Goal: Contribute content: Contribute content

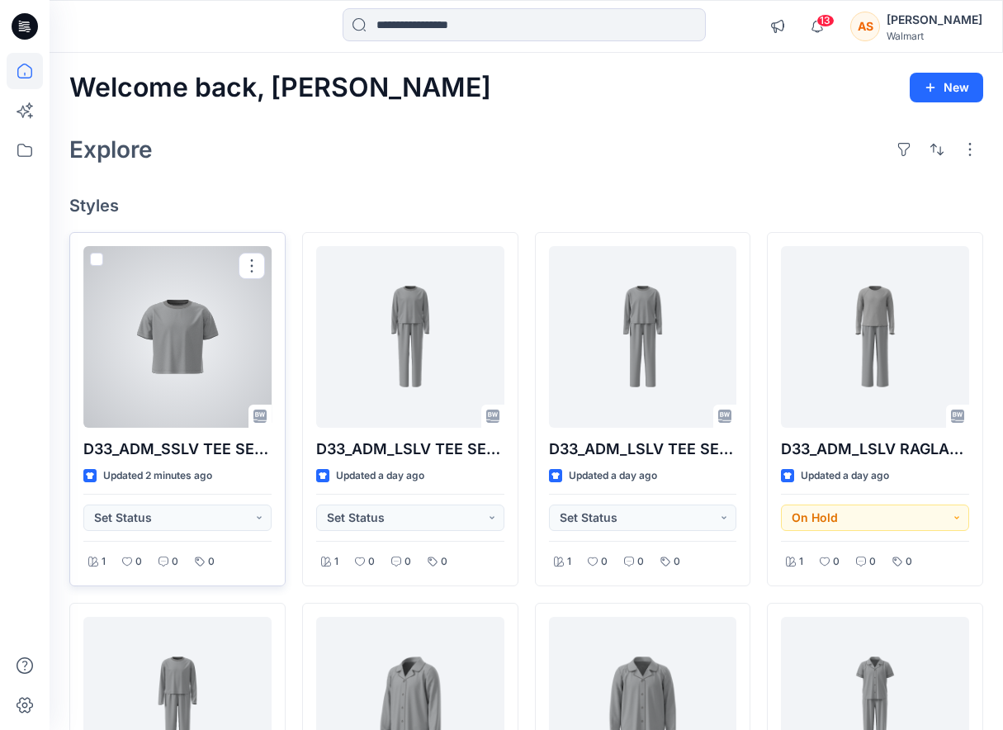
click at [223, 366] on div at bounding box center [177, 337] width 188 height 182
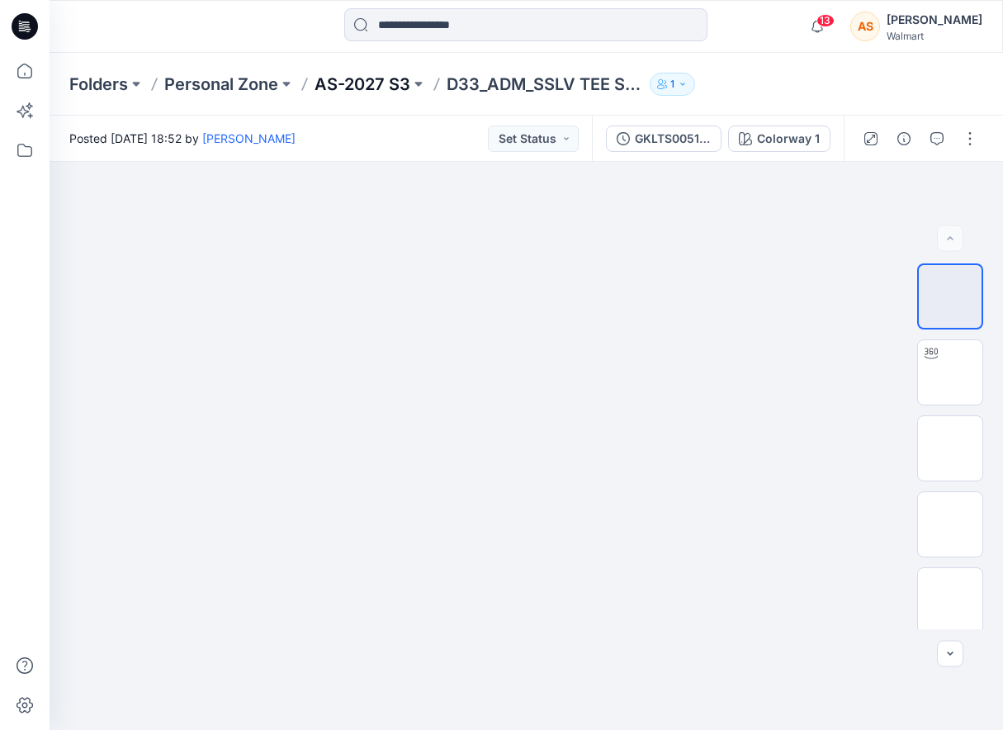
click at [376, 87] on p "AS-2027 S3" at bounding box center [362, 84] width 96 height 23
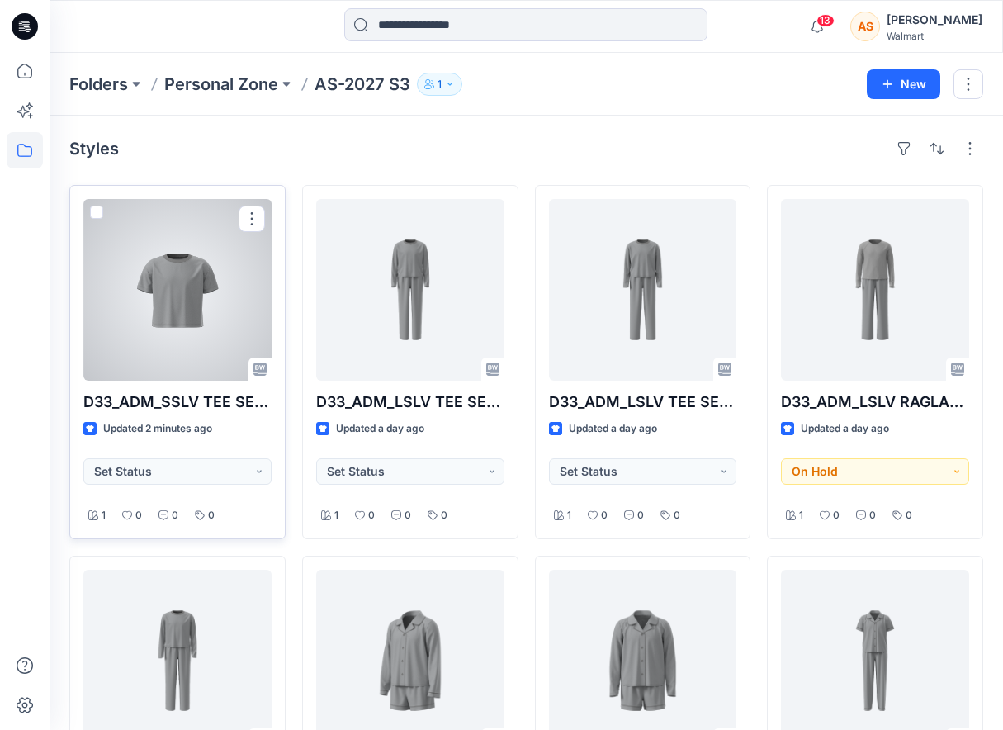
click at [227, 324] on div at bounding box center [177, 290] width 188 height 182
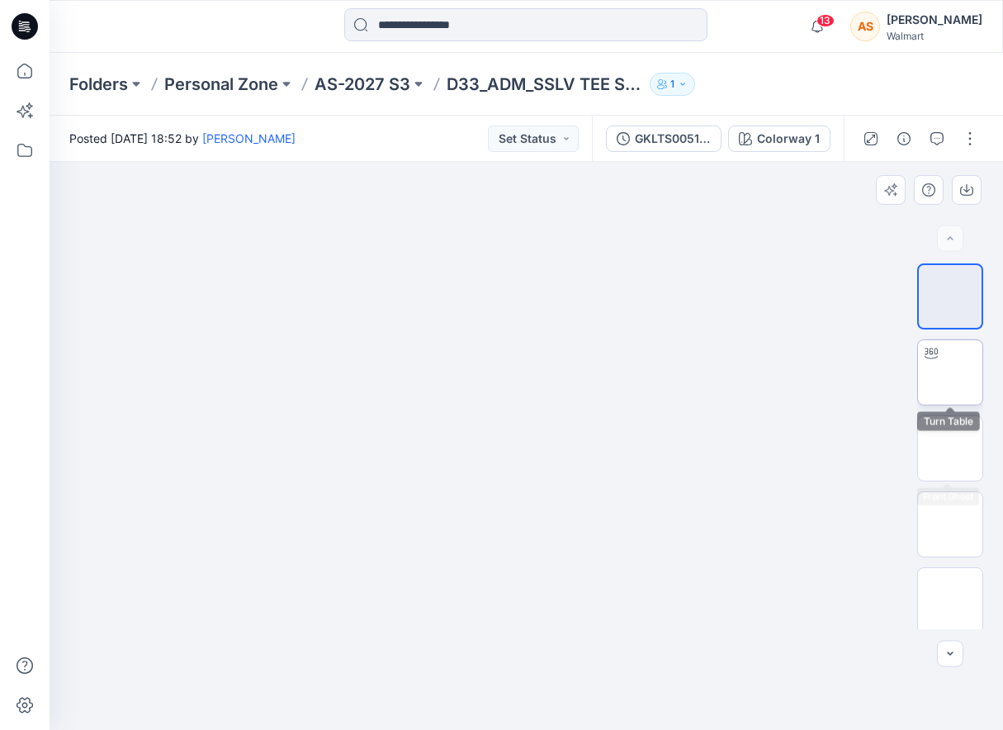
click at [950, 372] on img at bounding box center [950, 372] width 0 height 0
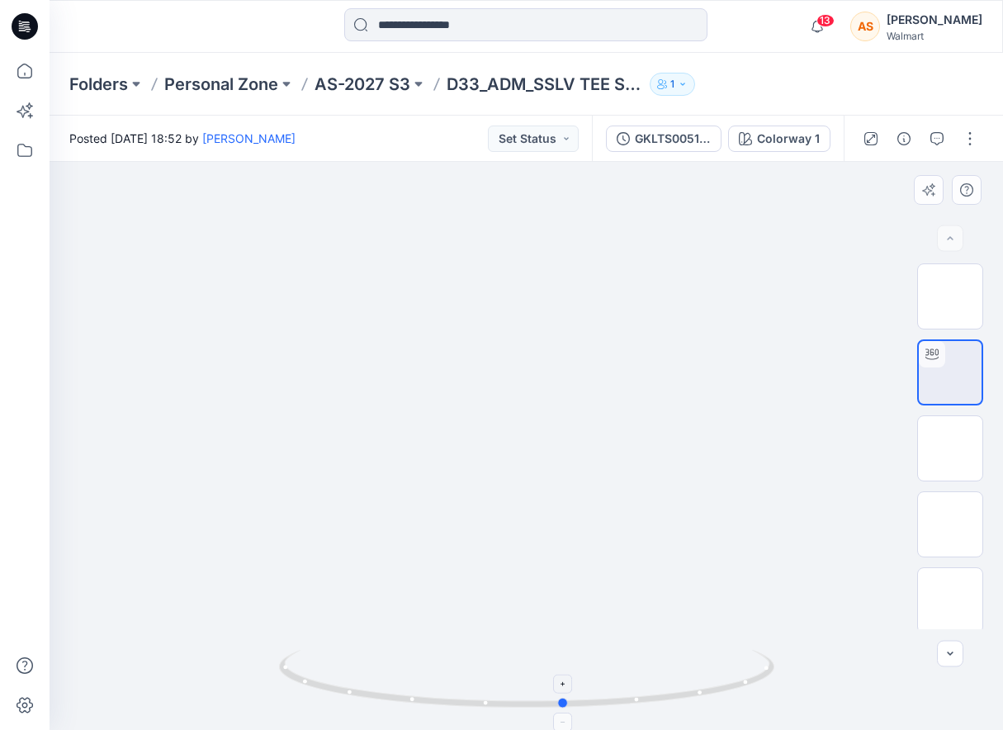
drag, startPoint x: 631, startPoint y: 646, endPoint x: 669, endPoint y: 684, distance: 53.7
click at [669, 684] on div at bounding box center [526, 446] width 953 height 568
click at [382, 86] on p "AS-2027 S3" at bounding box center [362, 84] width 96 height 23
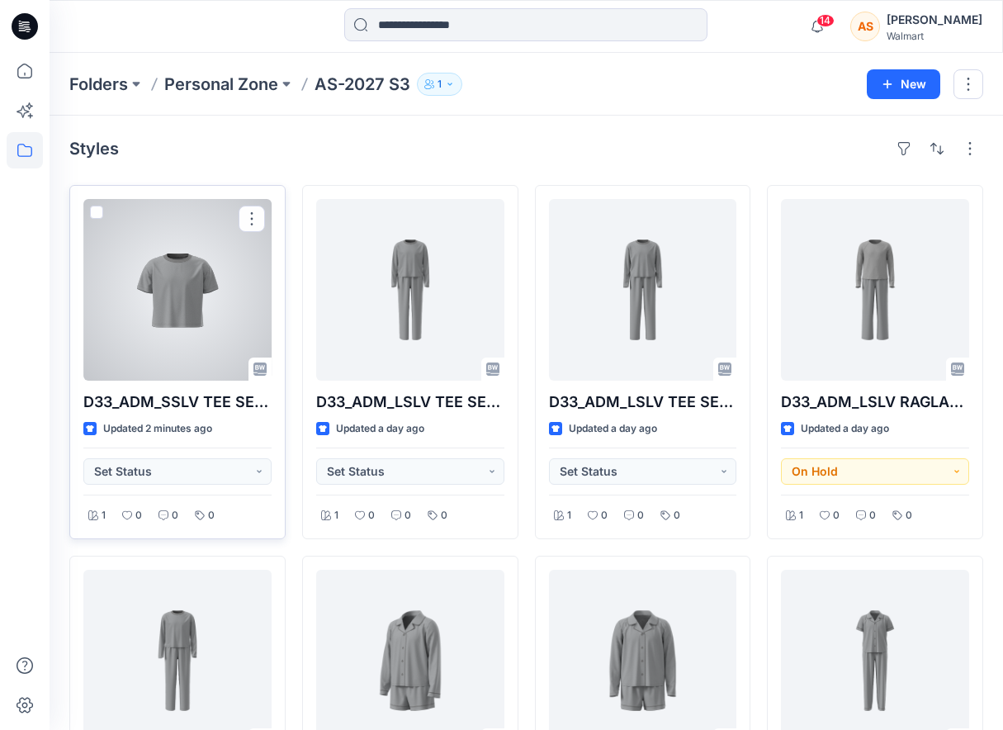
click at [163, 285] on div at bounding box center [177, 290] width 188 height 182
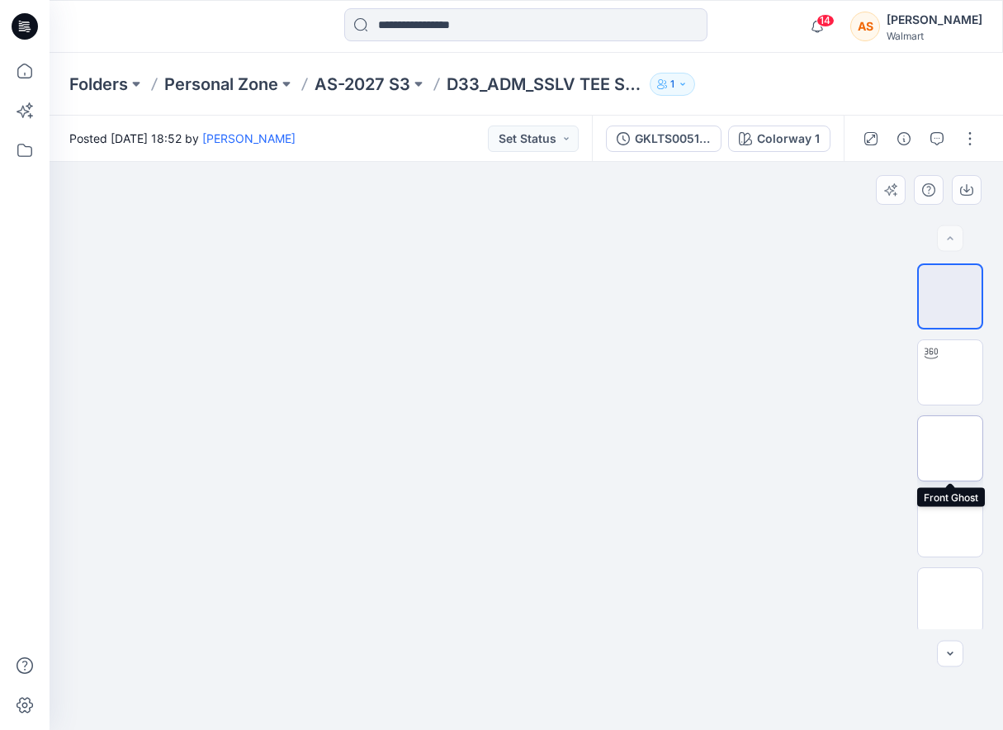
scroll to position [308, 0]
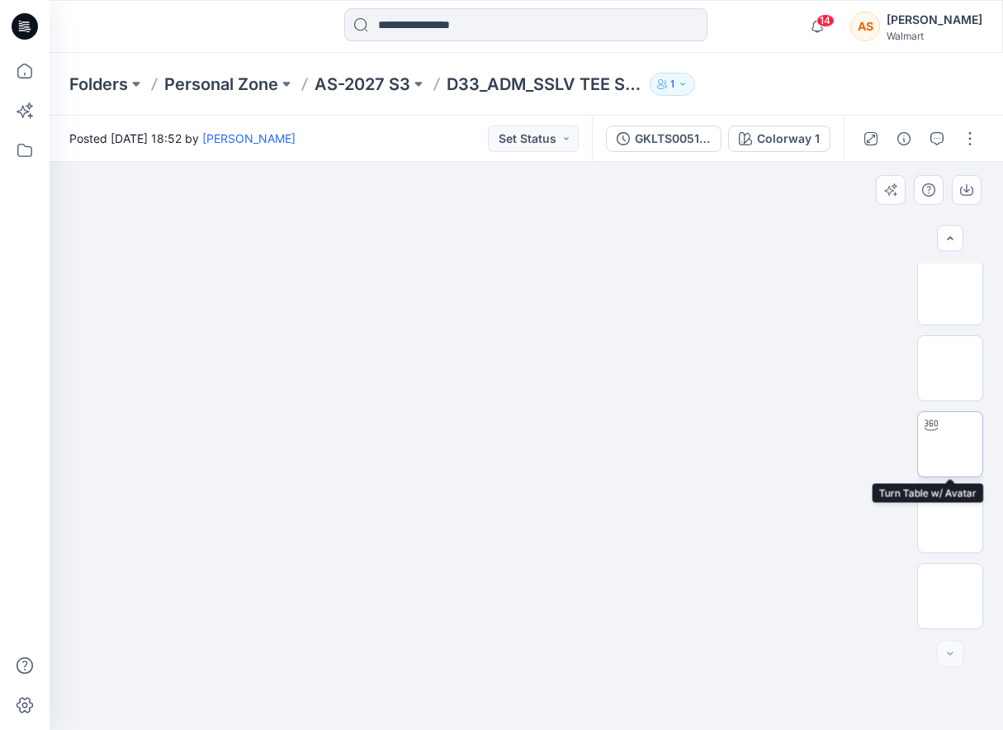
click at [950, 444] on img at bounding box center [950, 444] width 0 height 0
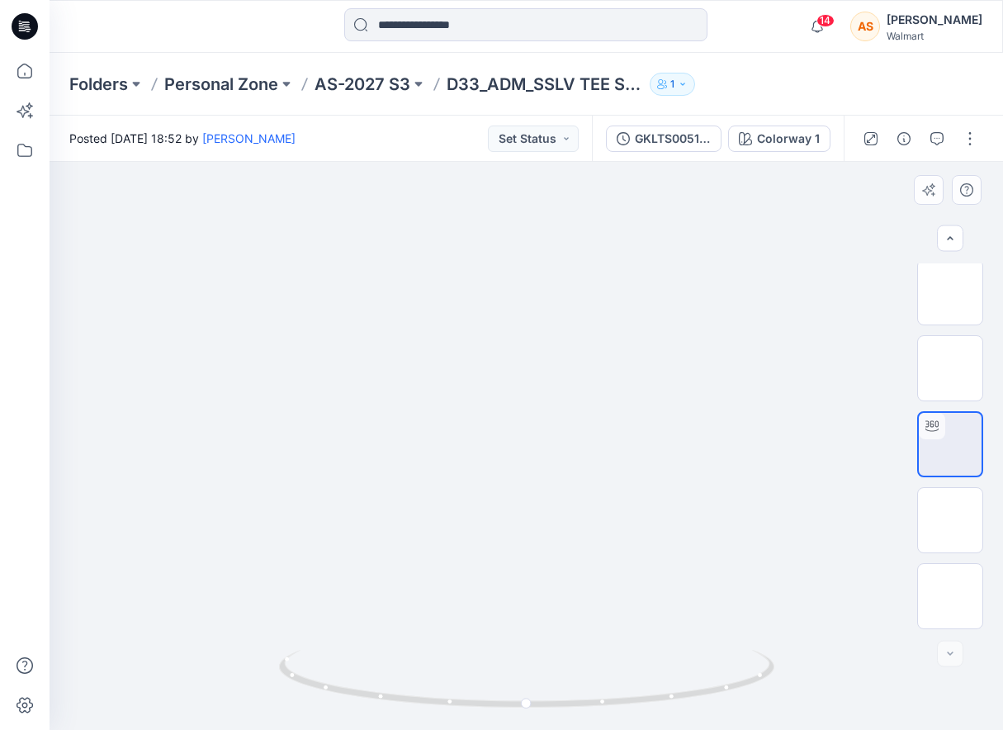
drag, startPoint x: 772, startPoint y: 546, endPoint x: 759, endPoint y: 550, distance: 13.1
drag, startPoint x: 636, startPoint y: 693, endPoint x: 676, endPoint y: 693, distance: 40.4
click at [676, 693] on icon at bounding box center [528, 681] width 499 height 62
click at [372, 82] on p "AS-2027 S3" at bounding box center [362, 84] width 96 height 23
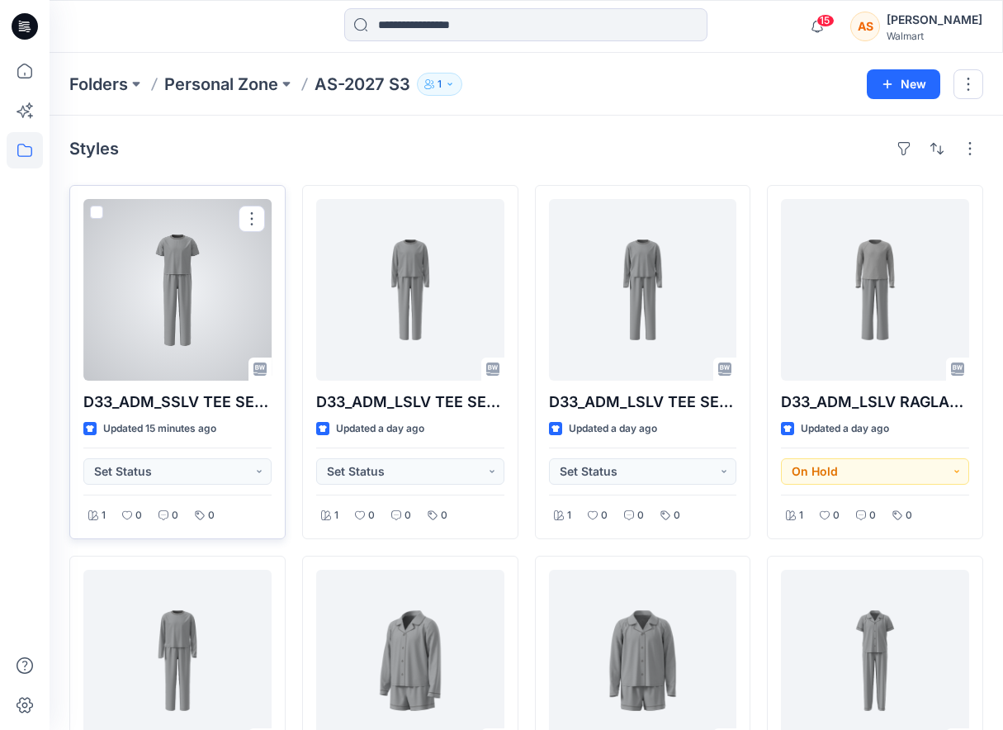
click at [168, 295] on div at bounding box center [177, 290] width 188 height 182
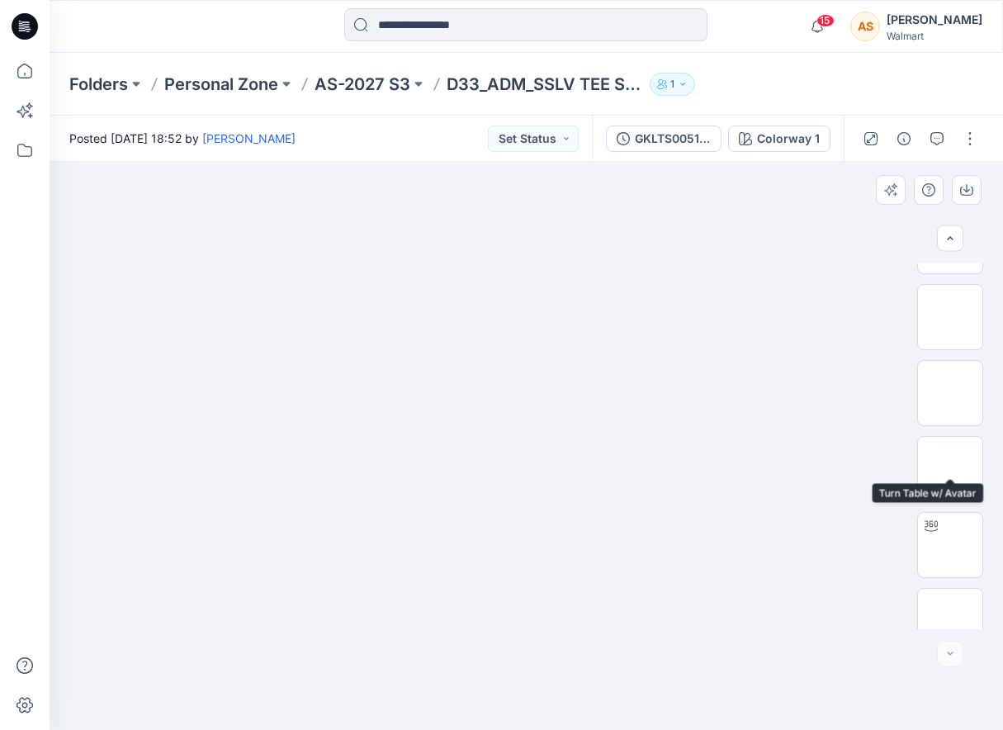
scroll to position [612, 0]
click at [950, 444] on img at bounding box center [950, 444] width 0 height 0
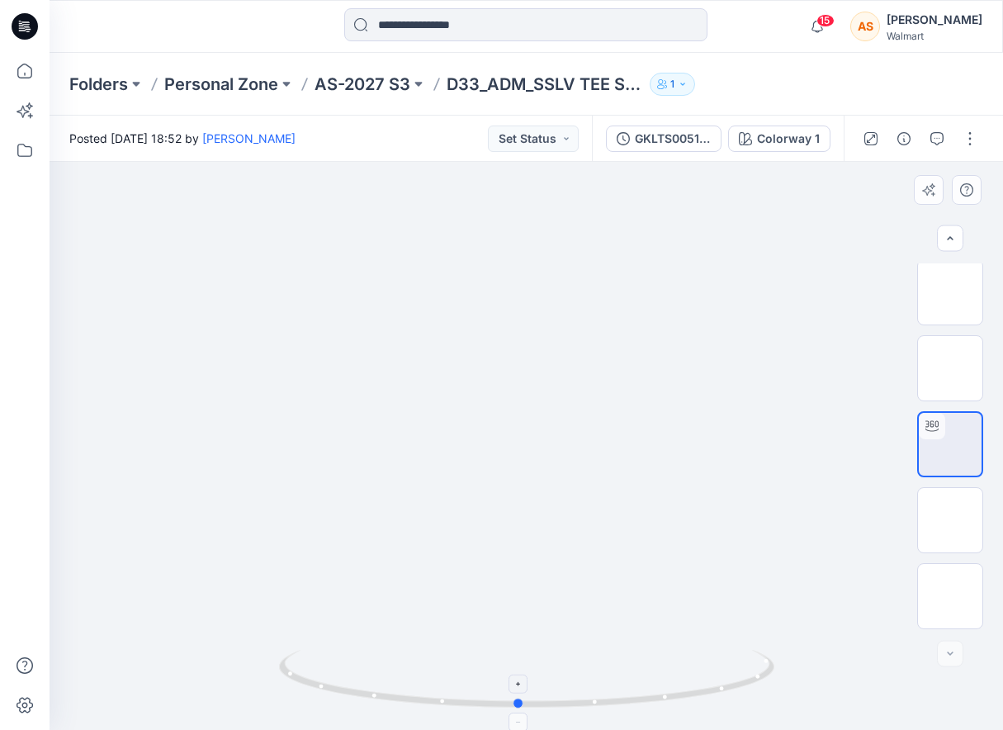
drag, startPoint x: 742, startPoint y: 669, endPoint x: 767, endPoint y: 688, distance: 31.2
click at [767, 688] on icon at bounding box center [528, 681] width 499 height 62
click at [968, 147] on button "button" at bounding box center [970, 138] width 26 height 26
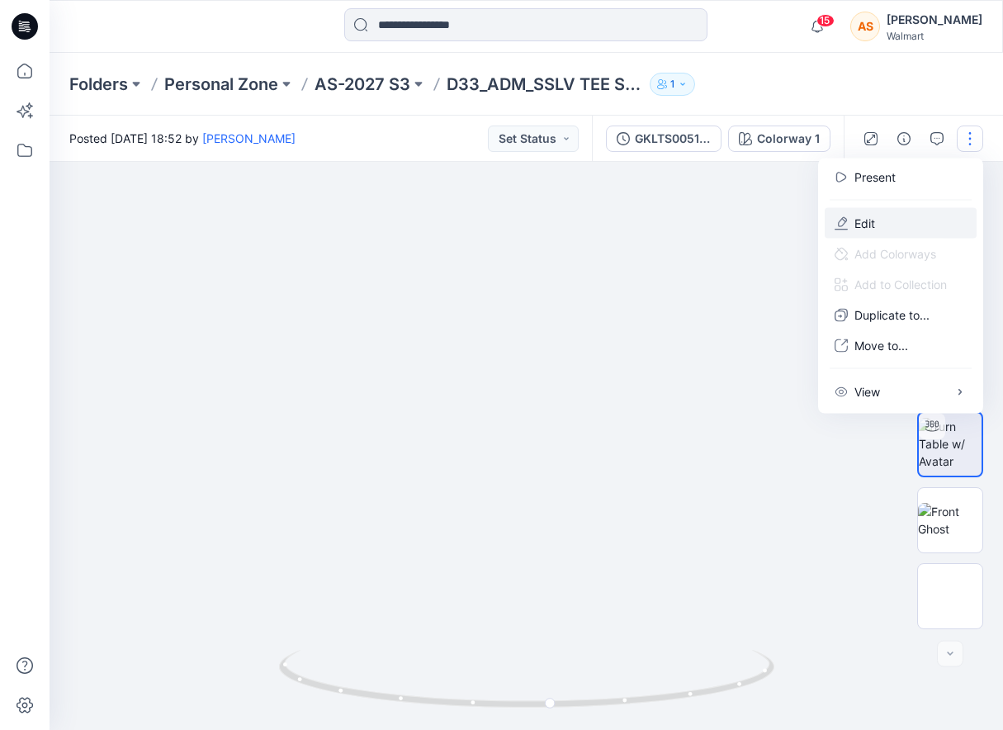
click at [880, 224] on button "Edit" at bounding box center [901, 223] width 152 height 31
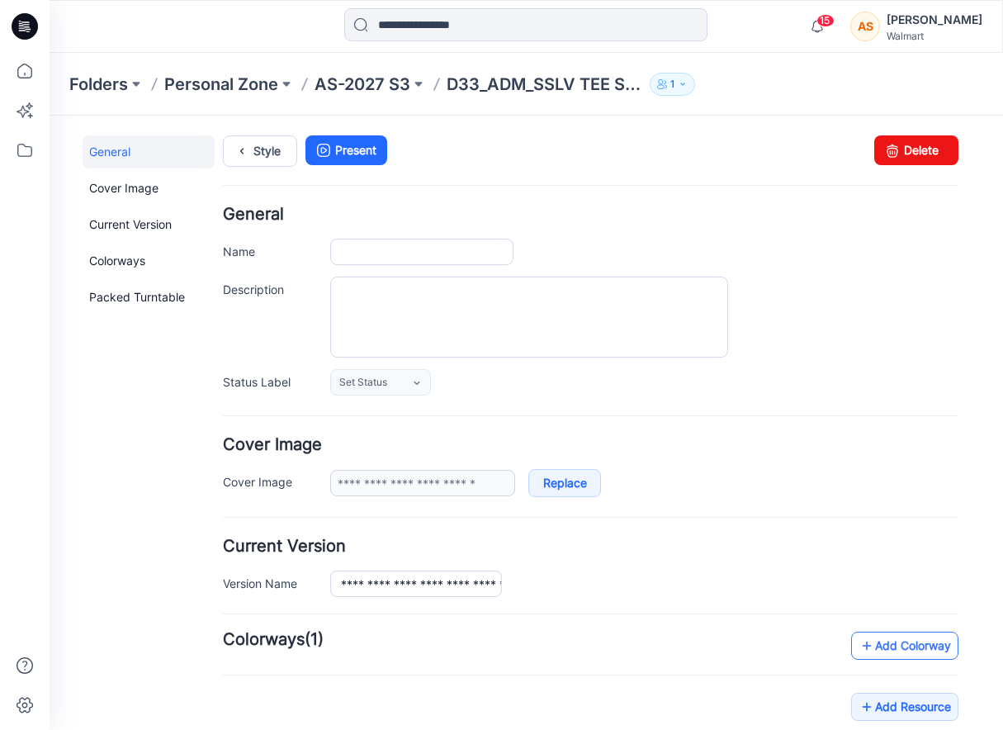
type input "**********"
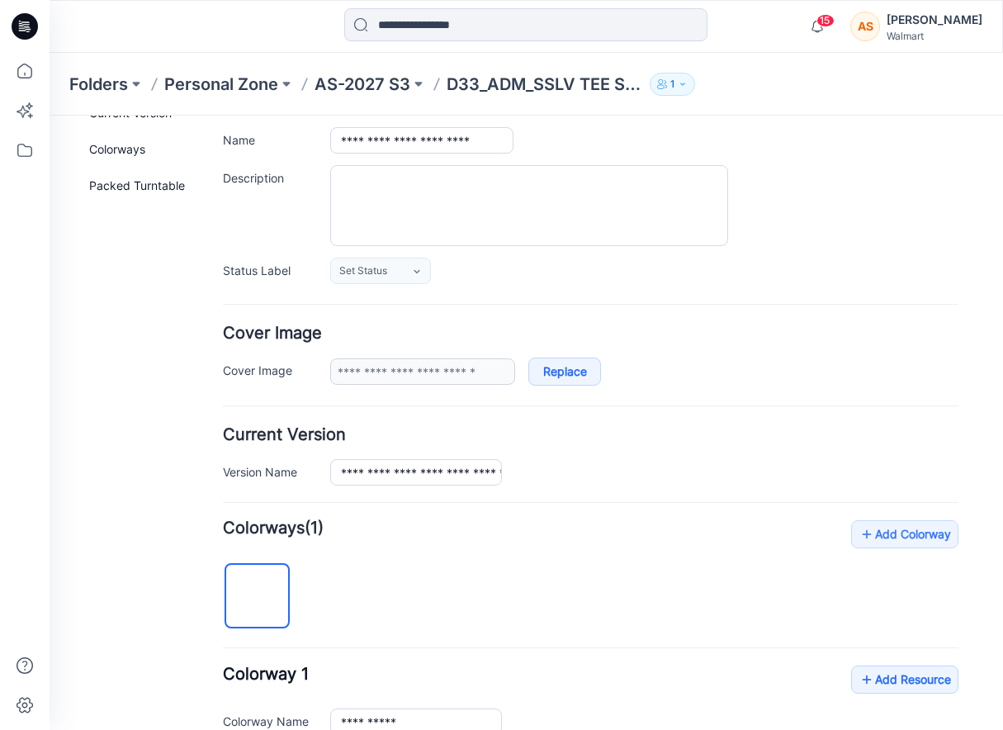
scroll to position [211, 0]
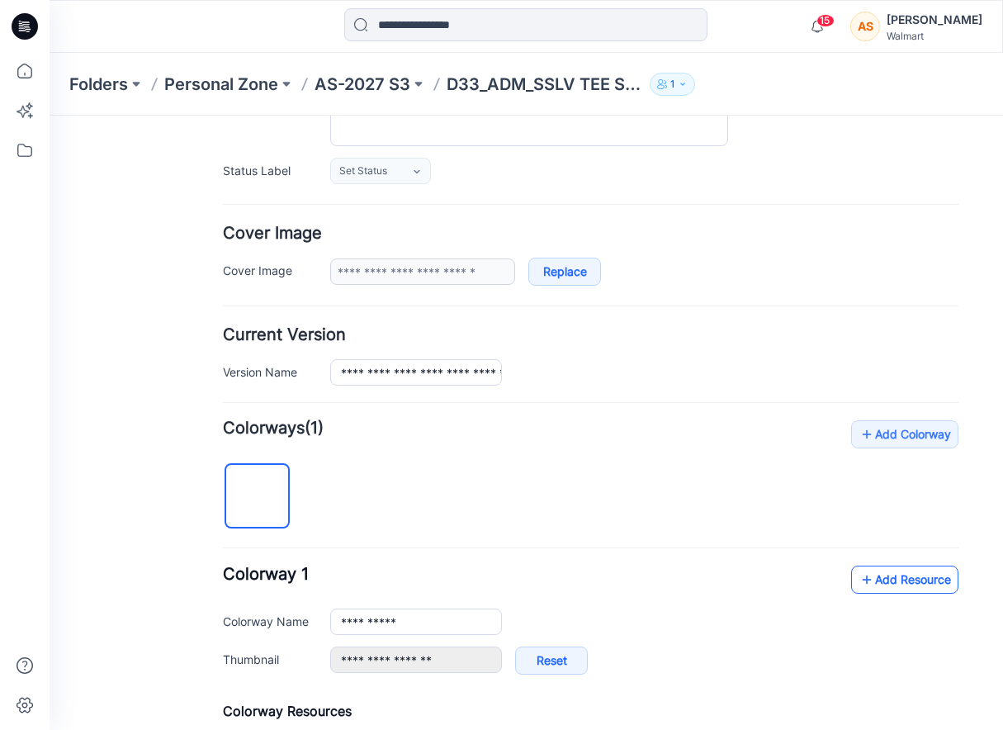
click at [868, 575] on icon at bounding box center [866, 579] width 17 height 26
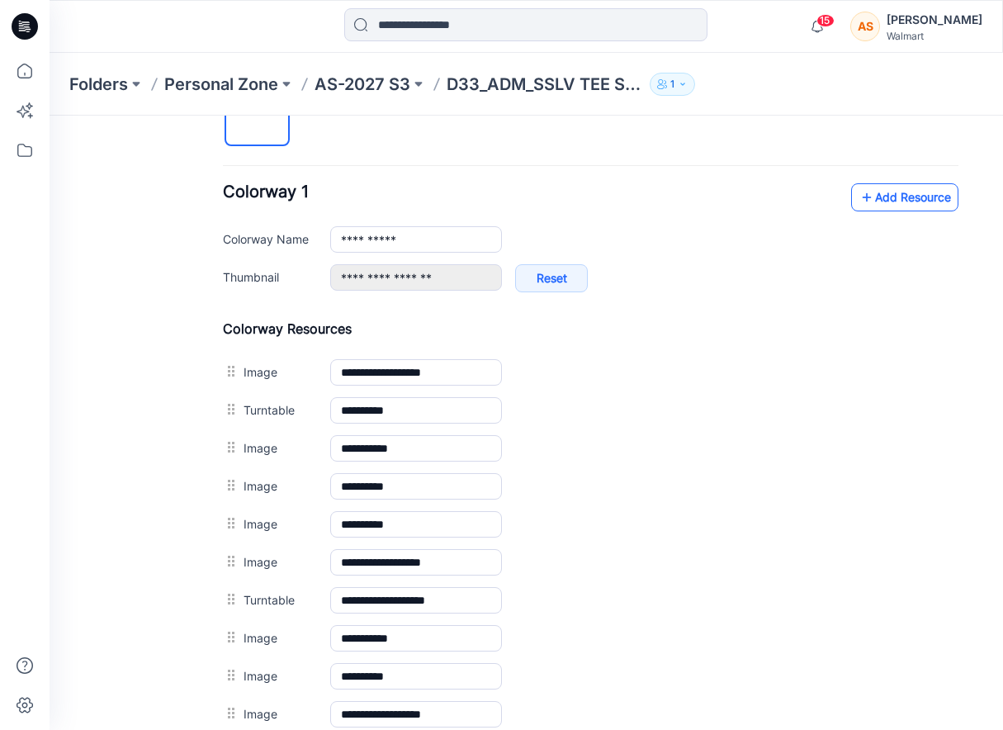
scroll to position [580, 0]
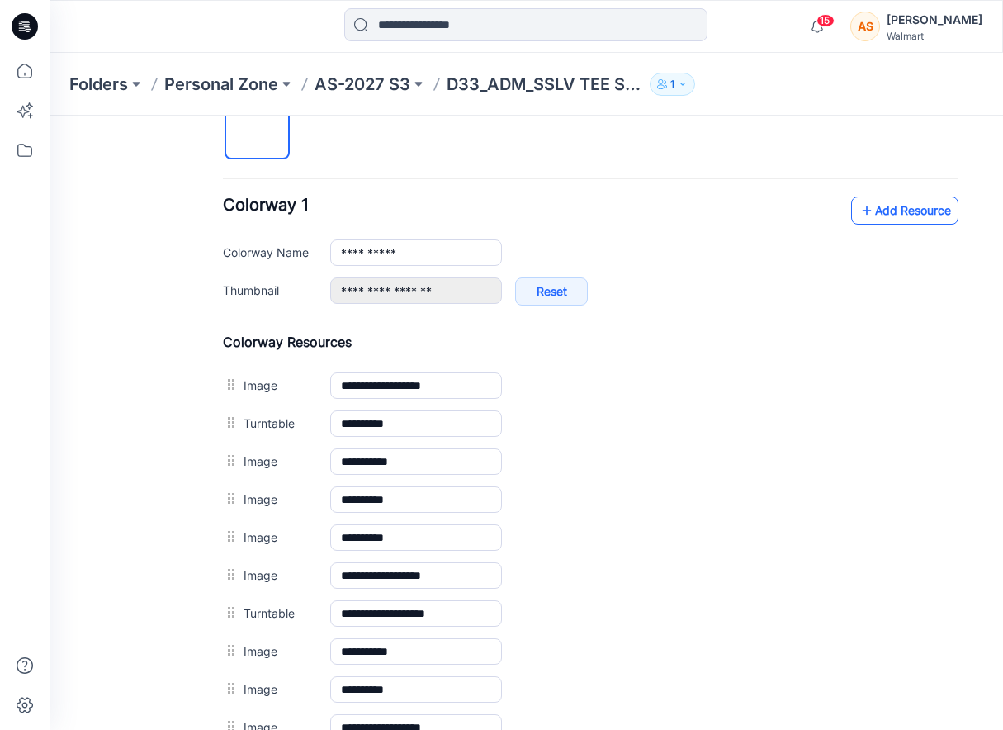
click at [891, 218] on link "Add Resource" at bounding box center [904, 210] width 107 height 28
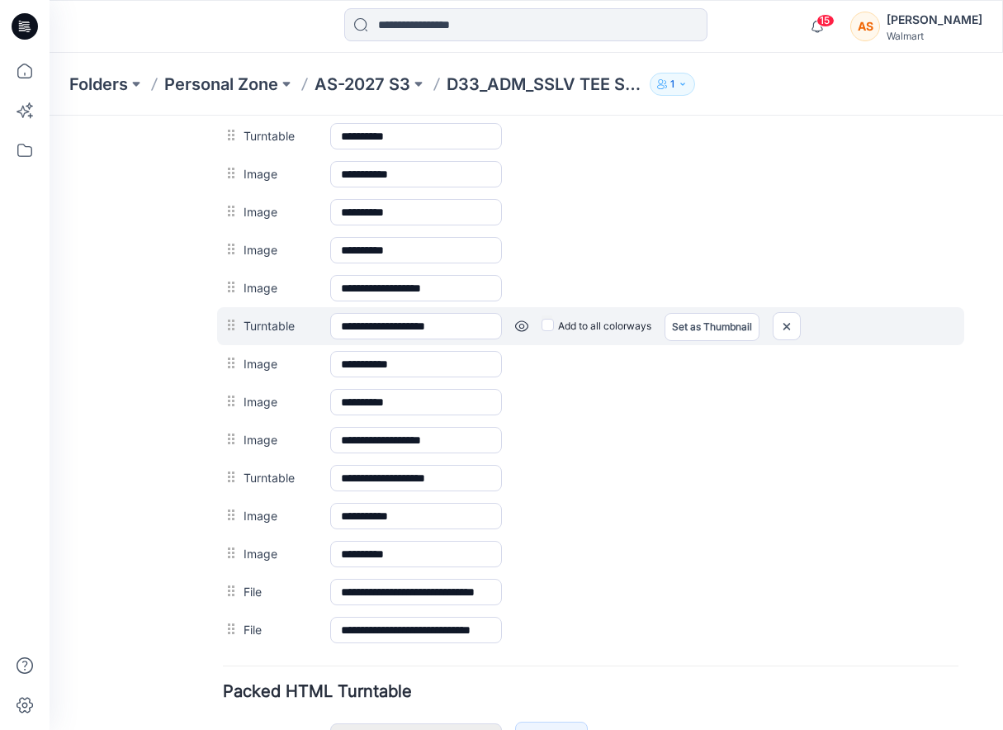
scroll to position [599, 0]
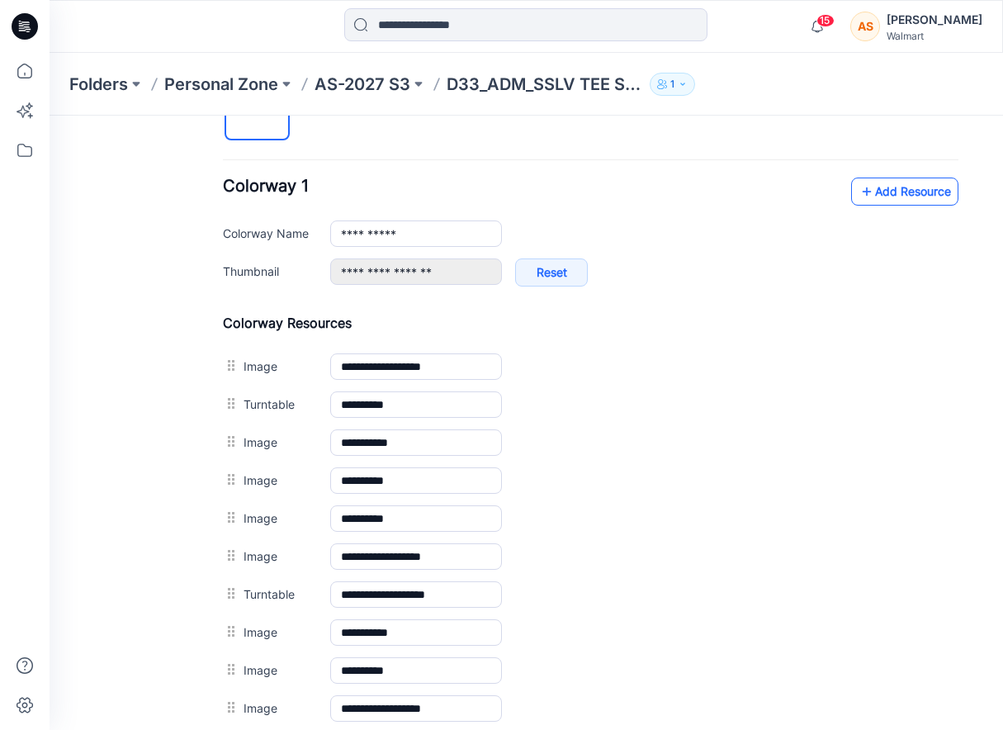
click at [929, 180] on link "Add Resource" at bounding box center [904, 191] width 107 height 28
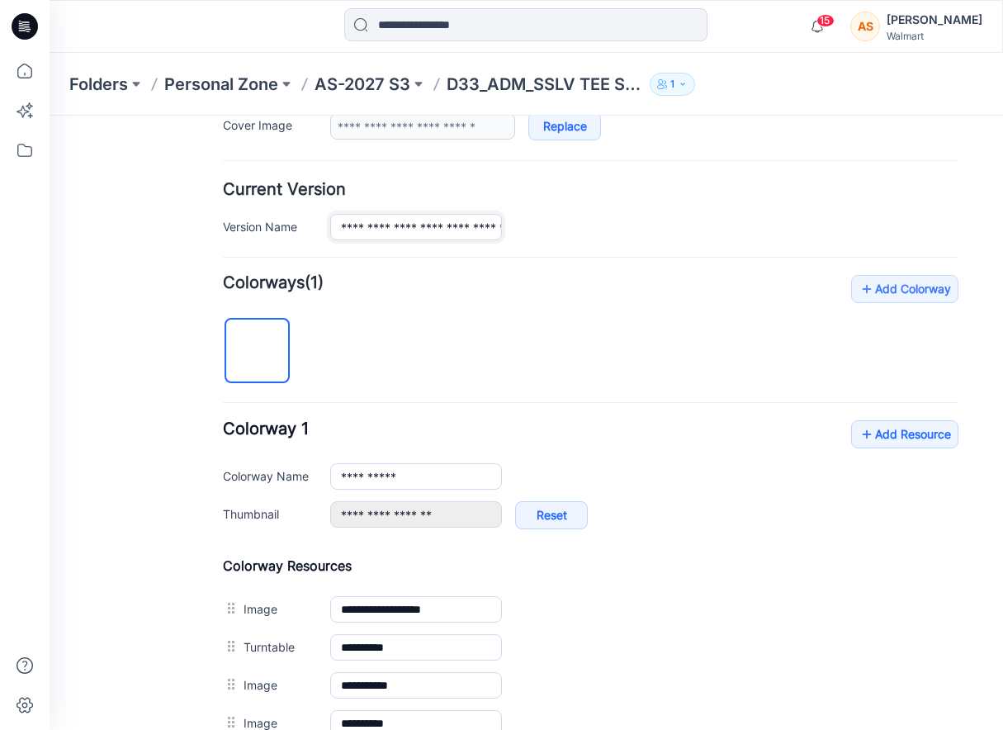
scroll to position [0, 56]
drag, startPoint x: 484, startPoint y: 226, endPoint x: 869, endPoint y: 239, distance: 385.7
click at [869, 239] on div "**********" at bounding box center [644, 227] width 628 height 26
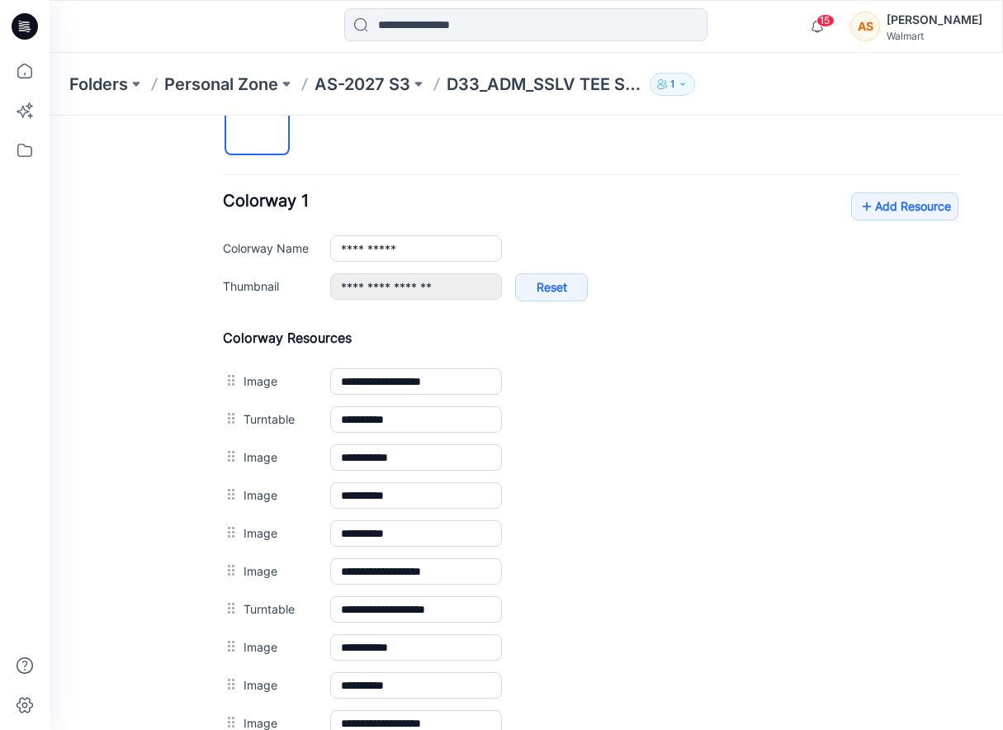
scroll to position [584, 0]
type input "**********"
click at [879, 204] on link "Add Resource" at bounding box center [904, 207] width 107 height 28
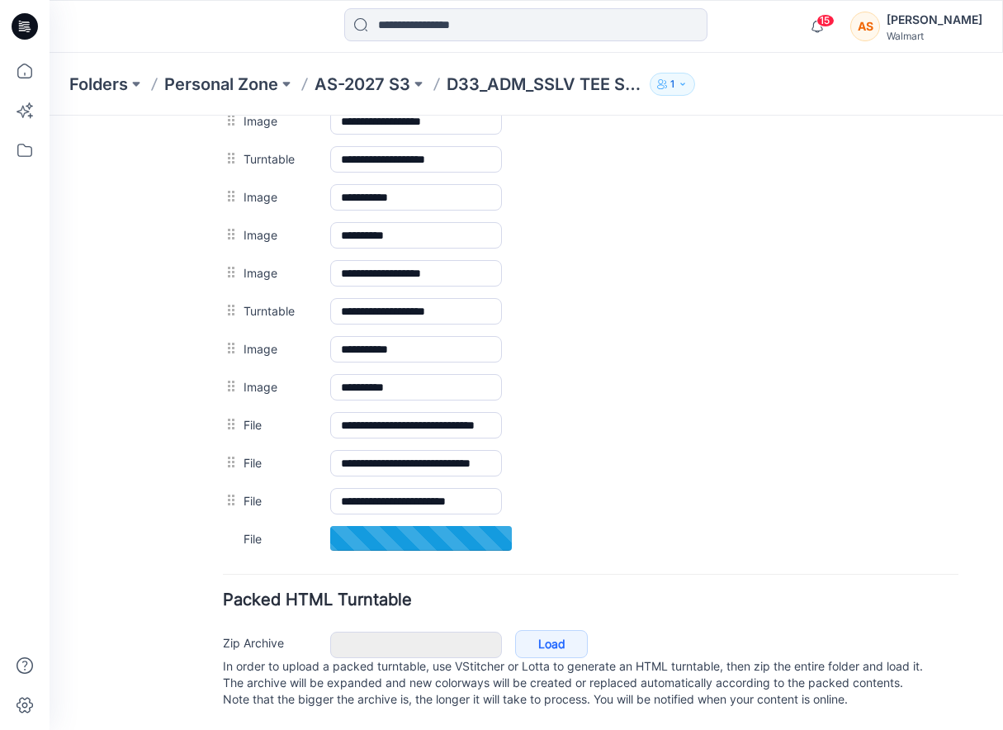
scroll to position [1052, 0]
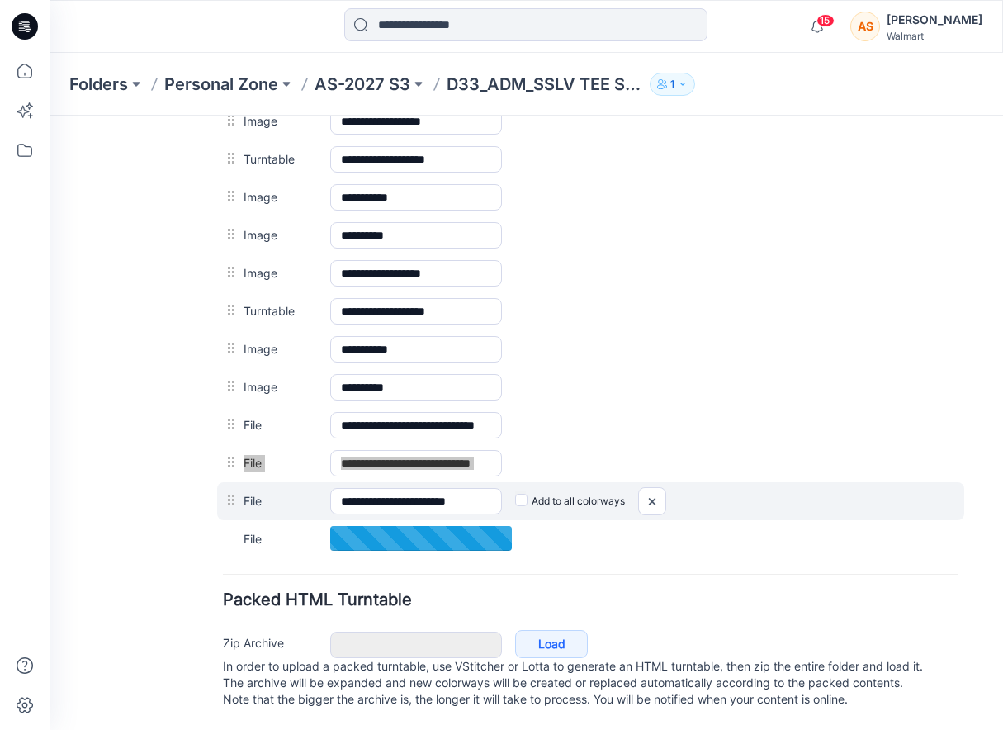
drag, startPoint x: 229, startPoint y: 443, endPoint x: 229, endPoint y: 478, distance: 34.7
click at [229, 478] on div "**********" at bounding box center [590, 218] width 735 height 678
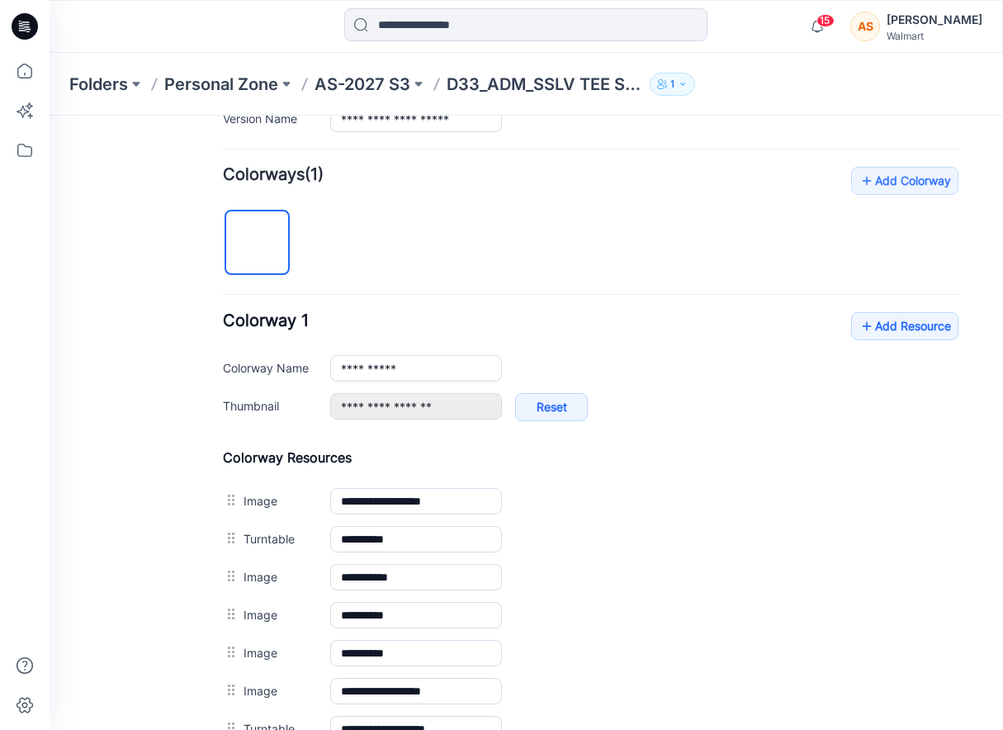
scroll to position [359, 0]
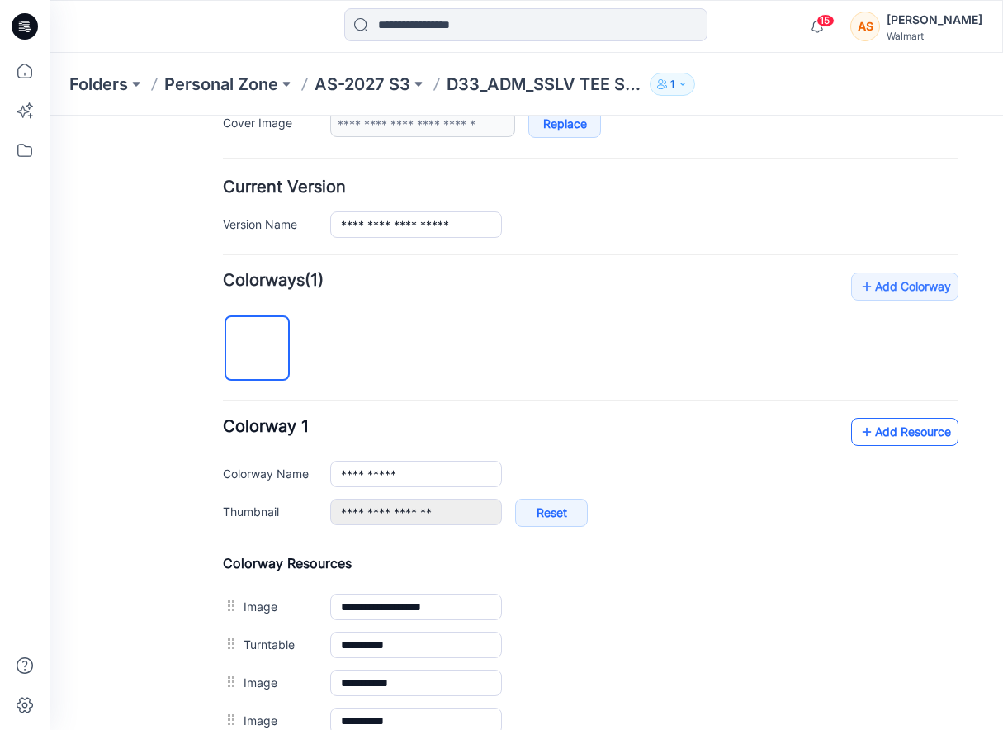
click at [869, 440] on icon at bounding box center [866, 432] width 17 height 26
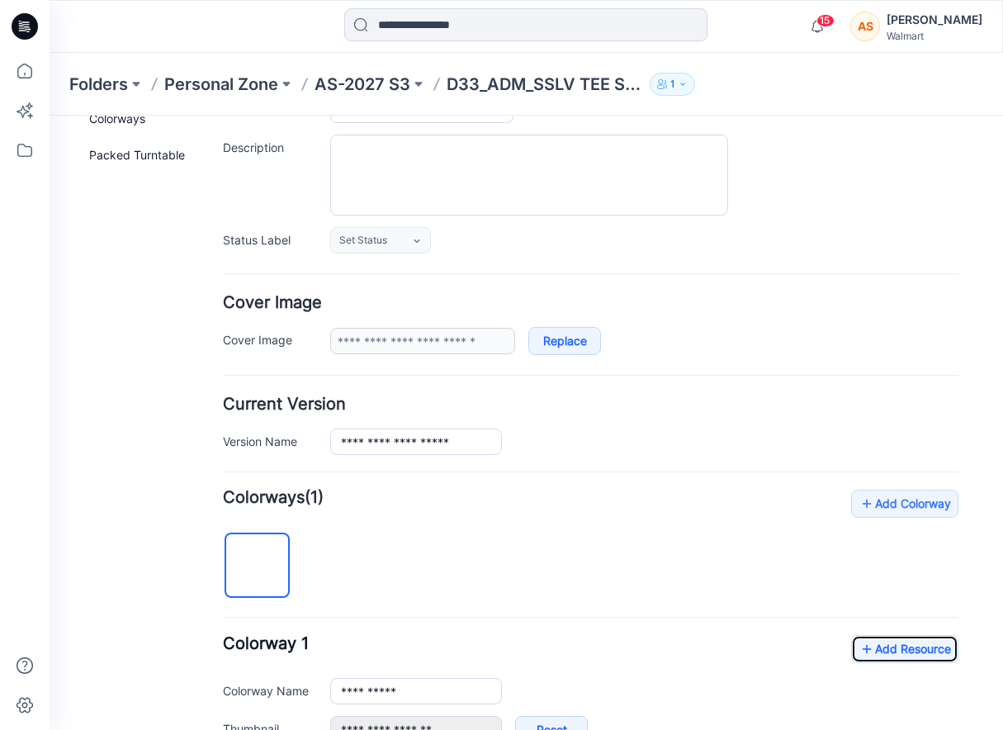
scroll to position [0, 0]
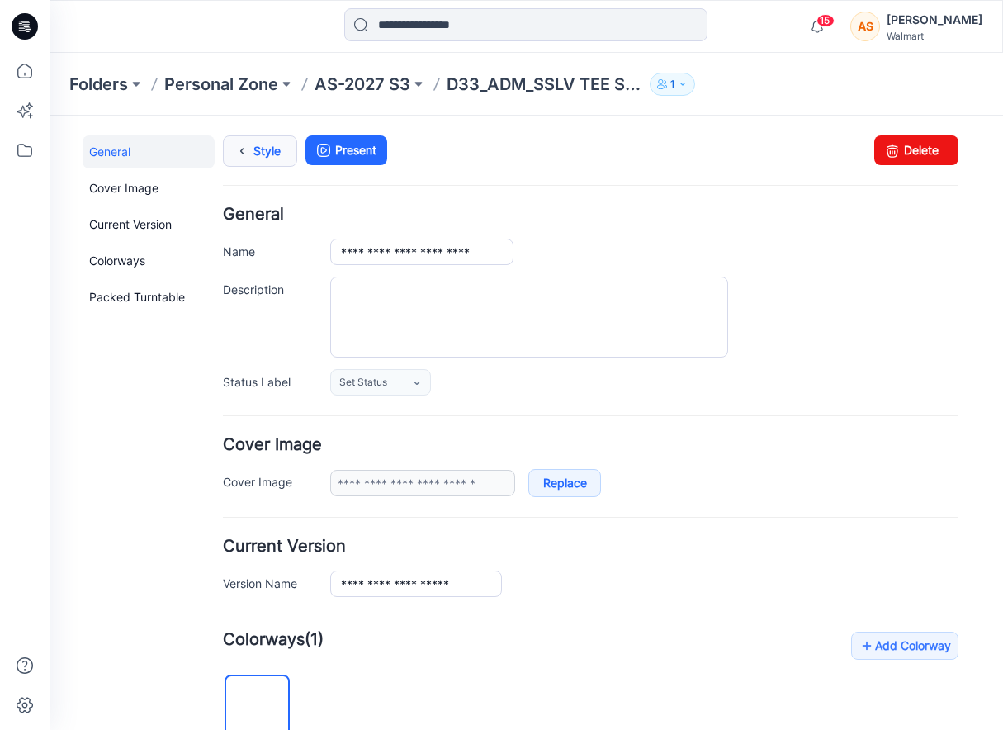
click at [272, 149] on link "Style" at bounding box center [260, 150] width 74 height 31
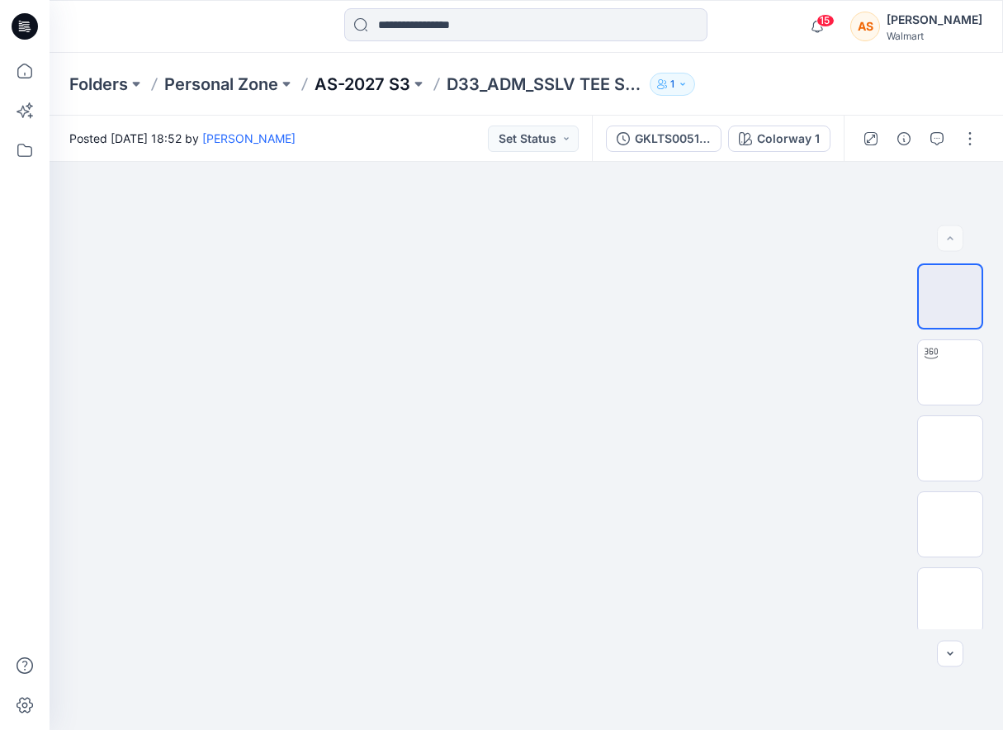
click at [359, 85] on p "AS-2027 S3" at bounding box center [362, 84] width 96 height 23
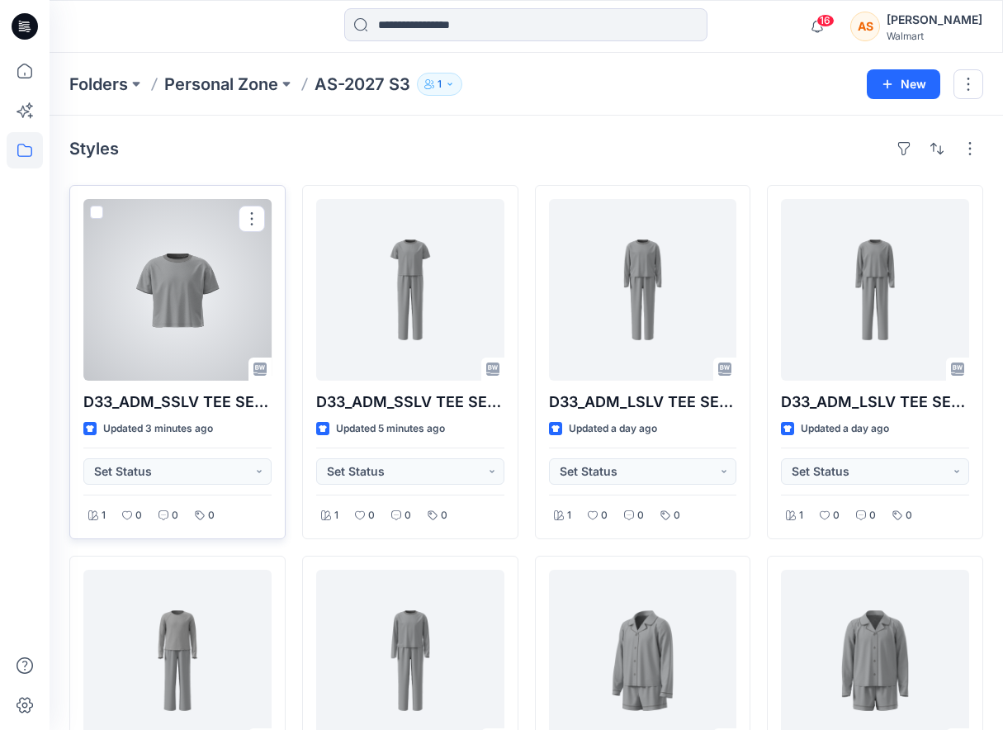
click at [170, 286] on div at bounding box center [177, 290] width 188 height 182
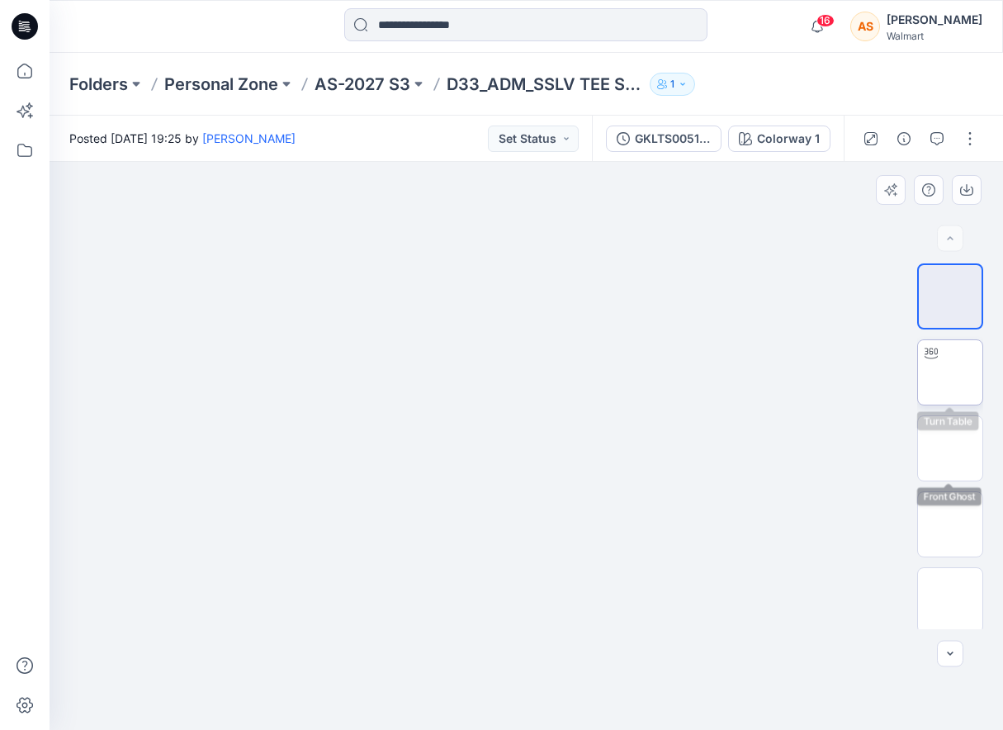
click at [950, 372] on img at bounding box center [950, 372] width 0 height 0
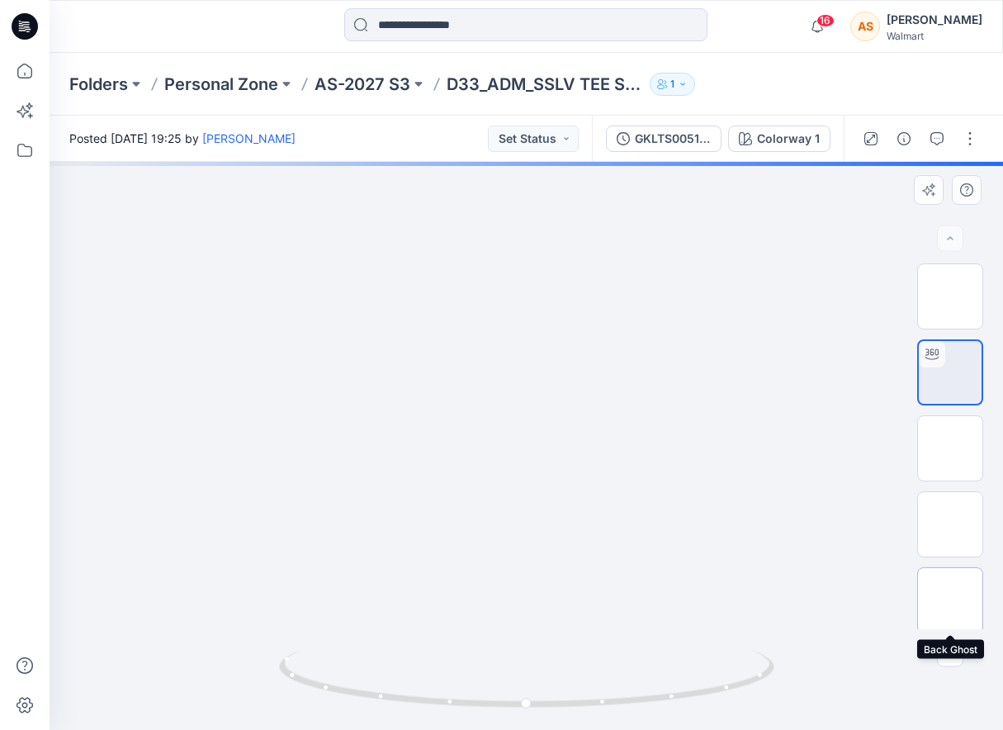
scroll to position [4, 0]
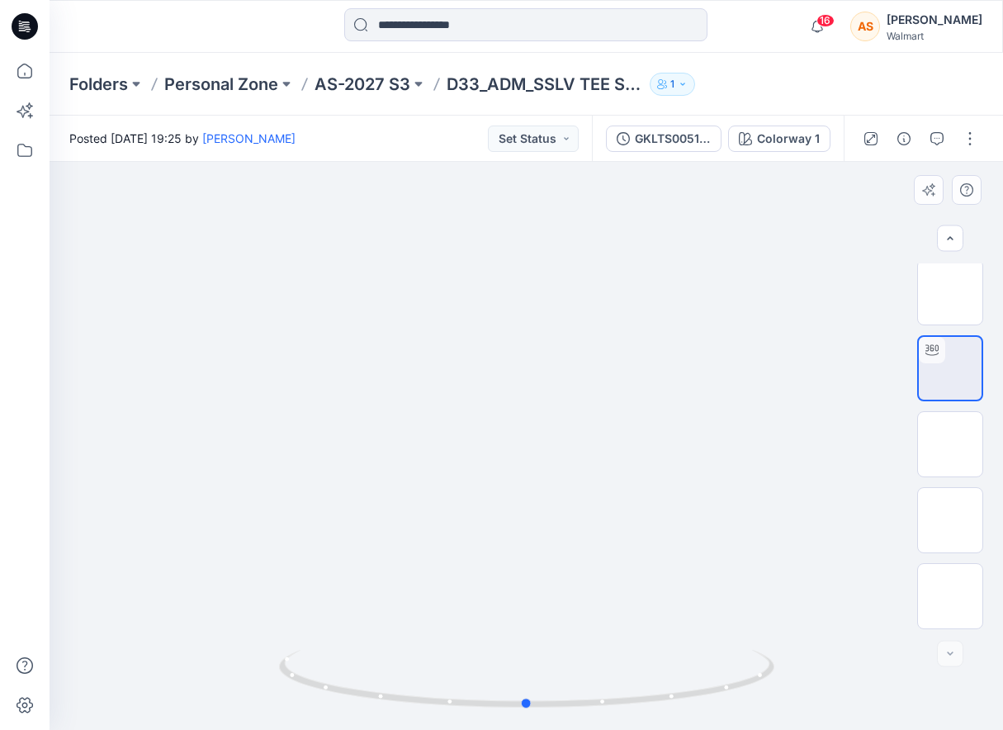
drag, startPoint x: 504, startPoint y: 606, endPoint x: 504, endPoint y: 557, distance: 48.7
click at [504, 557] on div at bounding box center [526, 446] width 953 height 568
drag, startPoint x: 754, startPoint y: 685, endPoint x: 929, endPoint y: 643, distance: 180.0
click at [929, 643] on div at bounding box center [526, 446] width 953 height 568
click at [403, 90] on p "AS-2027 S3" at bounding box center [362, 84] width 96 height 23
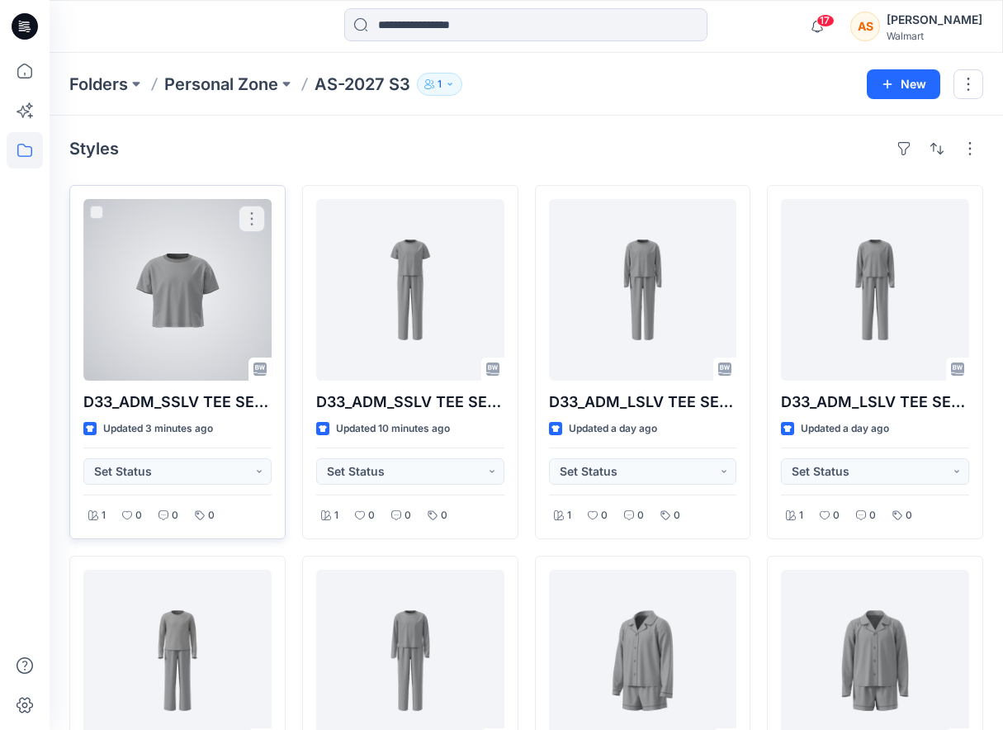
click at [213, 267] on div at bounding box center [177, 290] width 188 height 182
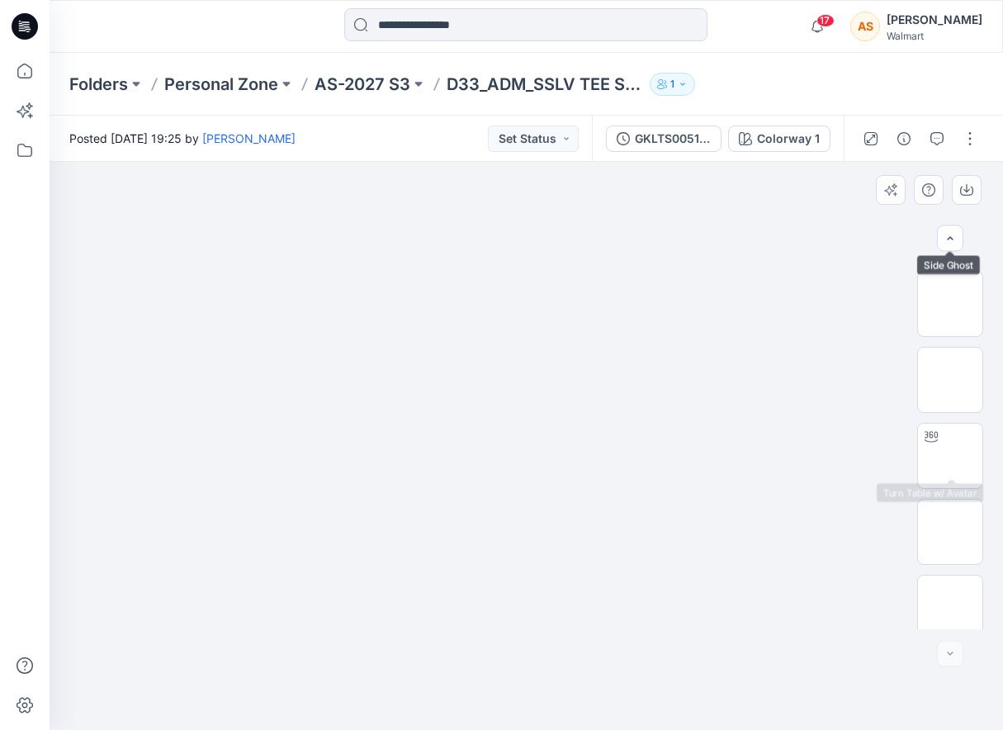
scroll to position [308, 0]
click at [950, 444] on img at bounding box center [950, 444] width 0 height 0
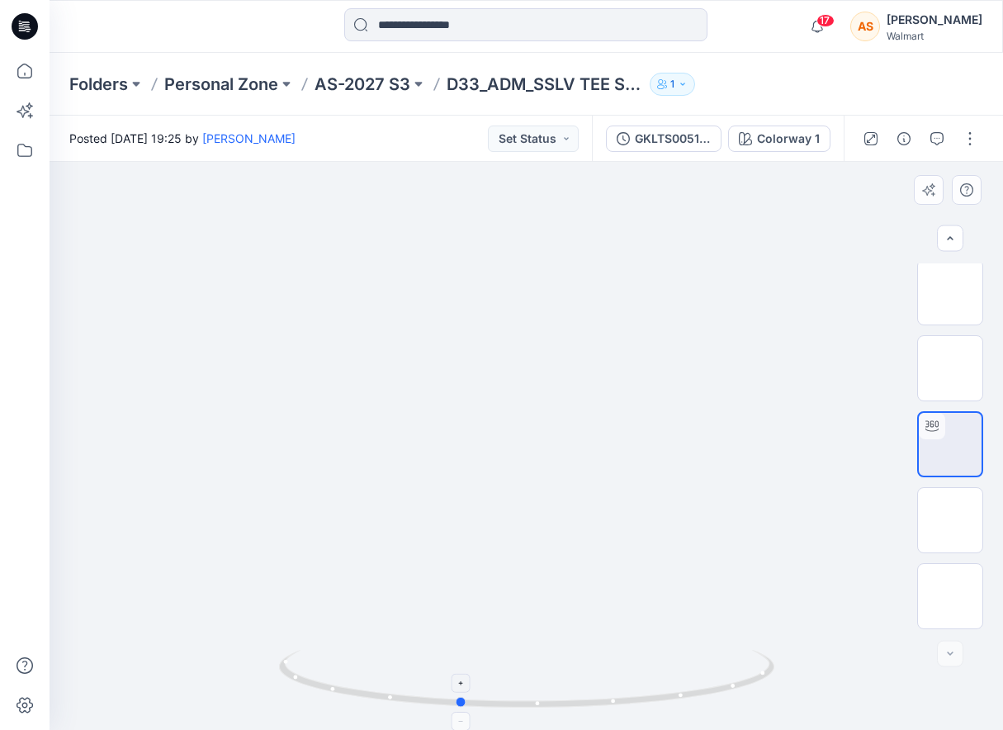
drag, startPoint x: 750, startPoint y: 667, endPoint x: 711, endPoint y: 693, distance: 46.9
click at [711, 693] on icon at bounding box center [528, 681] width 499 height 62
click at [352, 87] on p "AS-2027 S3" at bounding box center [362, 84] width 96 height 23
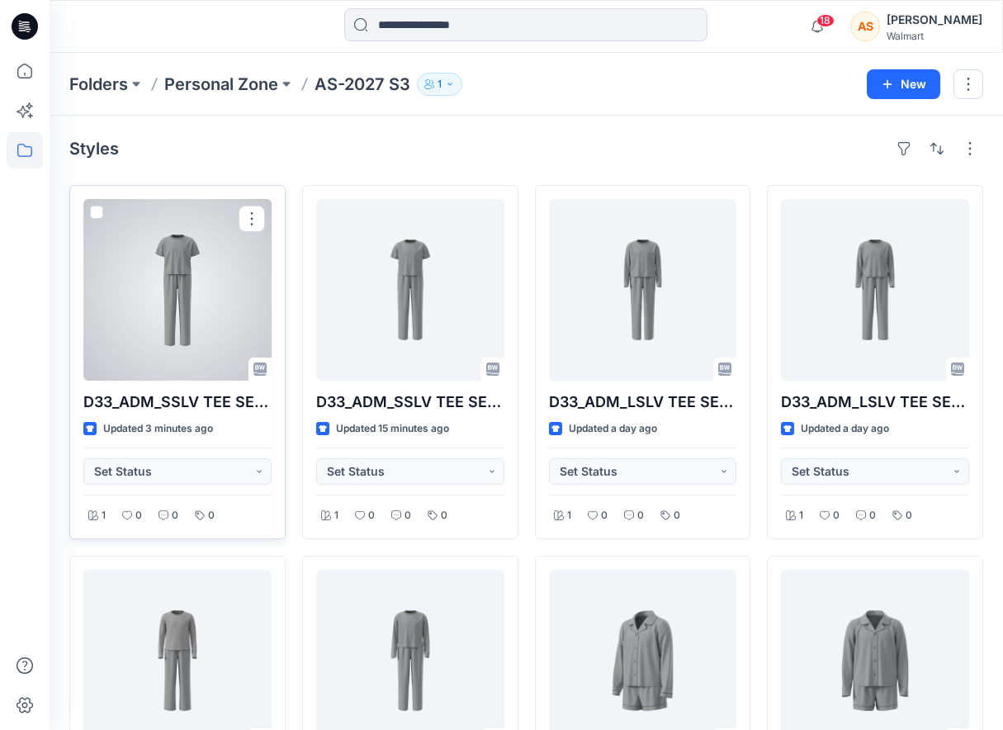
click at [182, 325] on div at bounding box center [177, 290] width 188 height 182
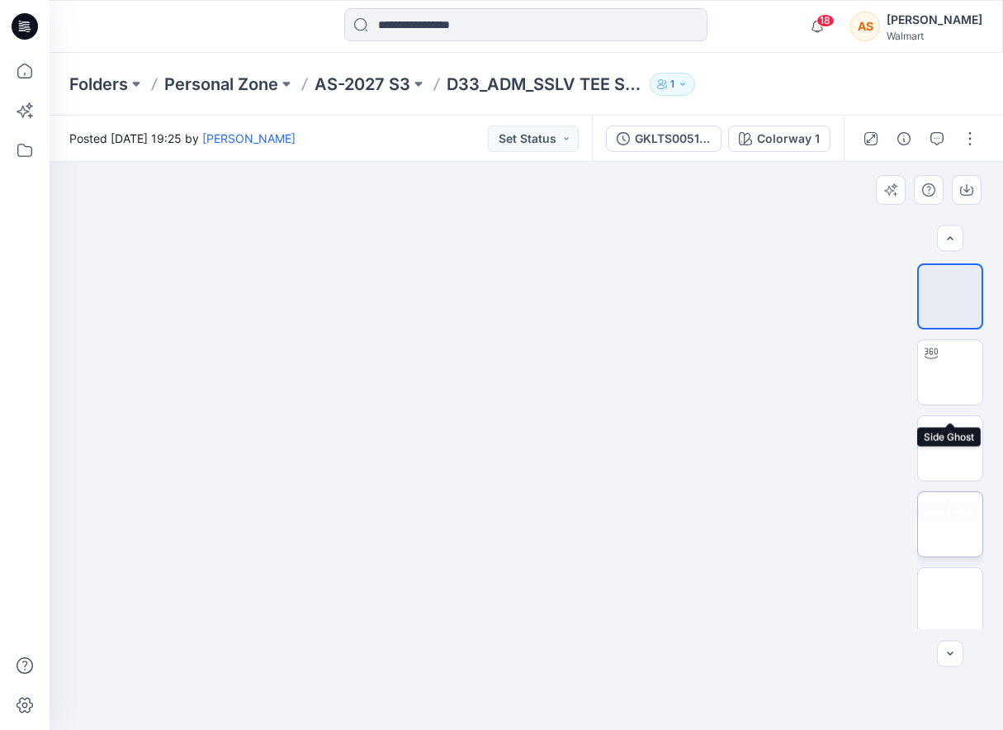
scroll to position [612, 0]
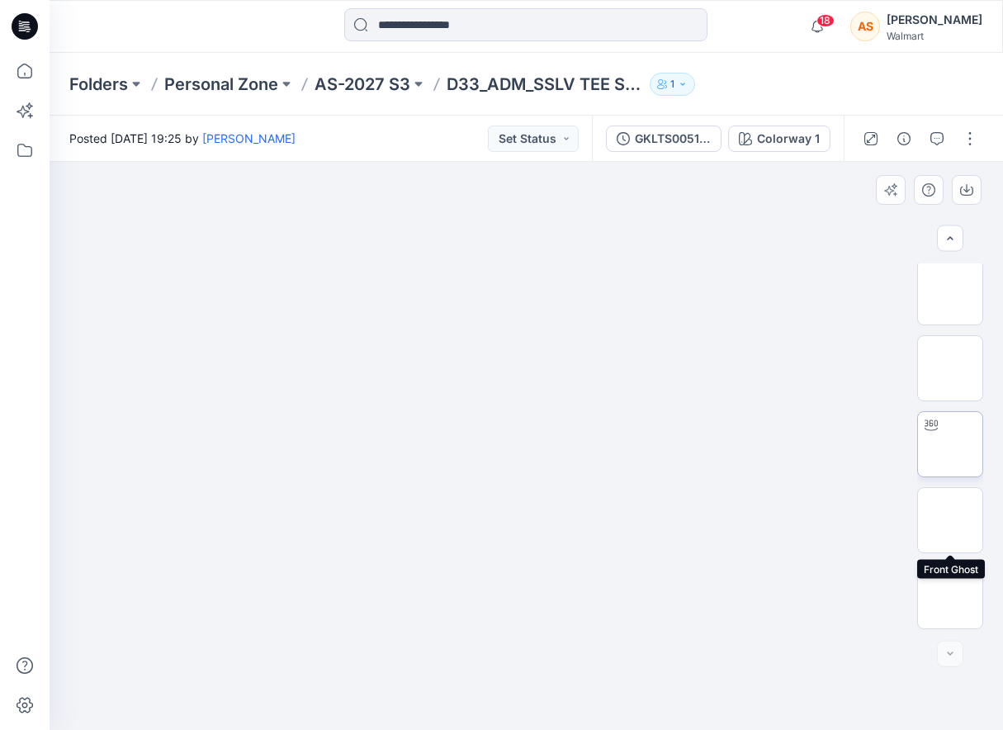
click at [950, 444] on img at bounding box center [950, 444] width 0 height 0
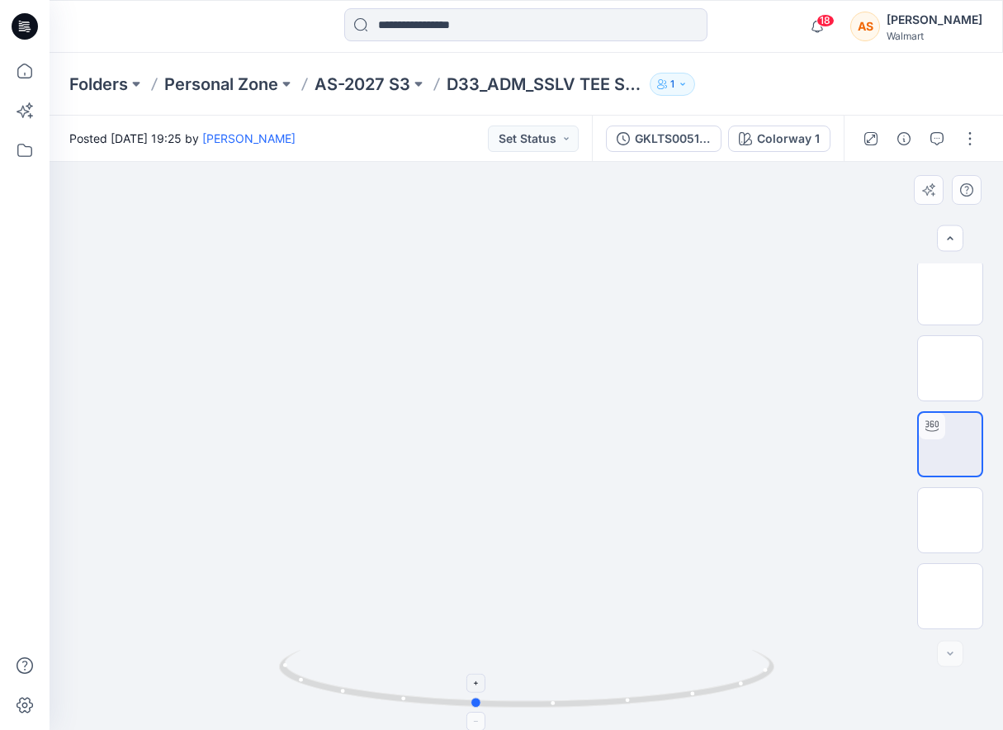
drag, startPoint x: 765, startPoint y: 678, endPoint x: 735, endPoint y: 691, distance: 32.5
click at [735, 691] on icon at bounding box center [528, 681] width 499 height 62
click at [972, 142] on button "button" at bounding box center [970, 138] width 26 height 26
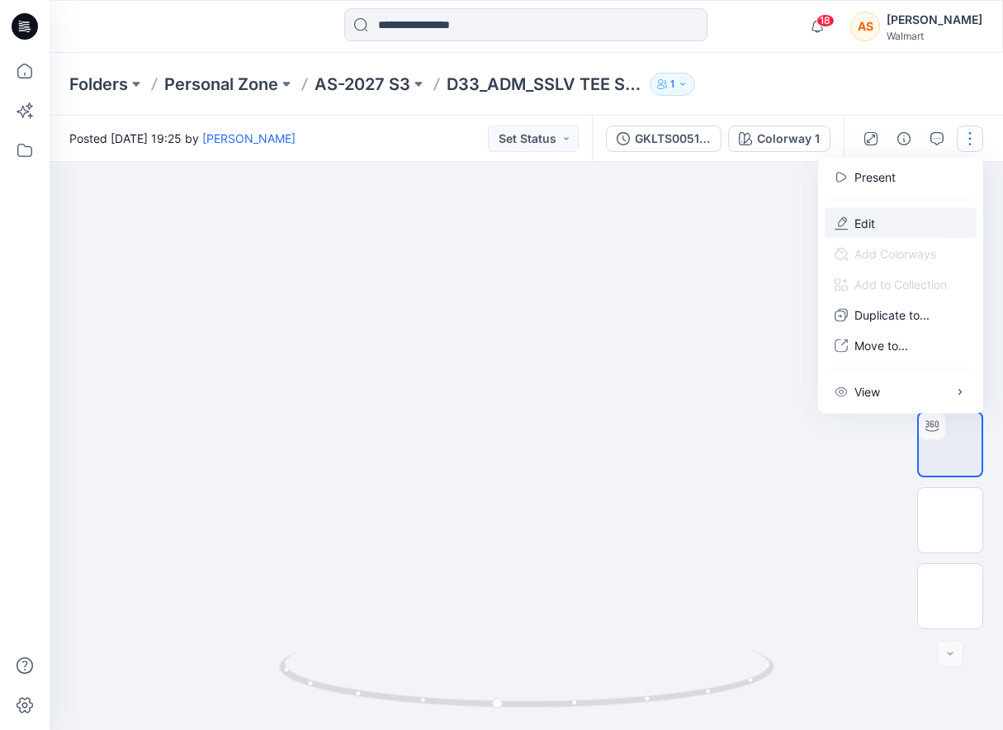
click at [872, 220] on p "Edit" at bounding box center [864, 223] width 21 height 17
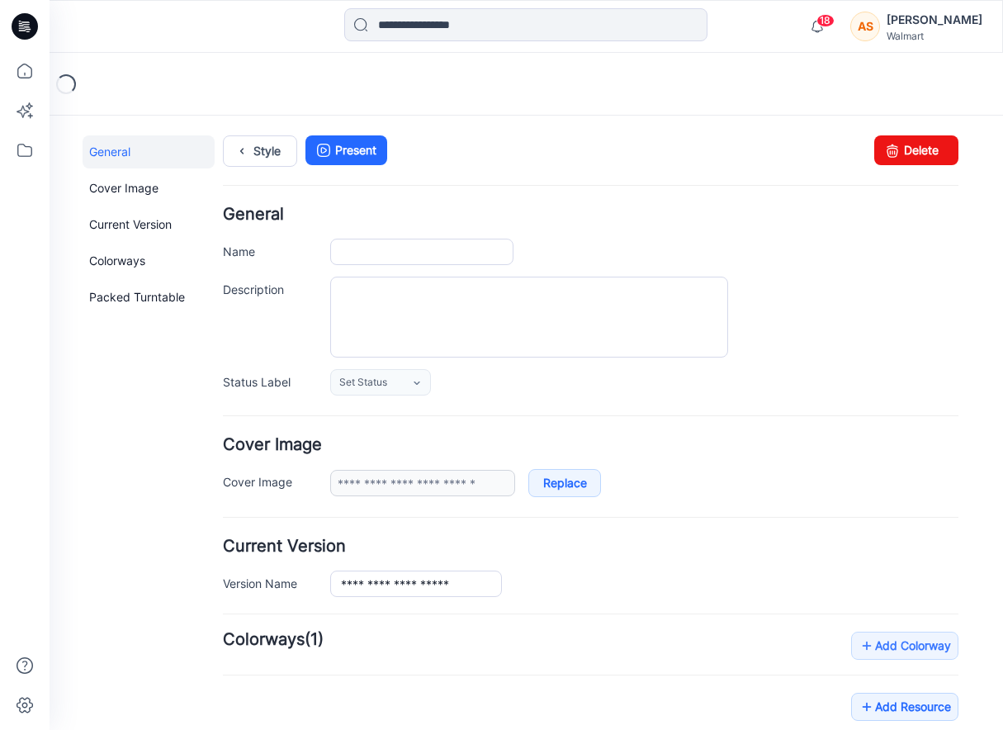
type input "**********"
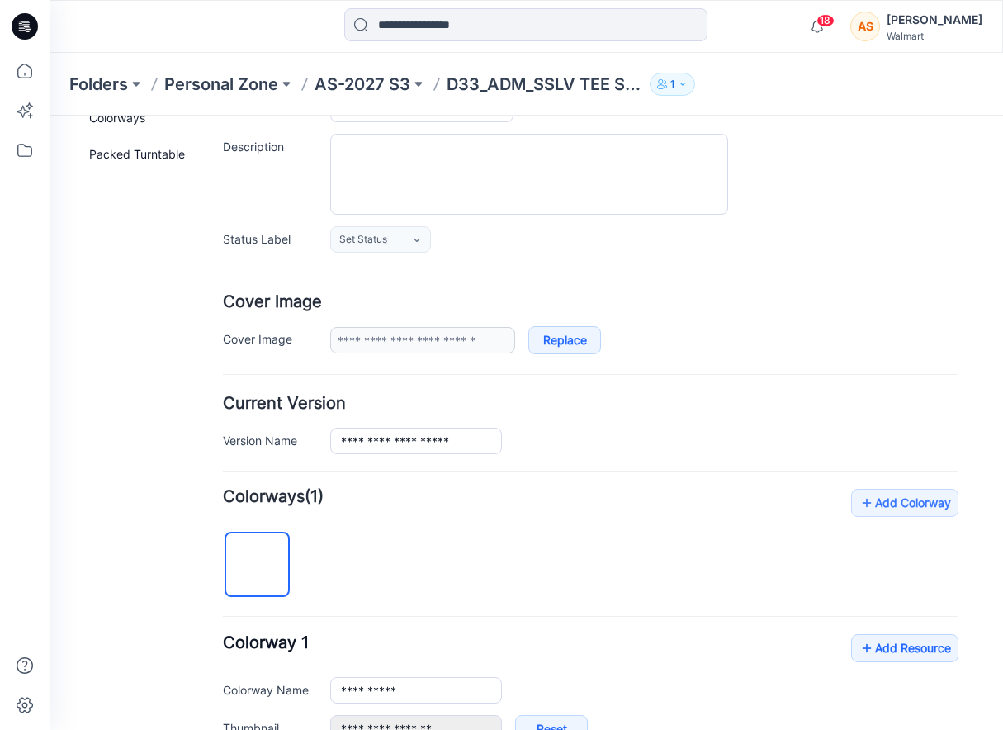
scroll to position [319, 0]
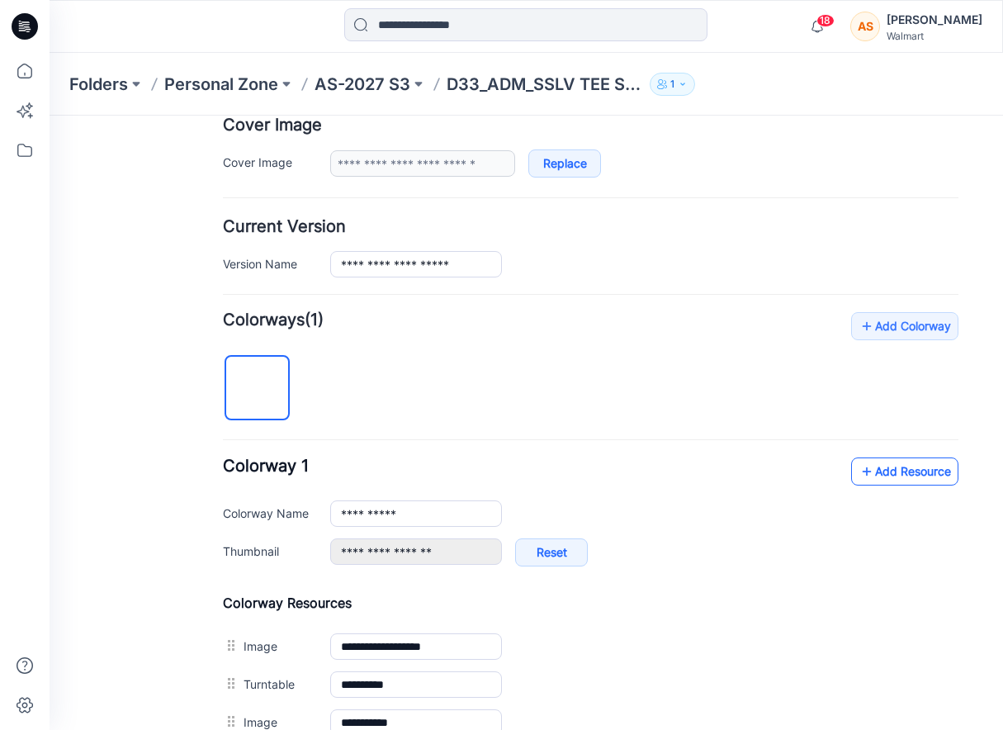
click at [910, 475] on link "Add Resource" at bounding box center [904, 471] width 107 height 28
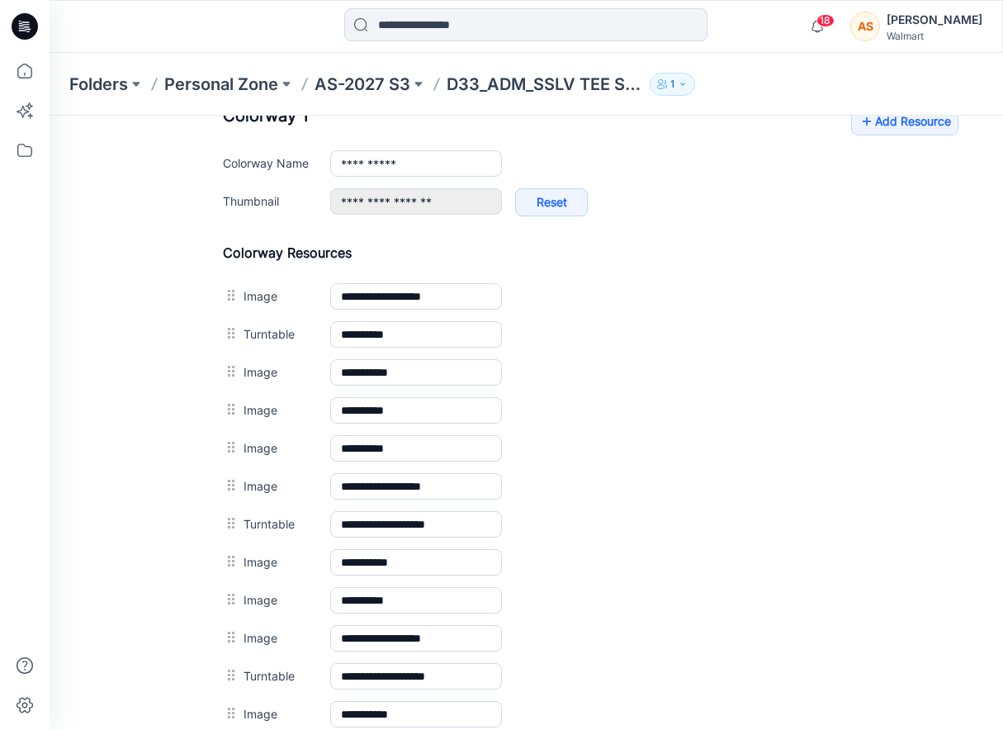
scroll to position [509, 0]
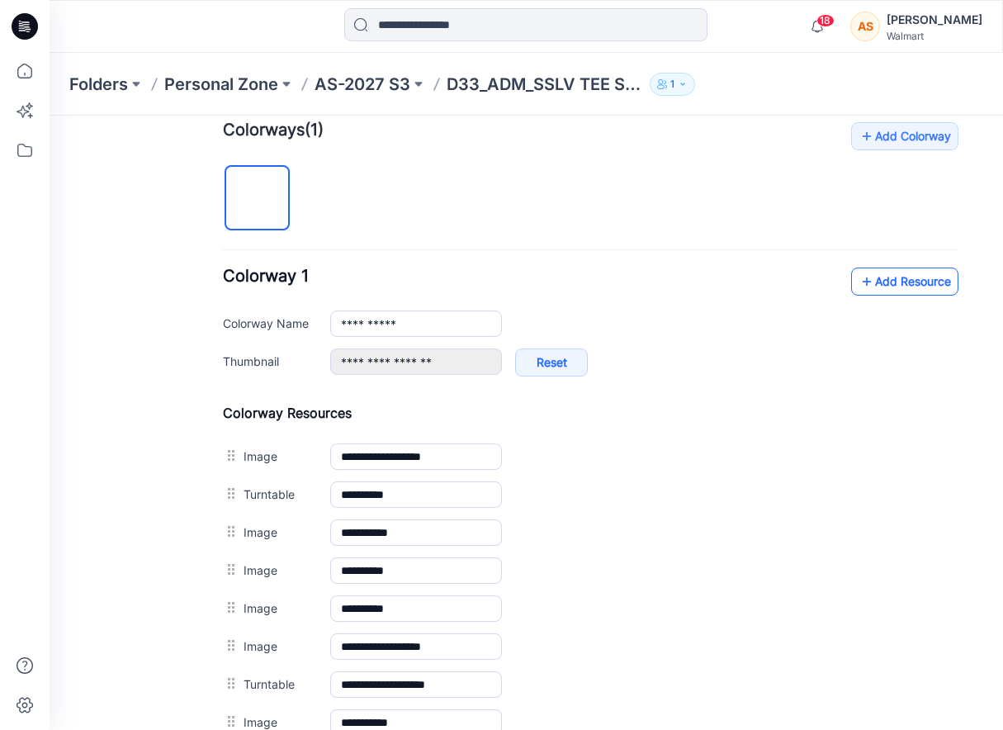
click at [863, 273] on icon at bounding box center [866, 281] width 17 height 26
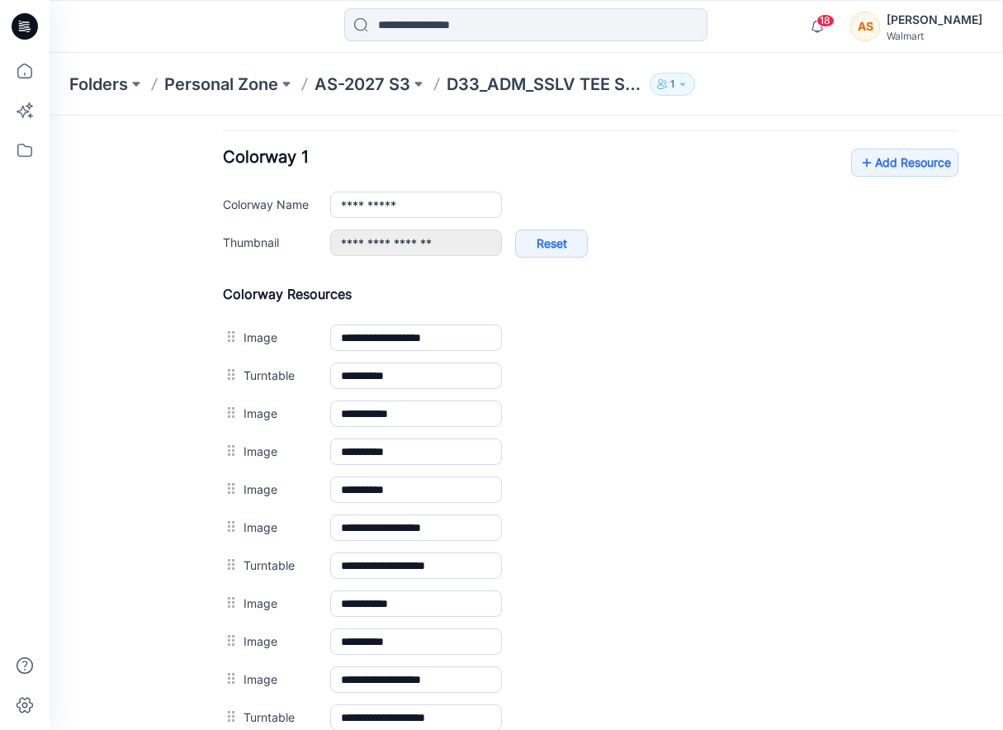
scroll to position [229, 0]
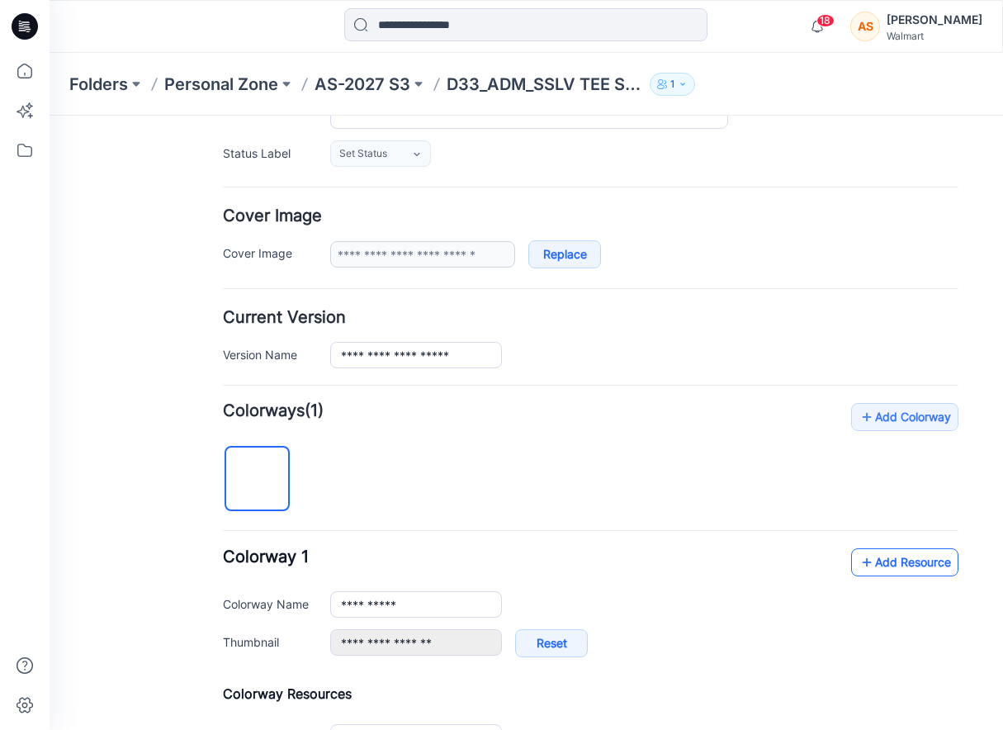
click at [922, 556] on link "Add Resource" at bounding box center [904, 562] width 107 height 28
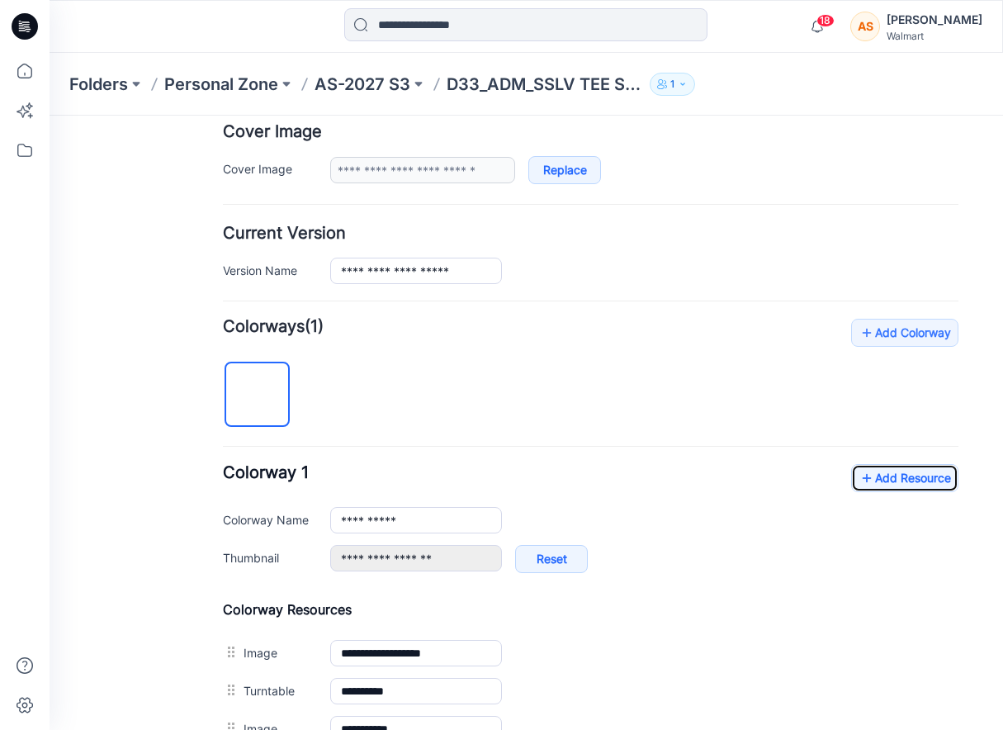
scroll to position [299, 0]
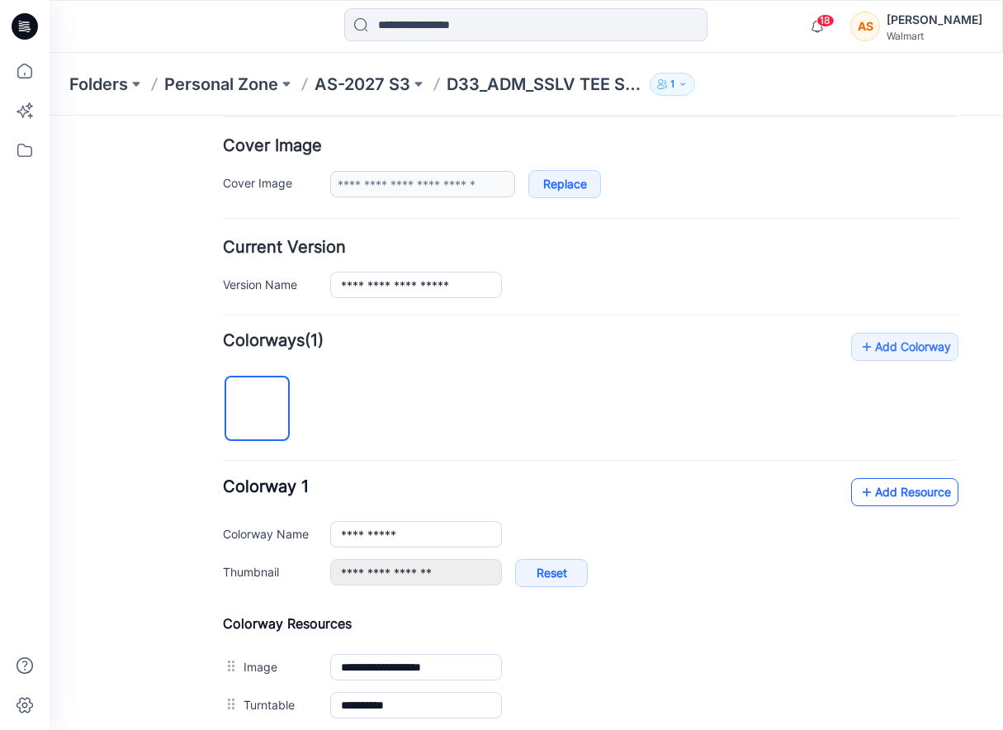
click at [853, 489] on link "Add Resource" at bounding box center [904, 492] width 107 height 28
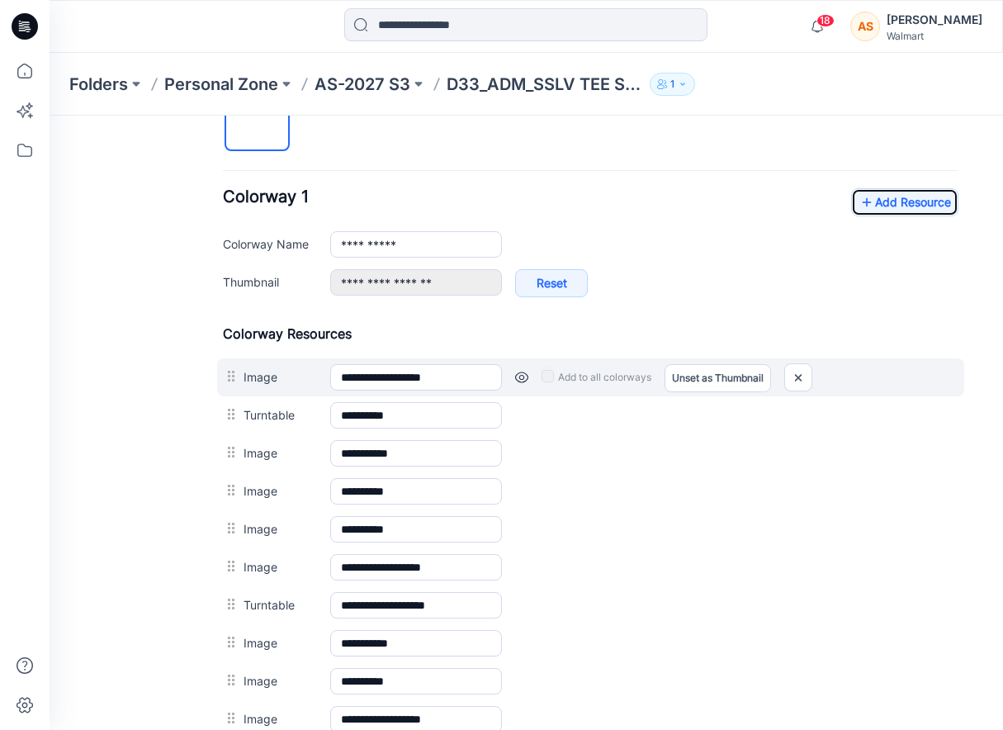
scroll to position [585, 0]
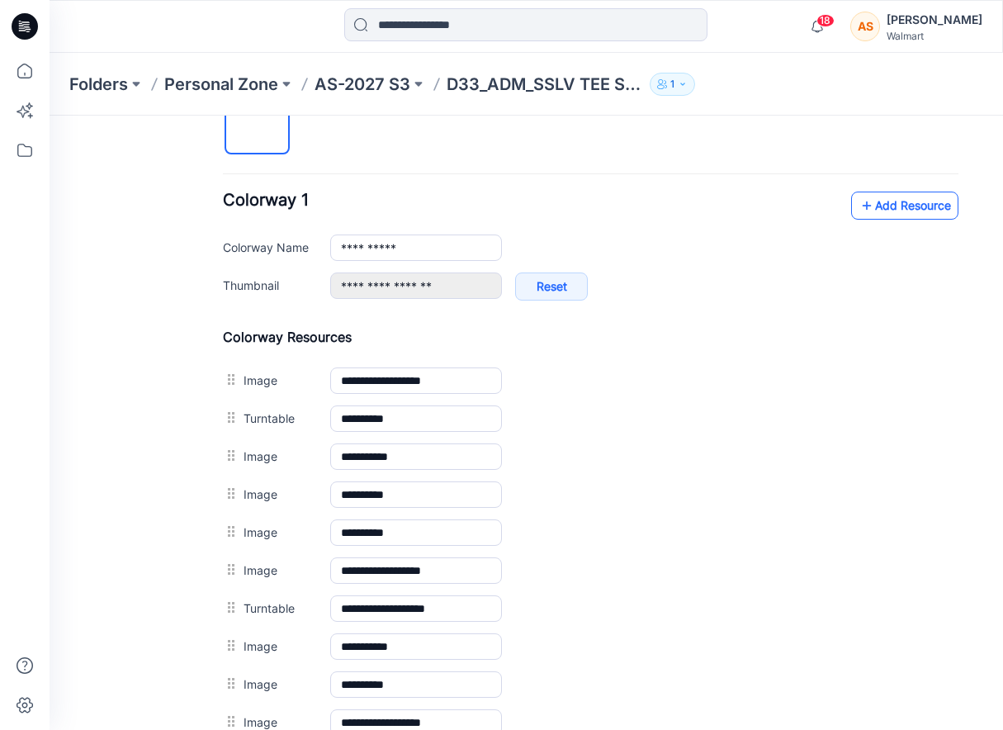
click at [877, 215] on link "Add Resource" at bounding box center [904, 206] width 107 height 28
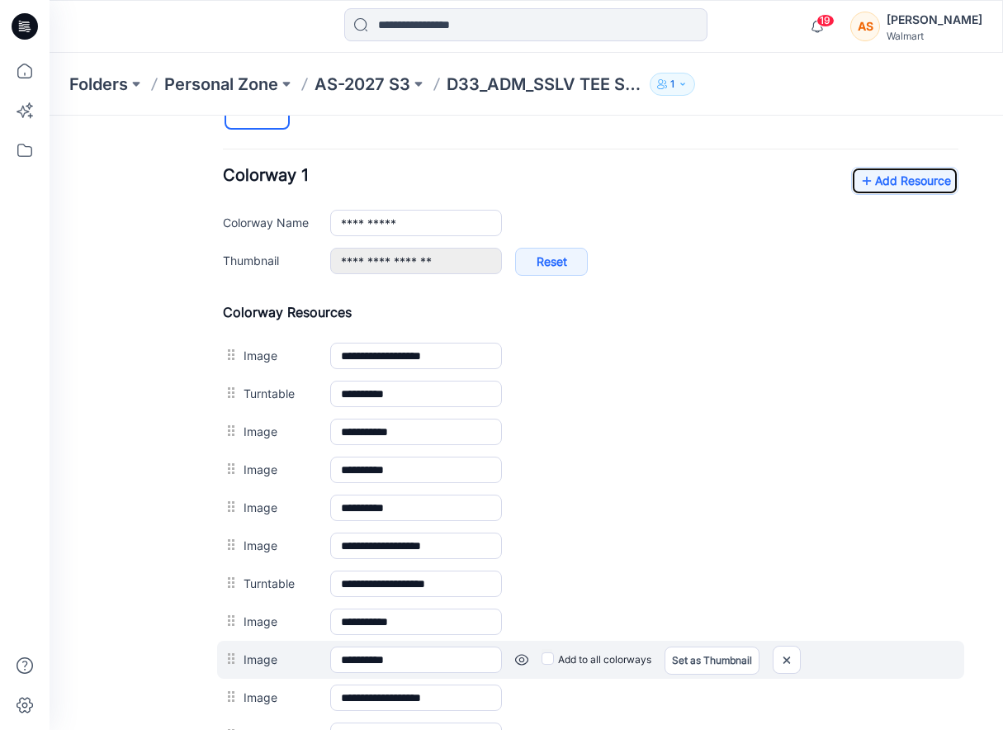
scroll to position [0, 0]
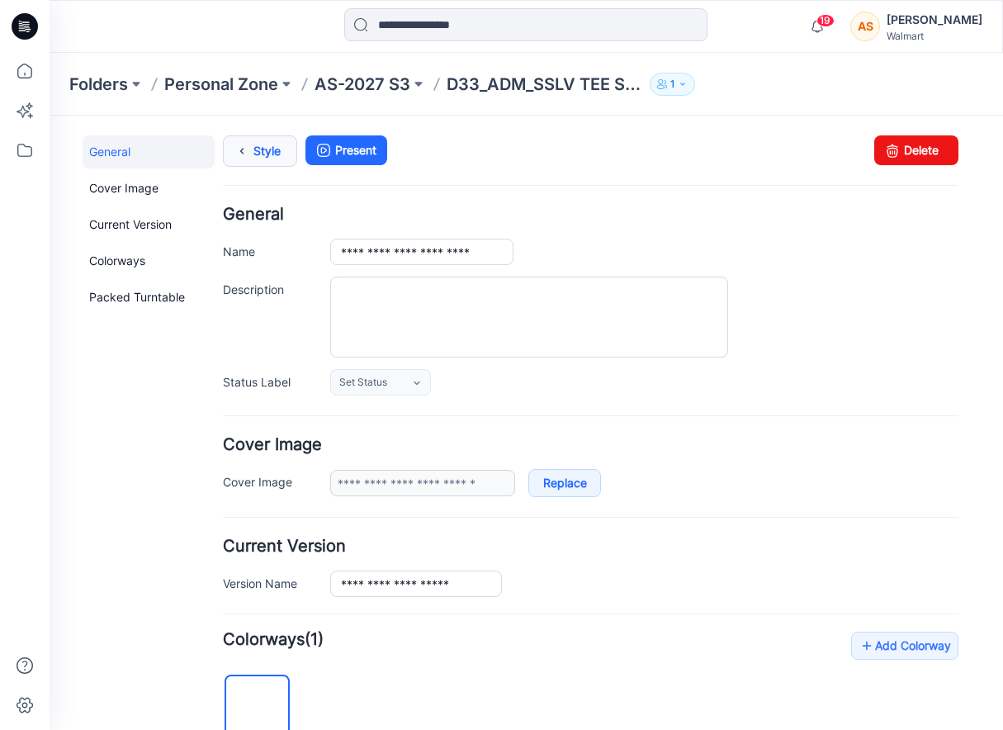
click at [266, 150] on link "Style" at bounding box center [260, 150] width 74 height 31
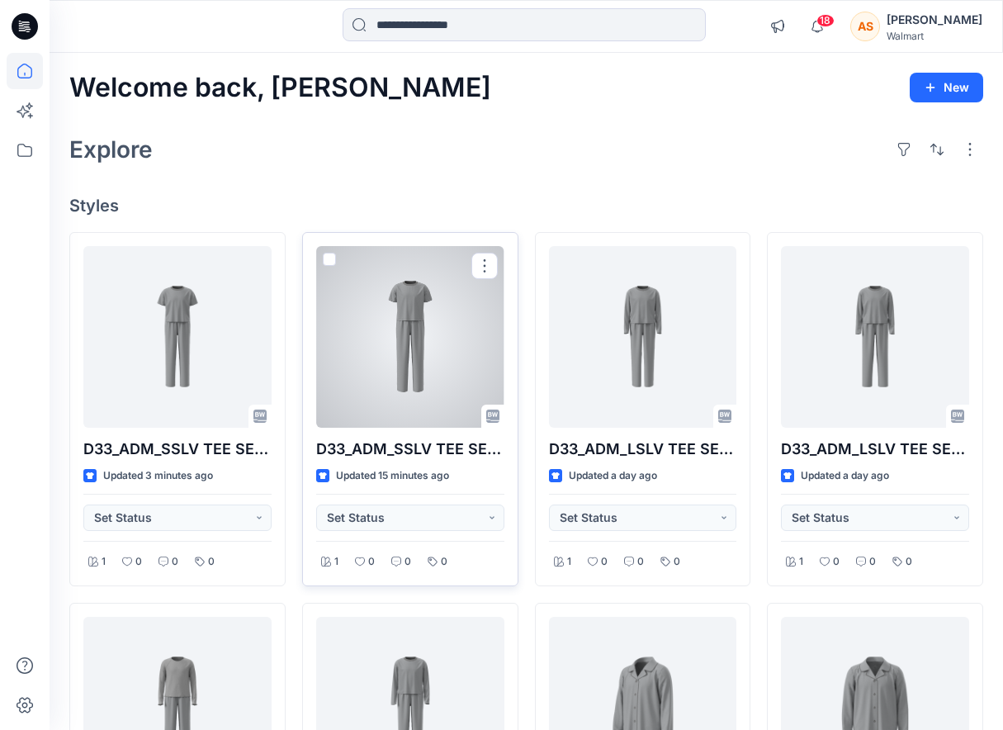
click at [425, 353] on div at bounding box center [410, 337] width 188 height 182
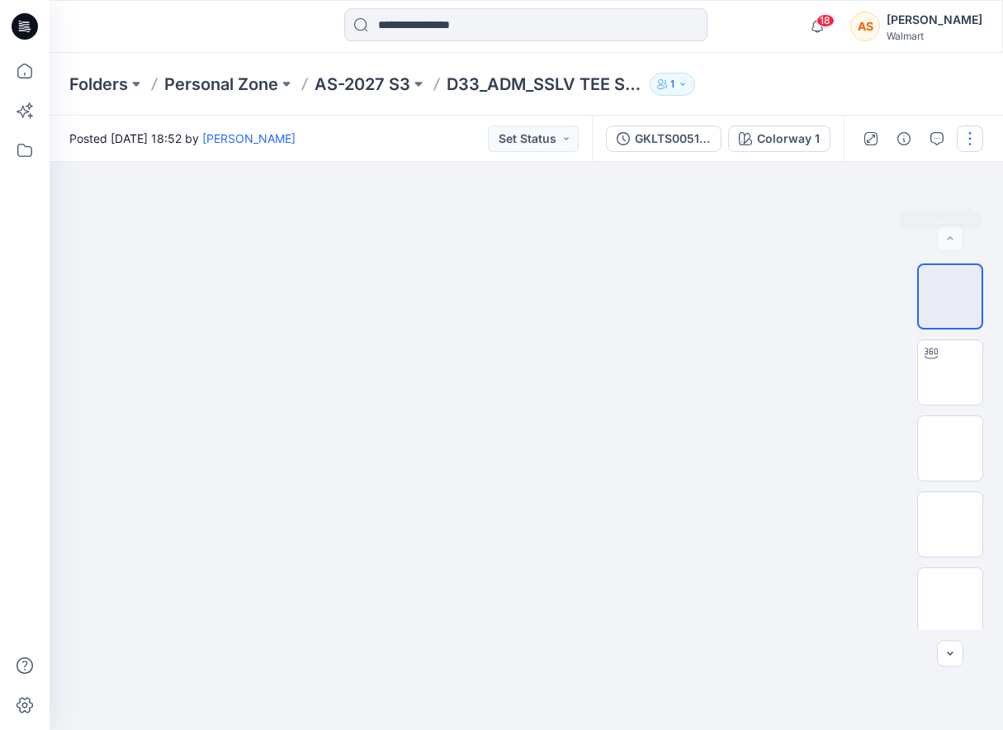
click at [971, 138] on button "button" at bounding box center [970, 138] width 26 height 26
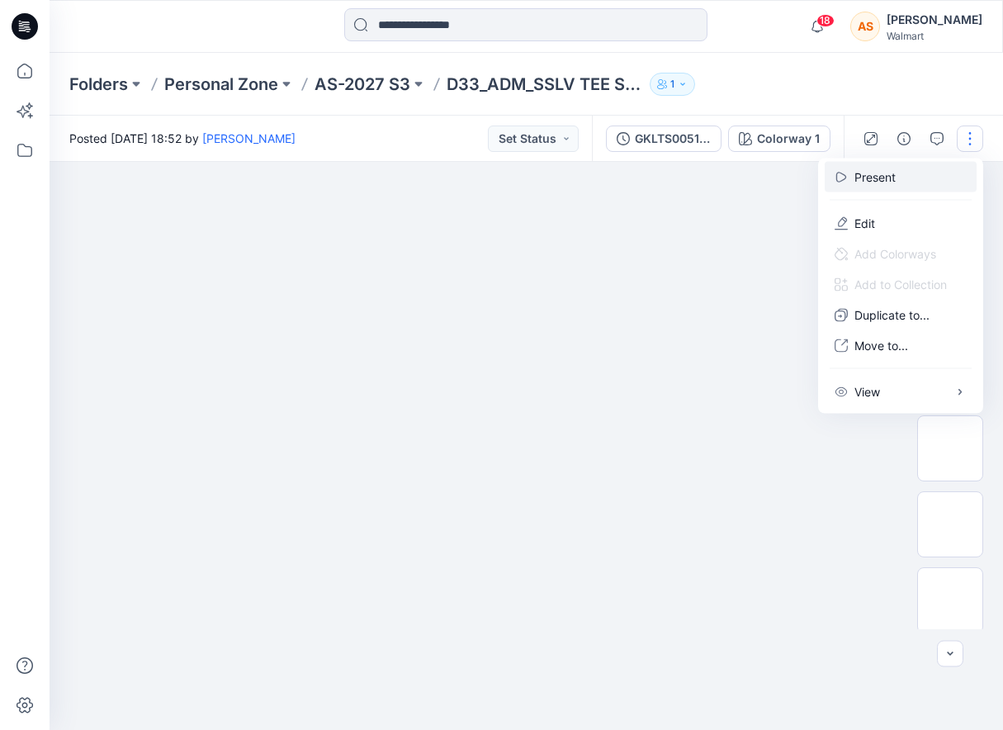
click at [914, 177] on button "Present" at bounding box center [901, 177] width 152 height 31
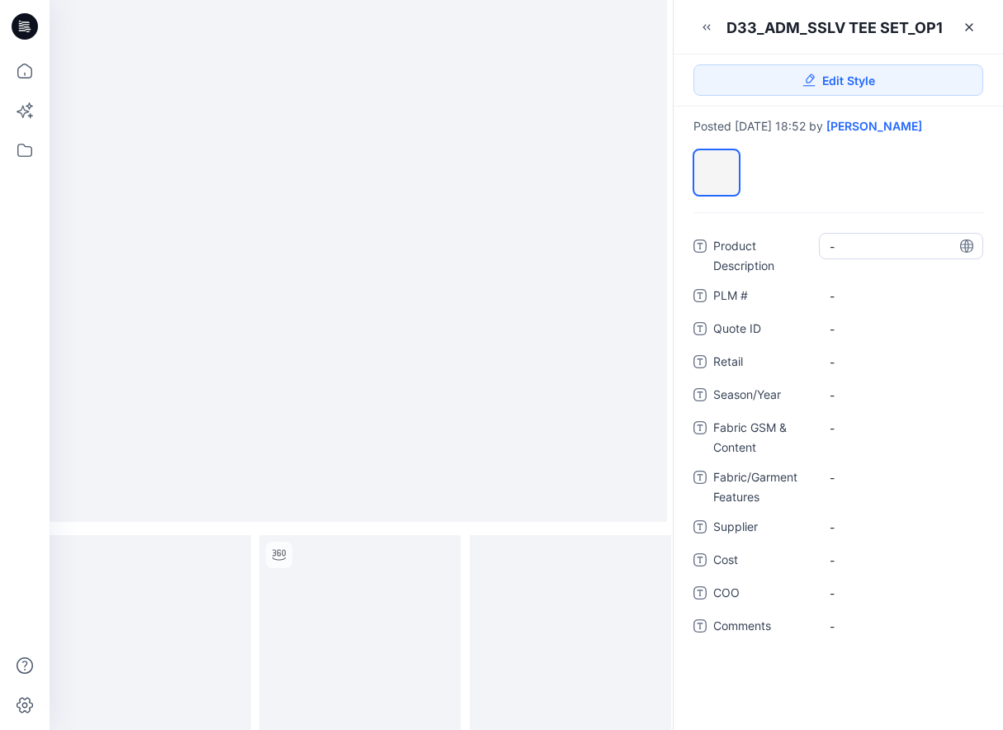
click at [859, 246] on Description "-" at bounding box center [901, 246] width 143 height 17
type textarea "**********"
click at [854, 392] on span "-" at bounding box center [901, 394] width 143 height 17
type textarea "*******"
click at [863, 428] on Content "-" at bounding box center [901, 427] width 143 height 17
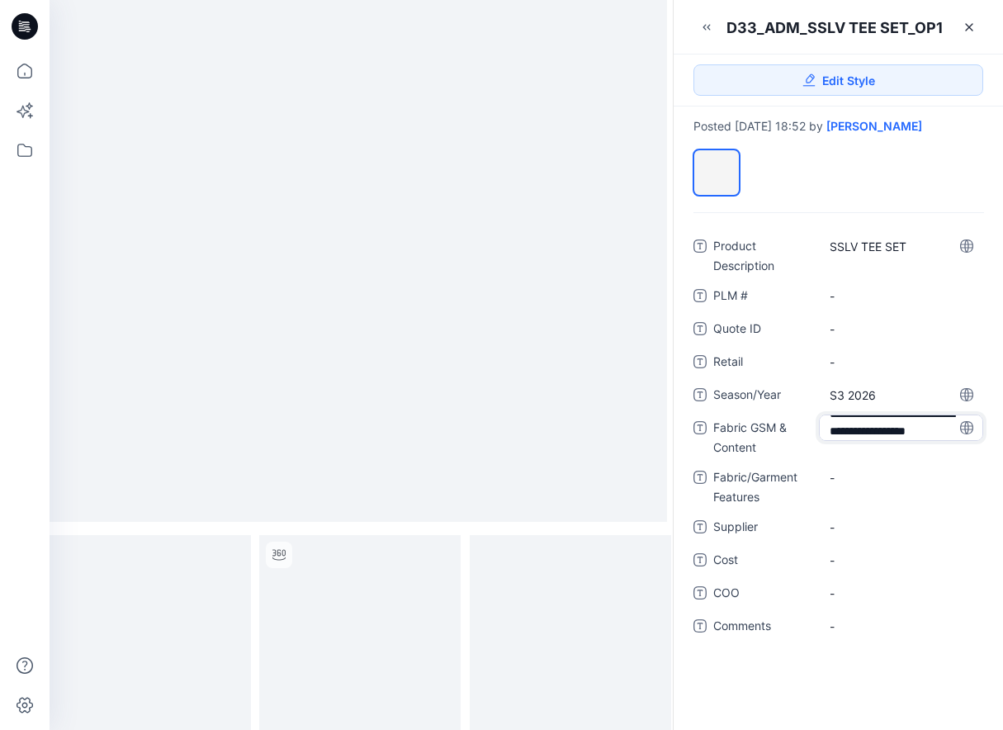
scroll to position [46, 0]
type textarea "**********"
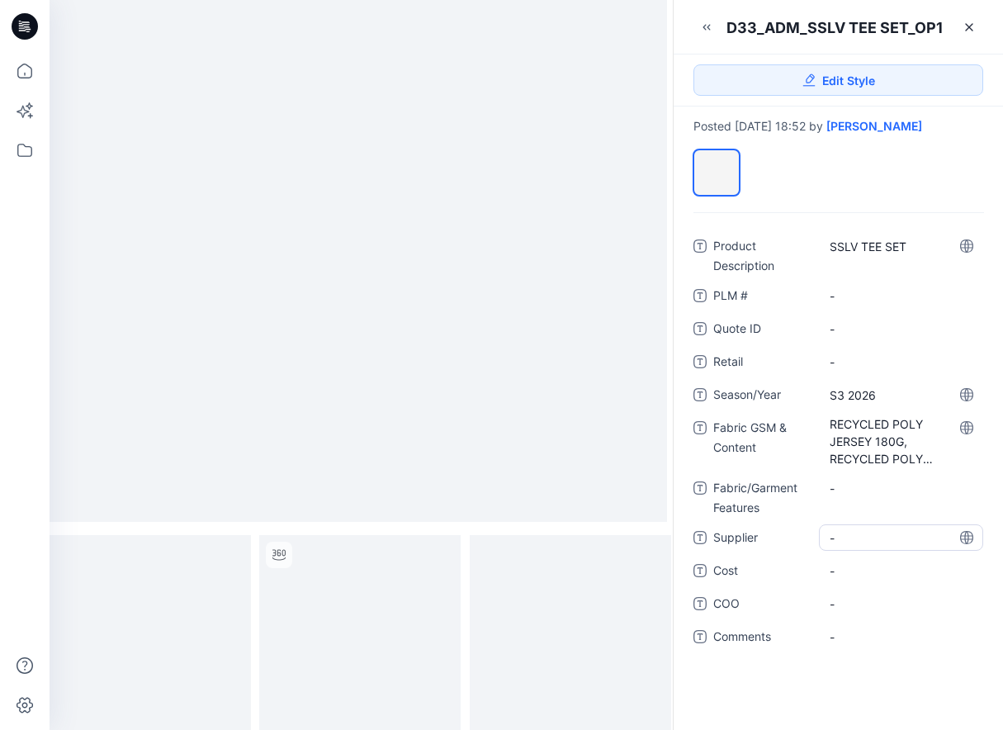
click at [878, 525] on div "-" at bounding box center [901, 537] width 164 height 26
type textarea "**********"
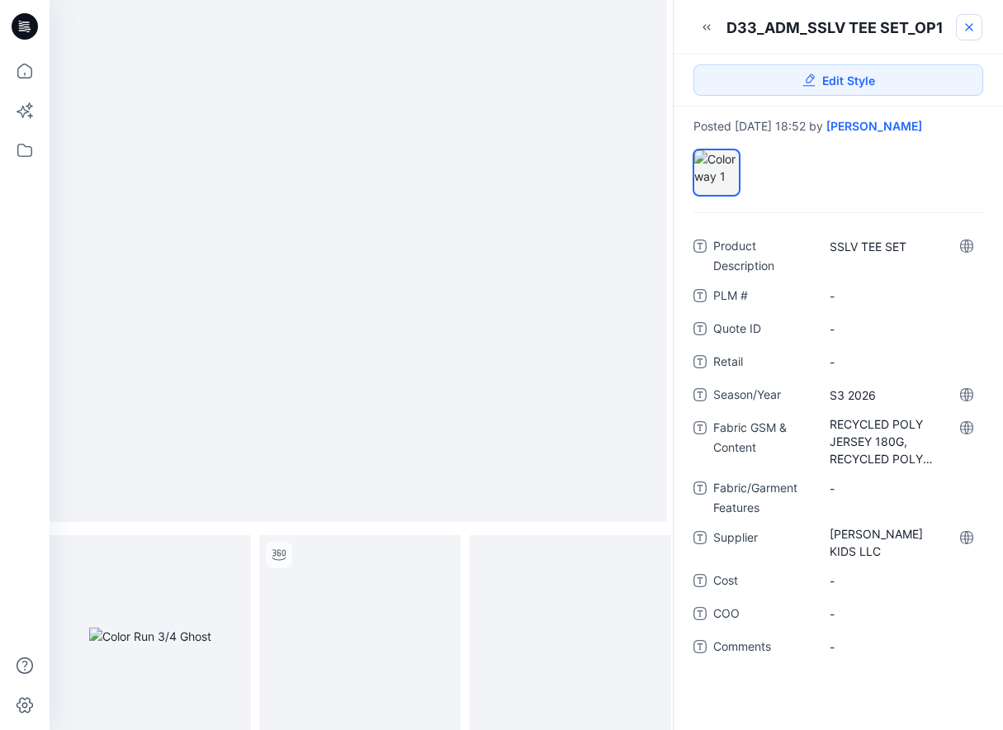
click at [970, 24] on icon at bounding box center [968, 27] width 13 height 13
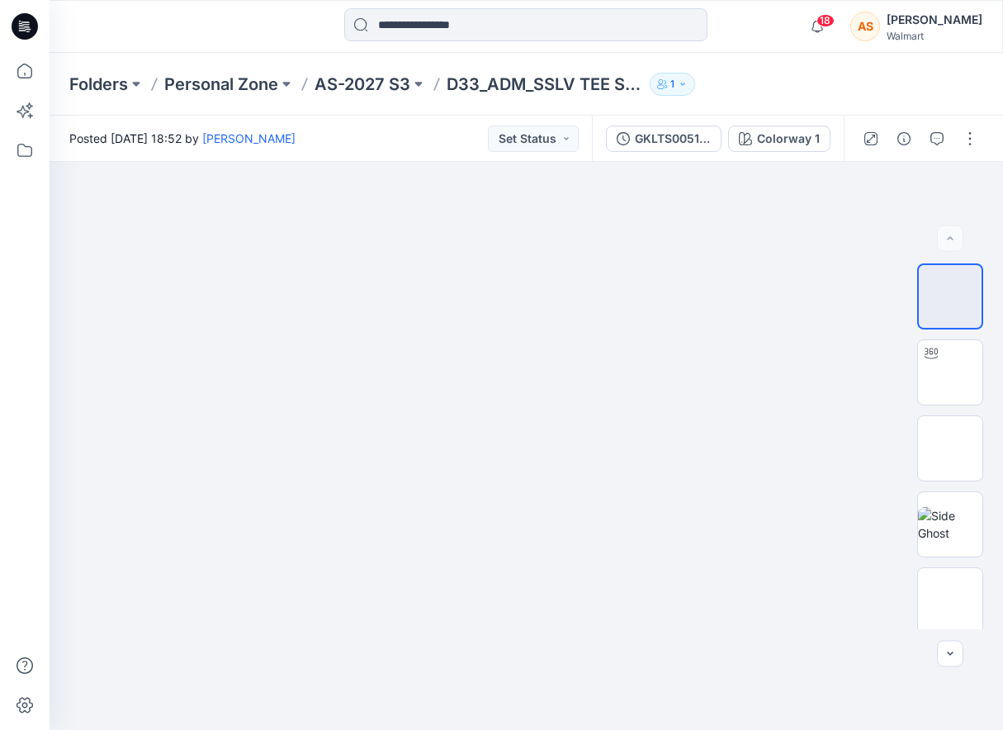
click at [353, 70] on div "Folders Personal Zone AS-2027 S3 D33_ADM_SSLV TEE SET_OP1 1" at bounding box center [526, 84] width 953 height 63
click at [352, 80] on p "AS-2027 S3" at bounding box center [362, 84] width 96 height 23
click at [376, 85] on p "AS-2027 S3" at bounding box center [362, 84] width 96 height 23
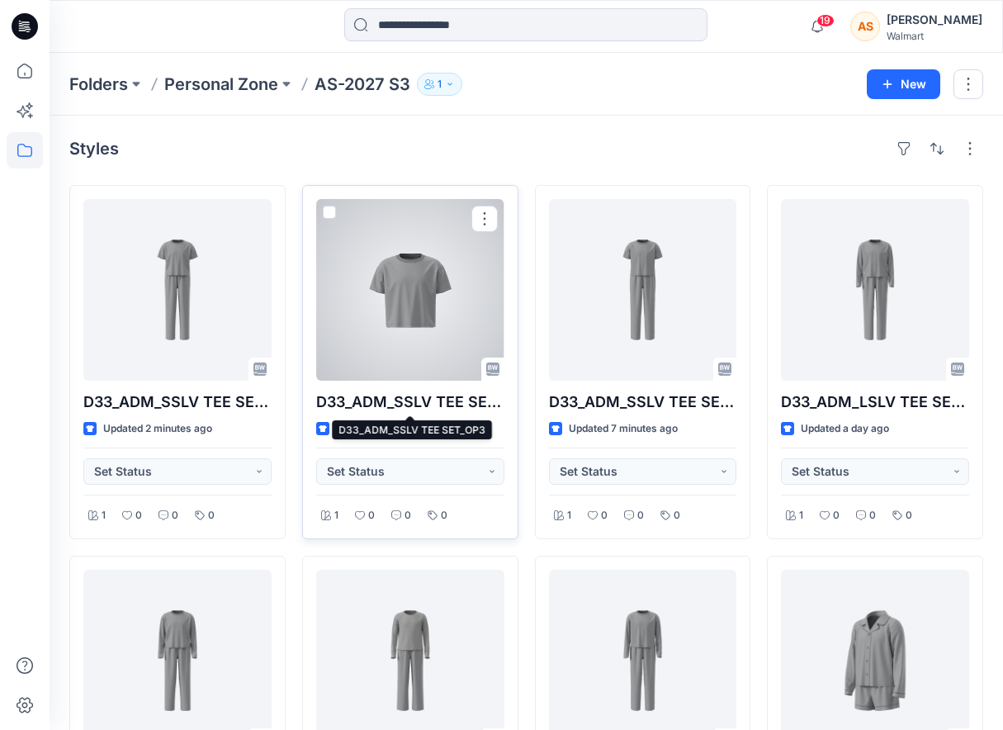
click at [423, 347] on div at bounding box center [410, 290] width 188 height 182
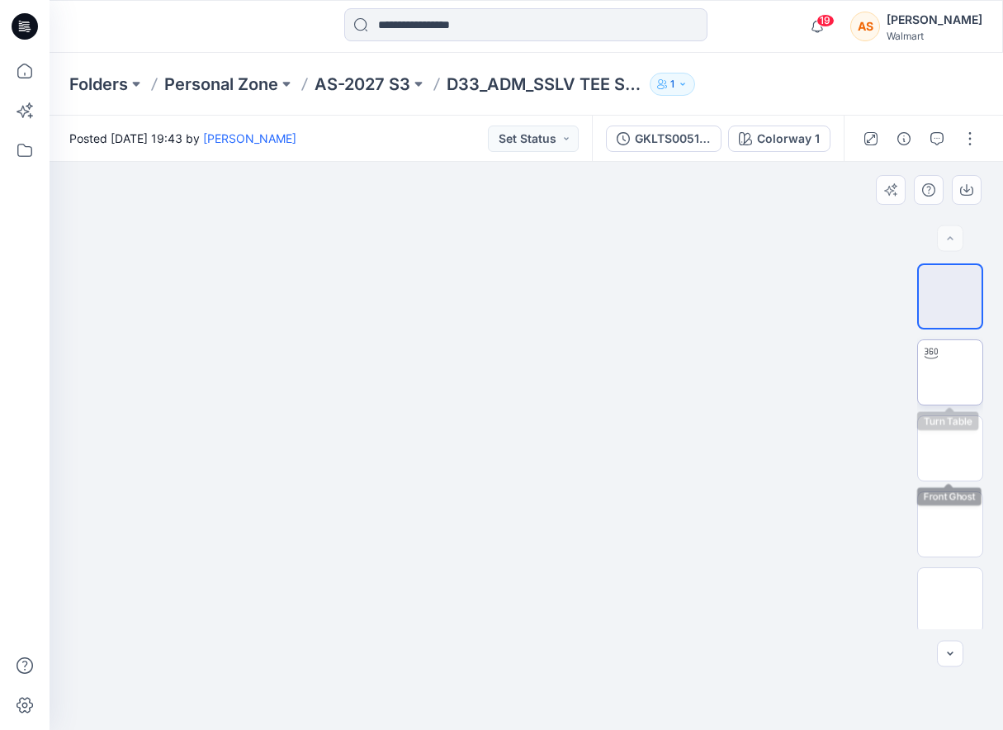
click at [950, 372] on img at bounding box center [950, 372] width 0 height 0
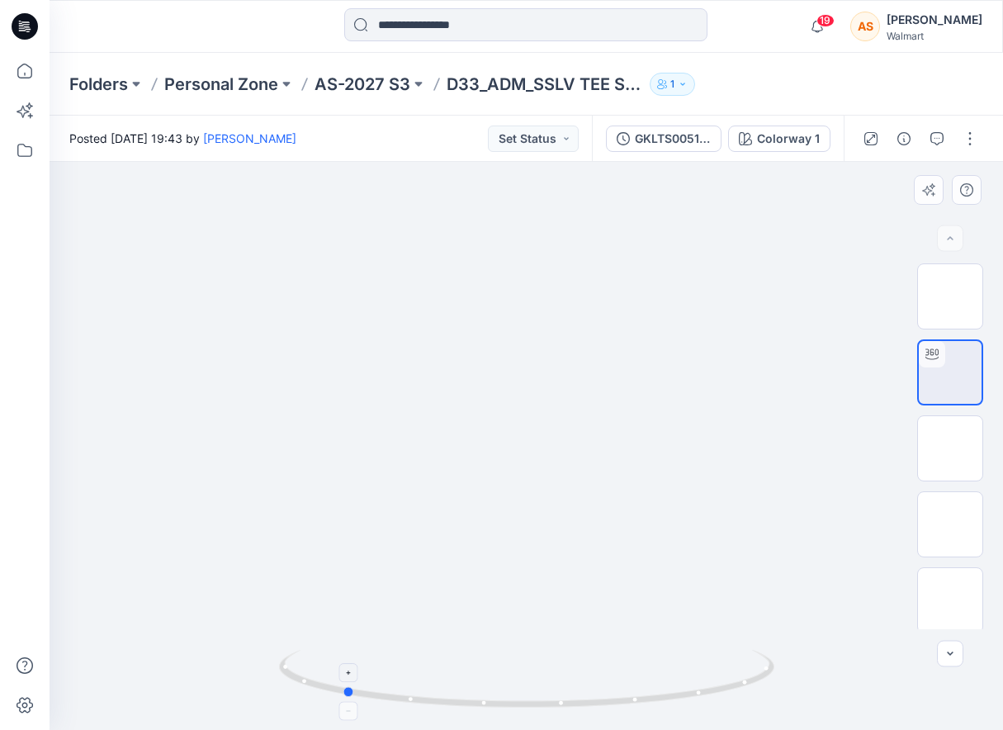
drag, startPoint x: 754, startPoint y: 636, endPoint x: 565, endPoint y: 696, distance: 197.6
click at [565, 696] on div at bounding box center [526, 446] width 953 height 568
drag, startPoint x: 727, startPoint y: 652, endPoint x: 681, endPoint y: 657, distance: 46.5
click at [681, 657] on icon at bounding box center [528, 681] width 499 height 62
click at [371, 87] on p "AS-2027 S3" at bounding box center [362, 84] width 96 height 23
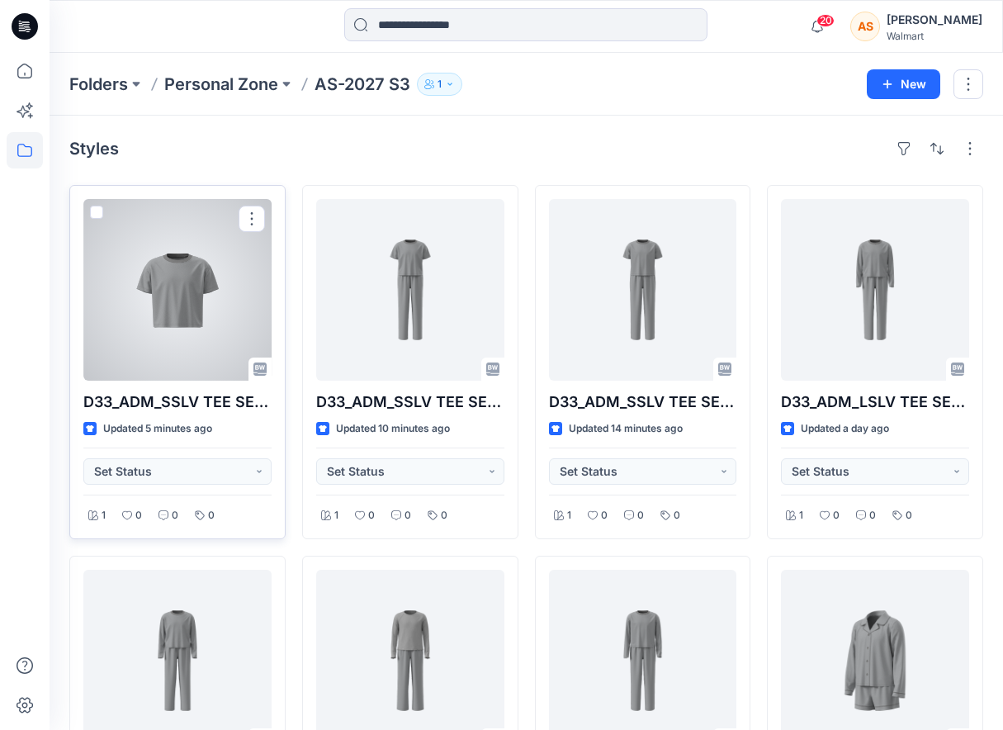
click at [237, 334] on div at bounding box center [177, 290] width 188 height 182
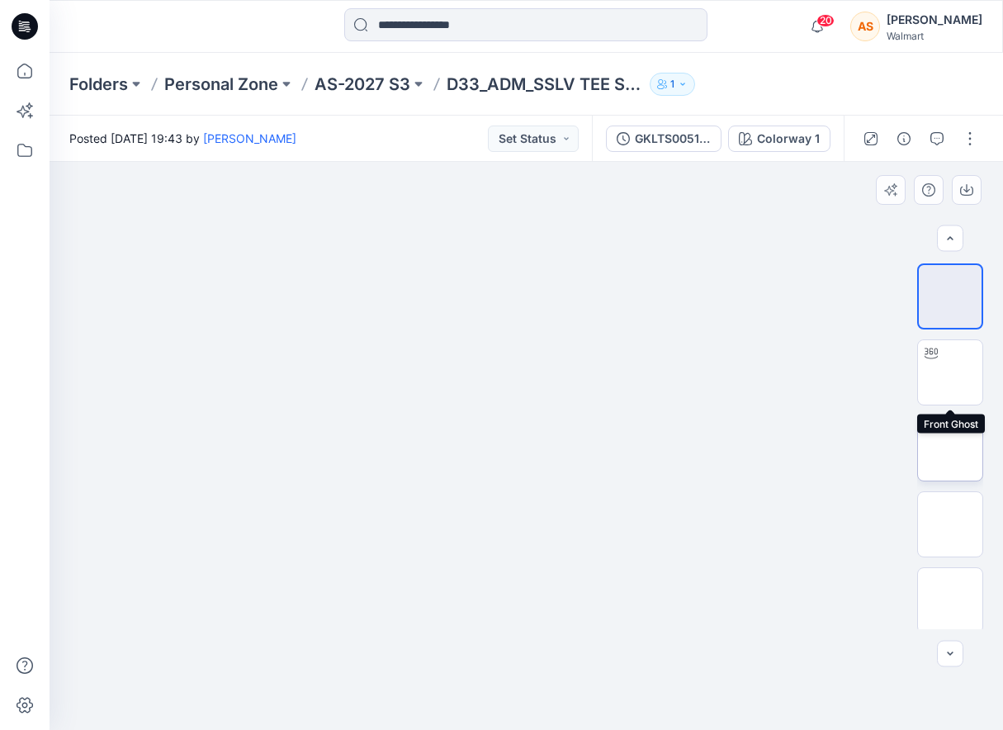
scroll to position [308, 0]
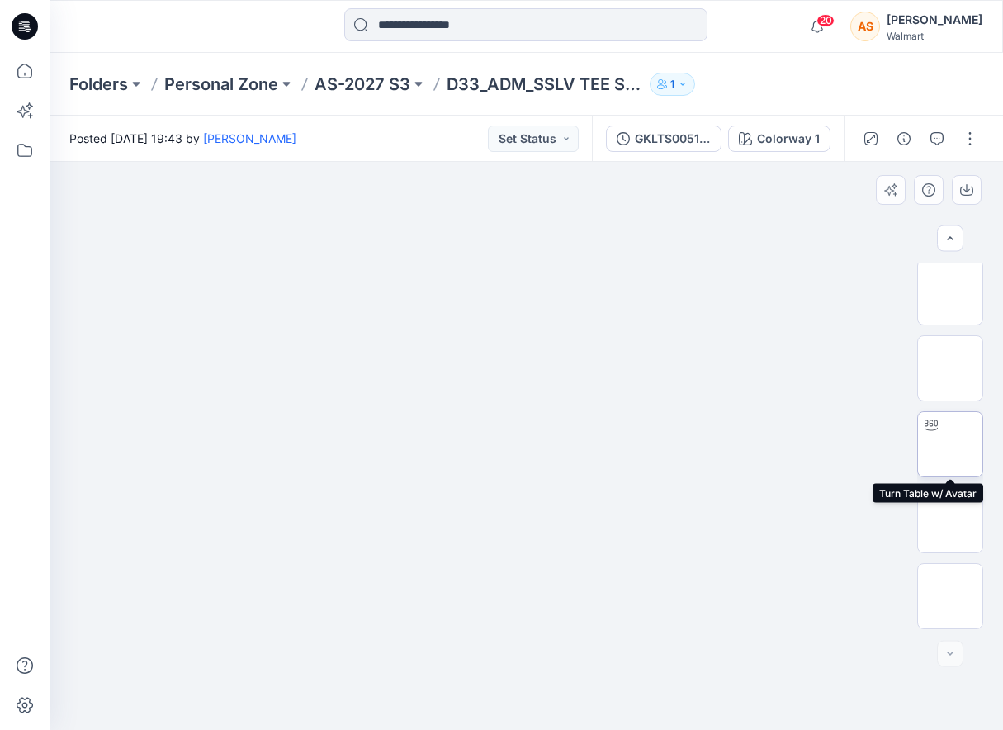
click at [950, 444] on img at bounding box center [950, 444] width 0 height 0
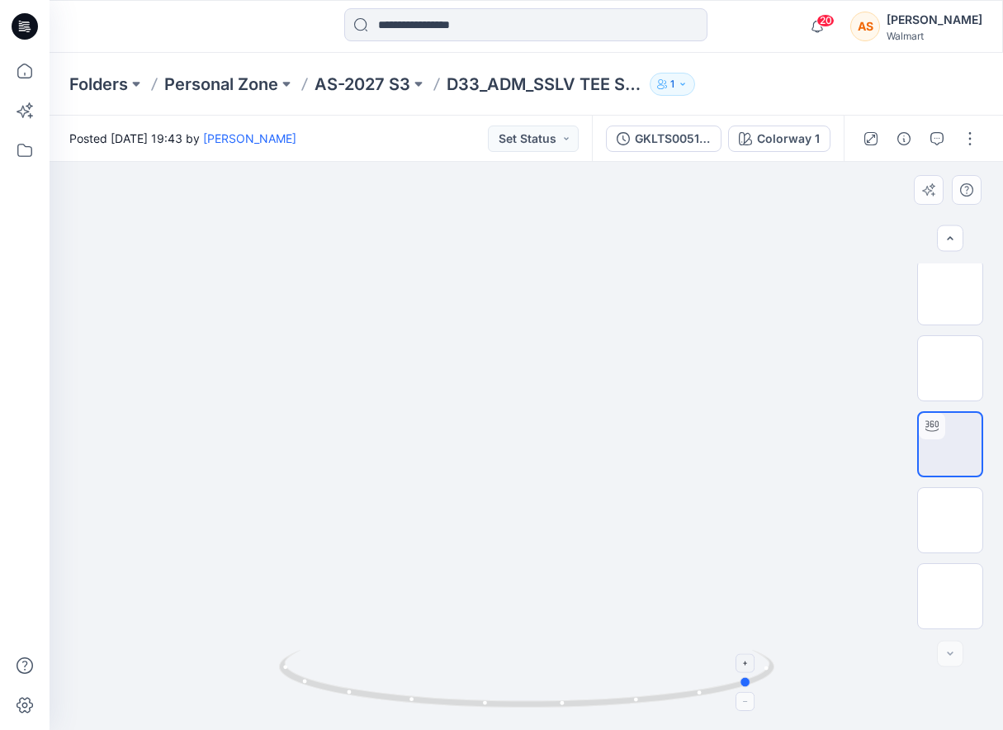
drag, startPoint x: 733, startPoint y: 661, endPoint x: 451, endPoint y: 695, distance: 284.3
click at [451, 695] on icon at bounding box center [528, 681] width 499 height 62
click at [345, 80] on p "AS-2027 S3" at bounding box center [362, 84] width 96 height 23
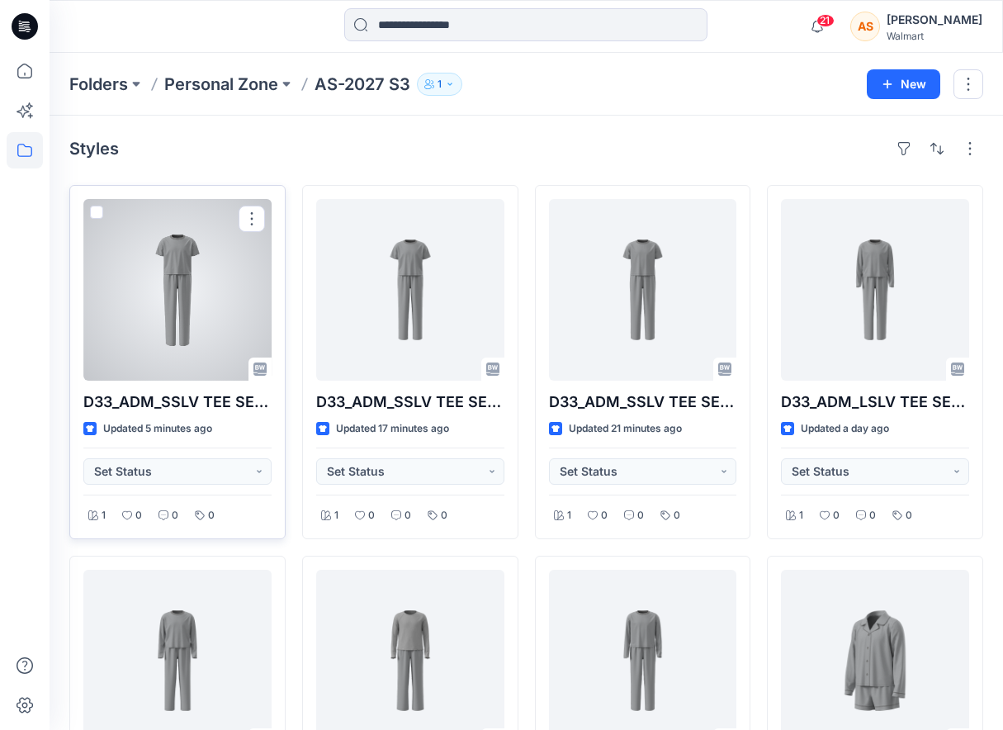
click at [210, 303] on div at bounding box center [177, 290] width 188 height 182
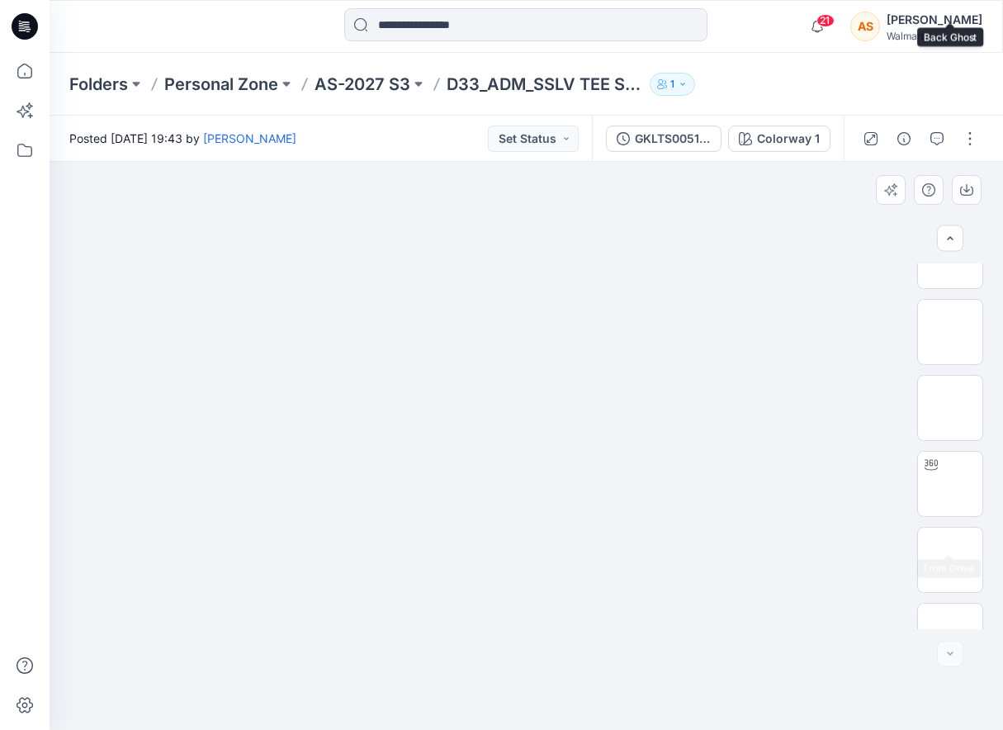
scroll to position [612, 0]
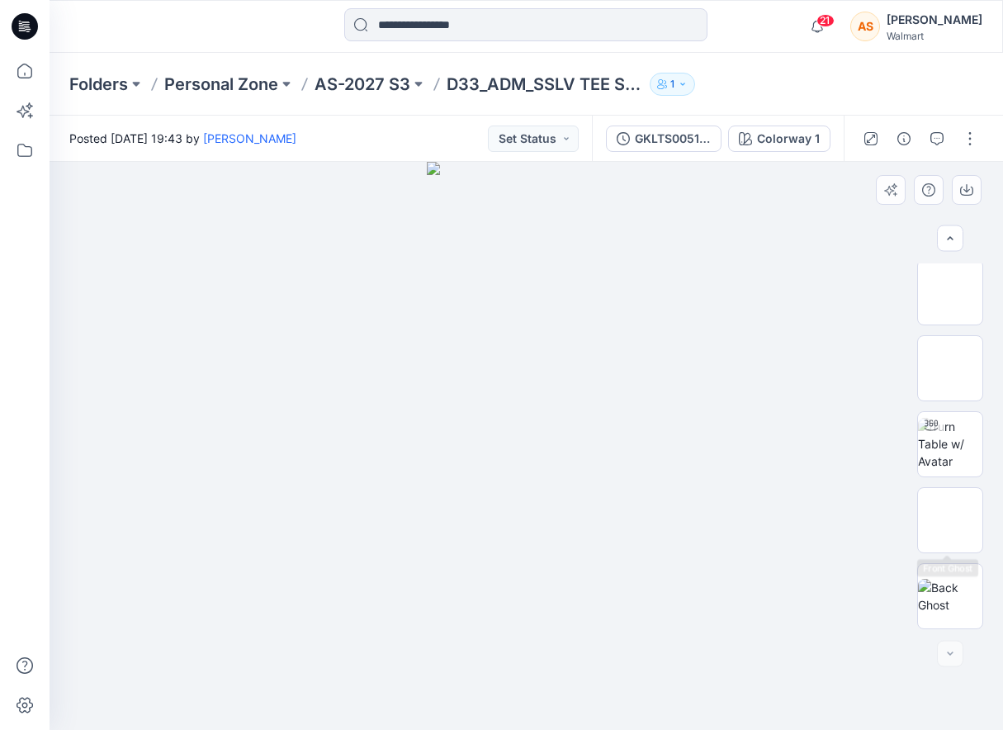
click at [939, 481] on div at bounding box center [950, 446] width 66 height 366
click at [965, 439] on img at bounding box center [950, 444] width 64 height 52
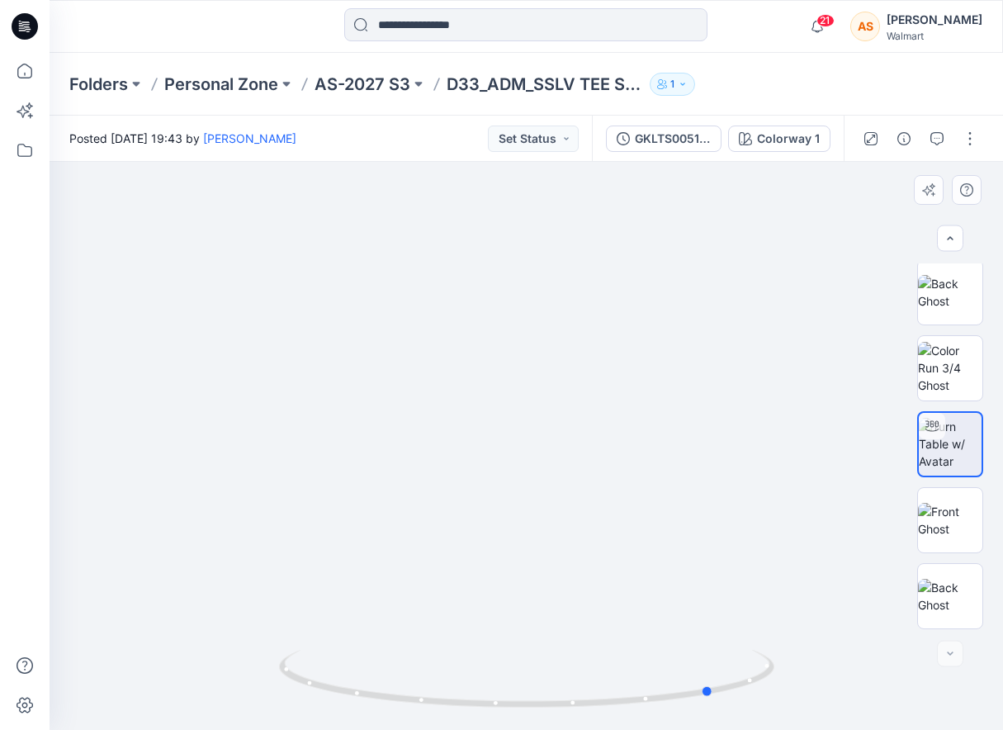
drag, startPoint x: 753, startPoint y: 669, endPoint x: 445, endPoint y: 713, distance: 311.1
click at [445, 713] on div at bounding box center [526, 446] width 953 height 568
click at [973, 150] on button "button" at bounding box center [970, 138] width 26 height 26
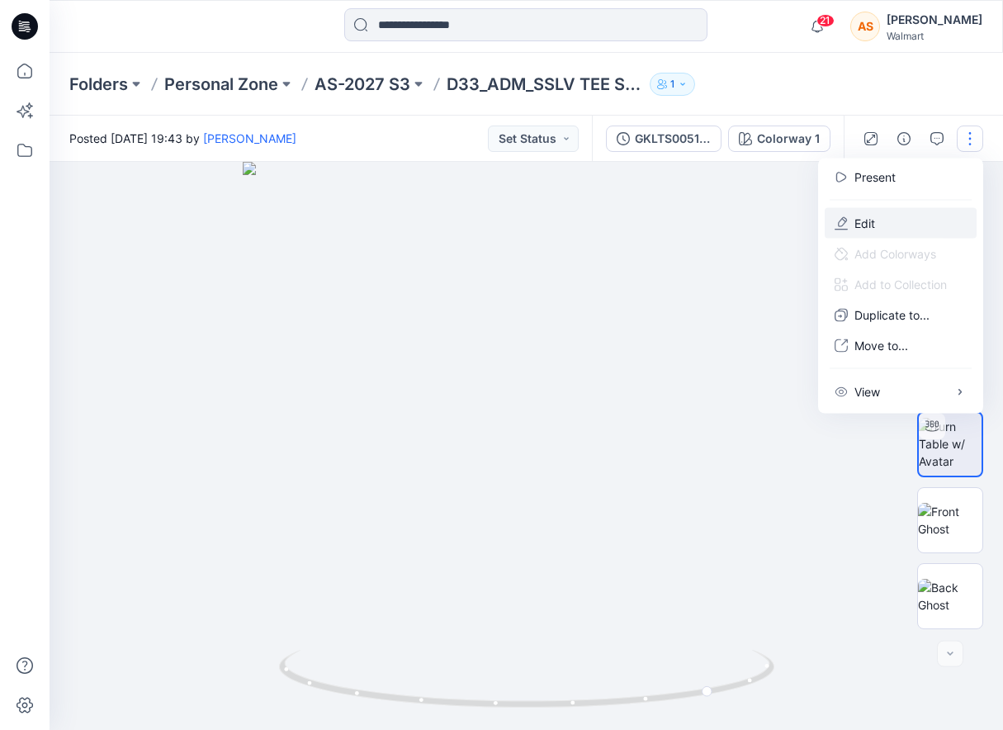
click at [891, 222] on button "Edit" at bounding box center [901, 223] width 152 height 31
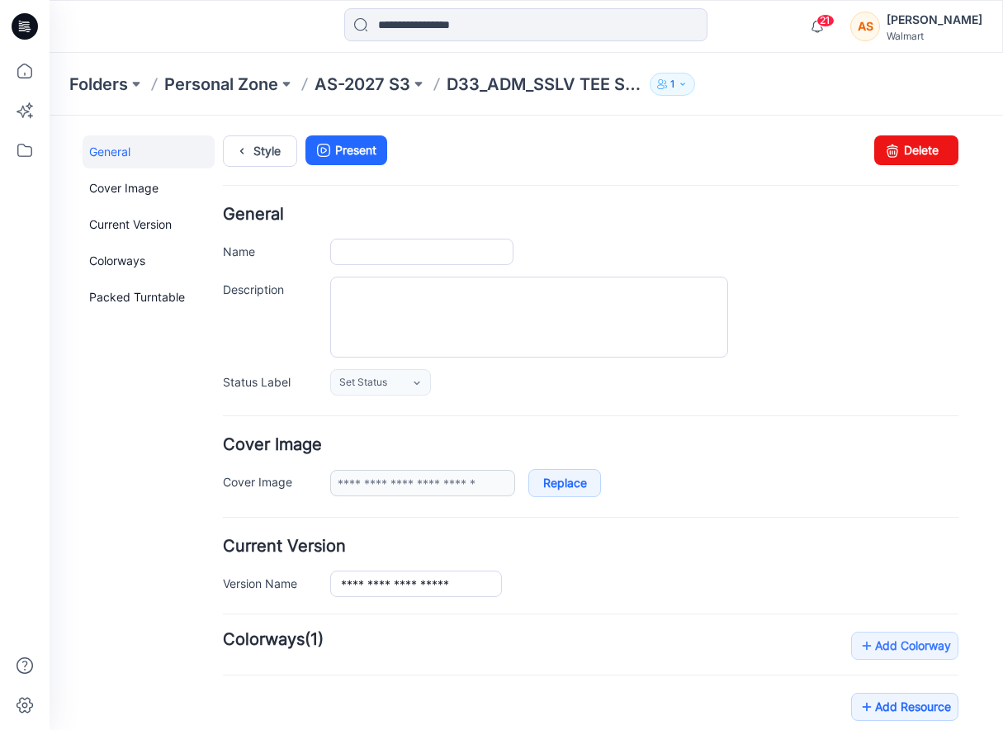
type input "**********"
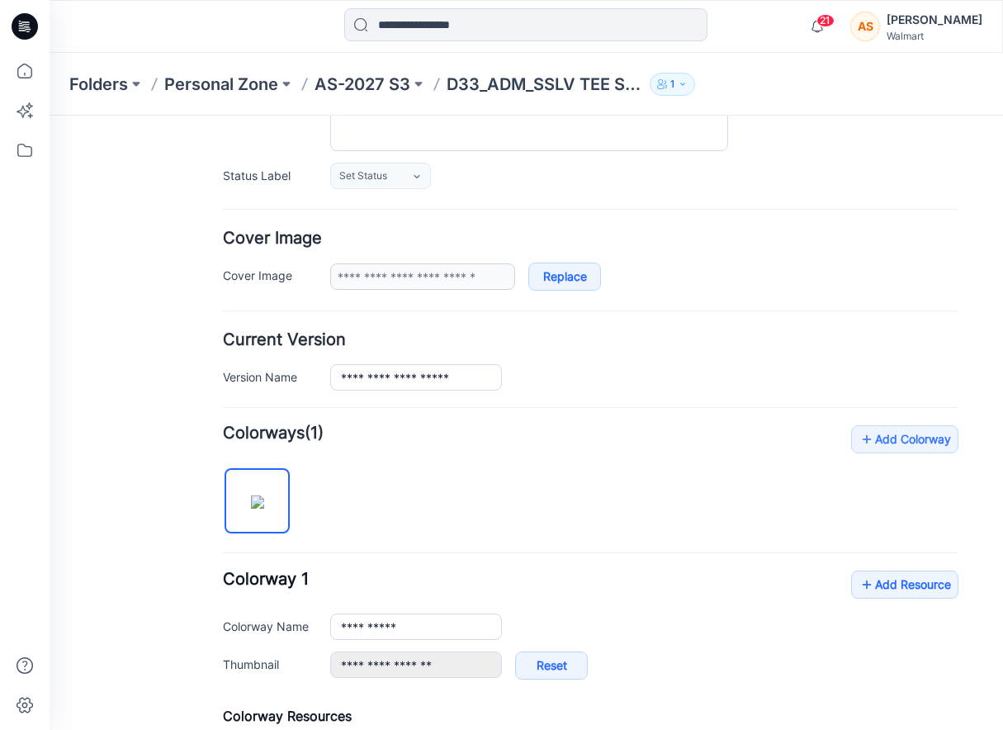
scroll to position [233, 0]
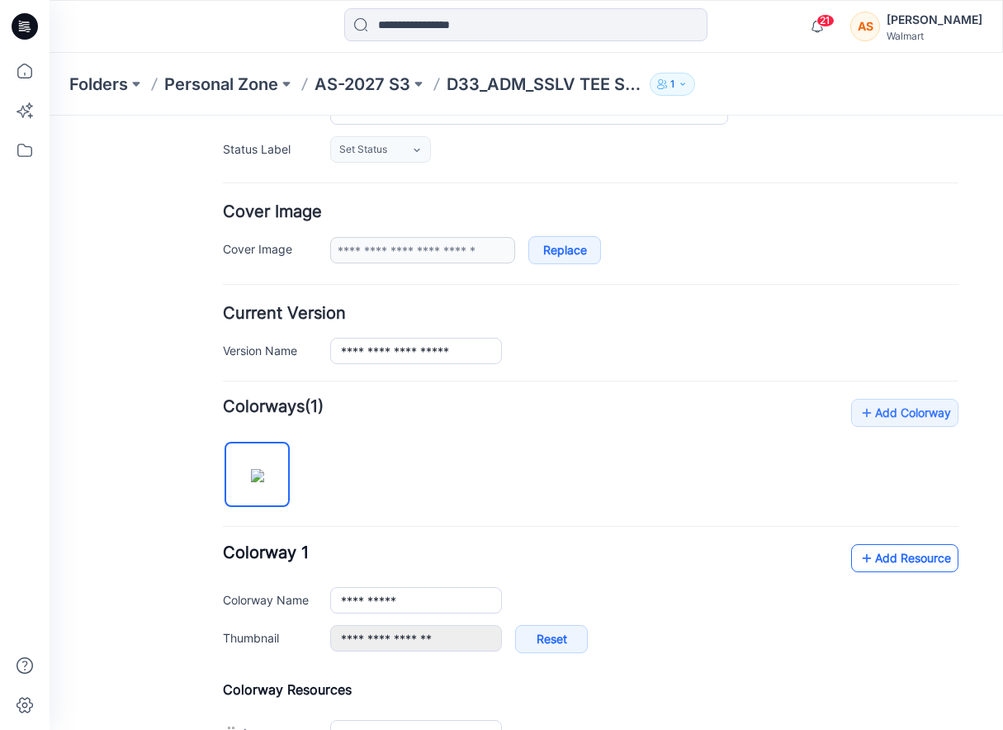
click at [880, 560] on link "Add Resource" at bounding box center [904, 558] width 107 height 28
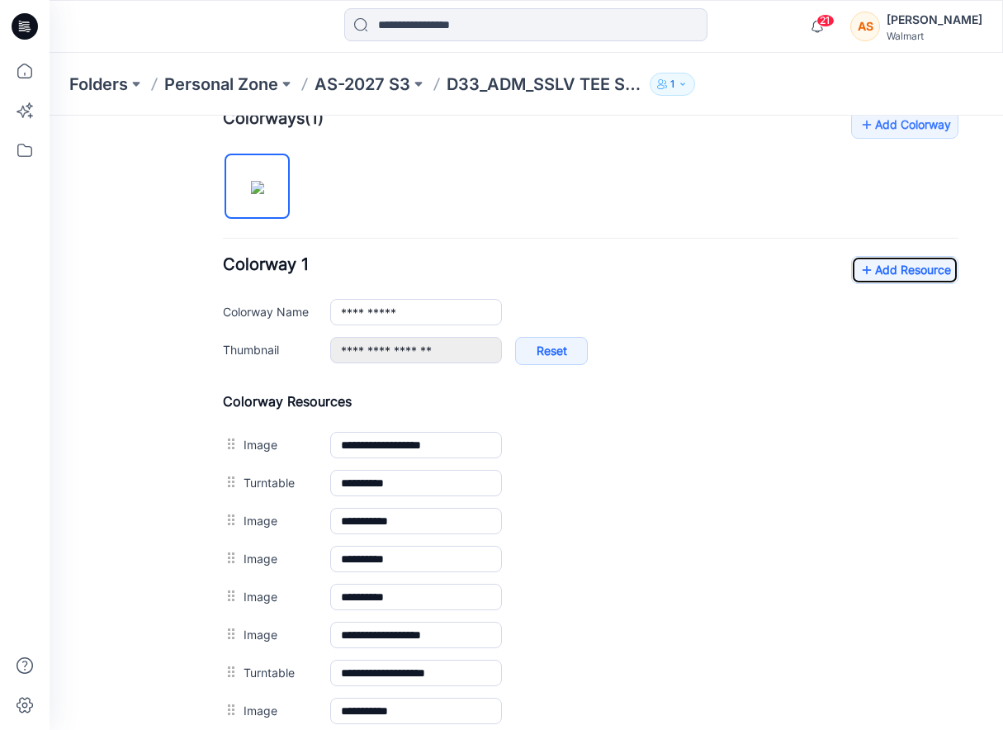
scroll to position [939, 0]
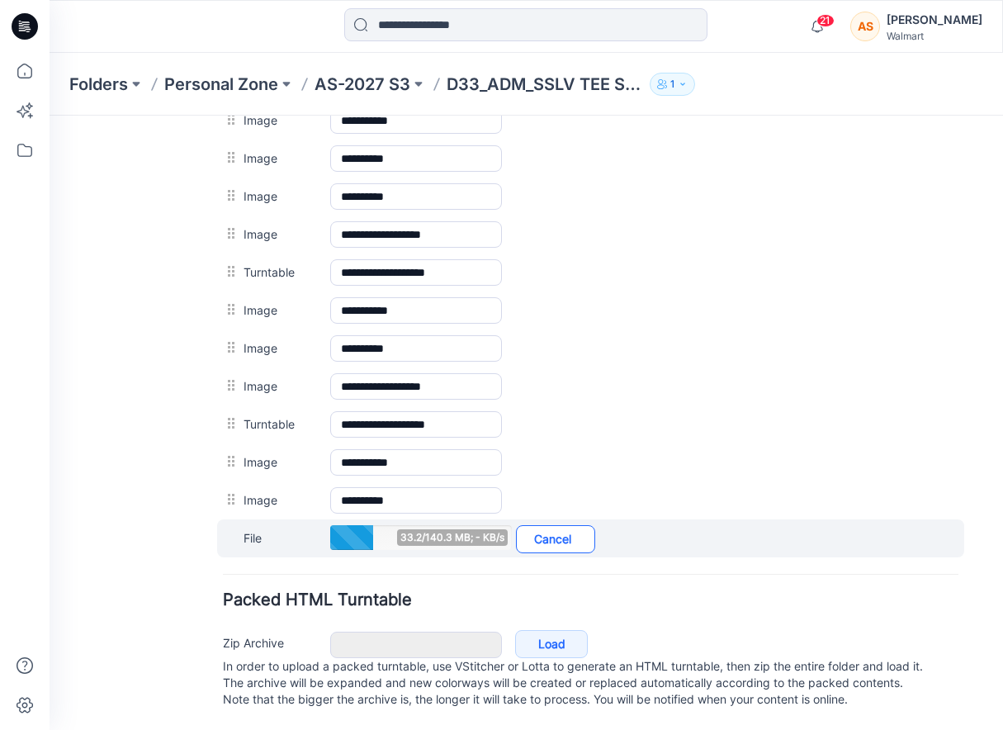
click at [546, 525] on link "Cancel" at bounding box center [555, 539] width 79 height 28
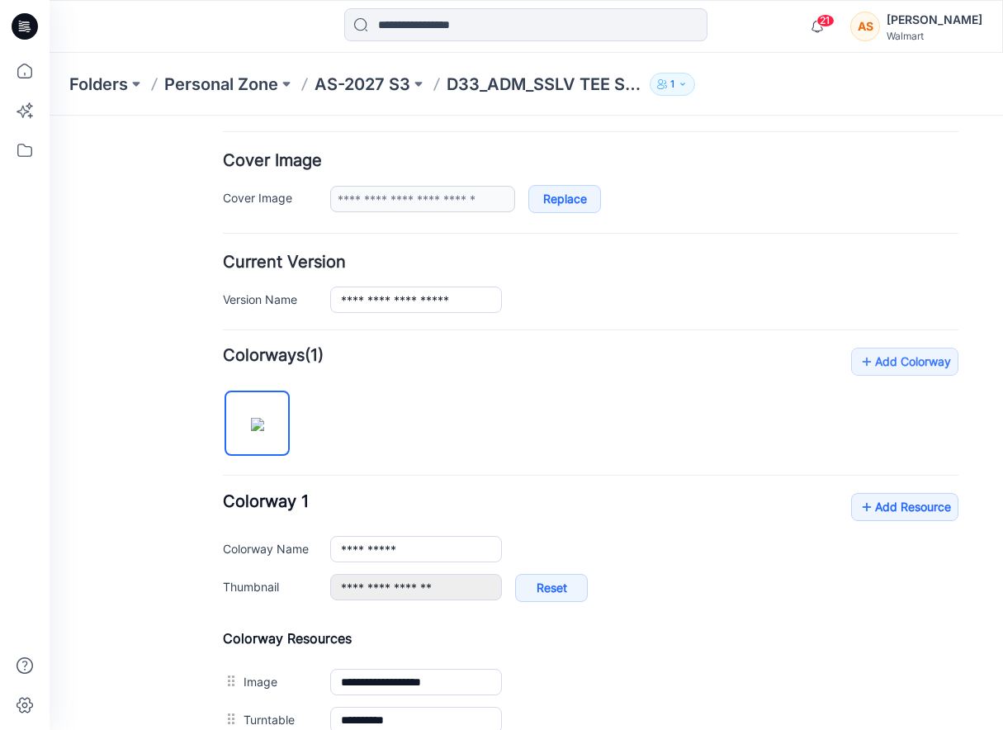
scroll to position [307, 0]
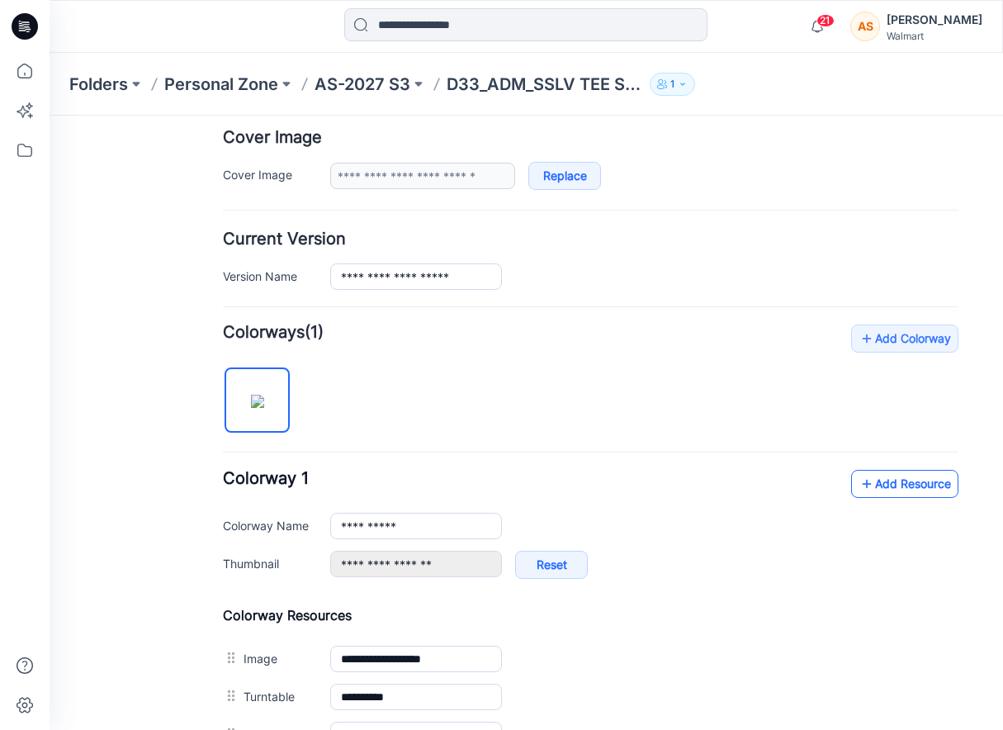
click at [901, 481] on link "Add Resource" at bounding box center [904, 484] width 107 height 28
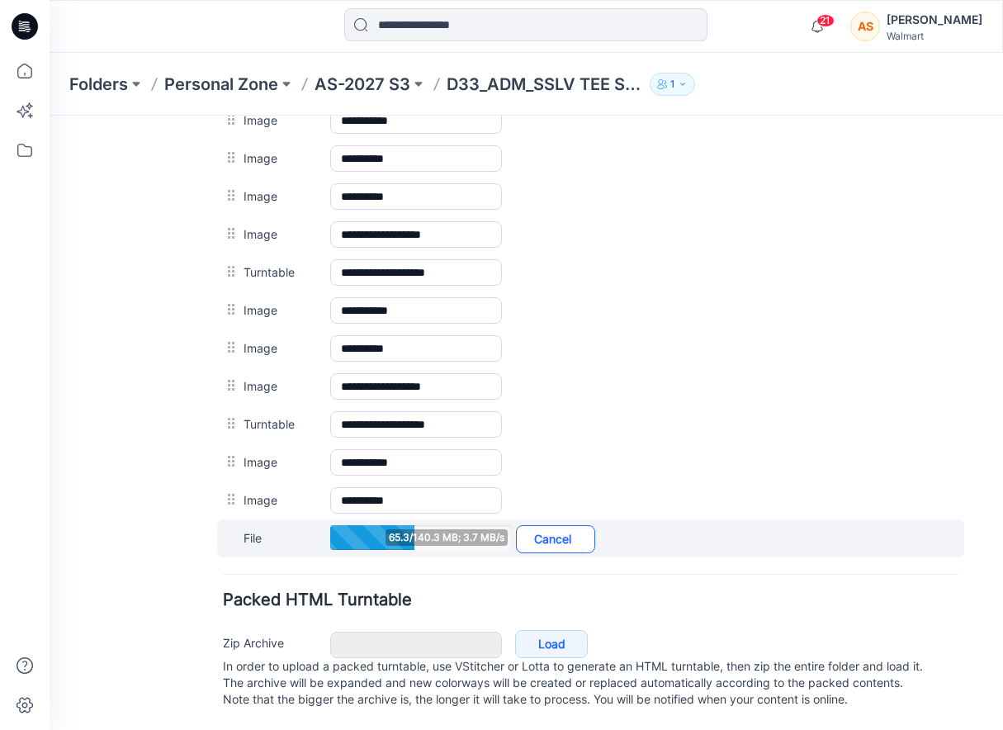
click at [550, 531] on link "Cancel" at bounding box center [555, 539] width 79 height 28
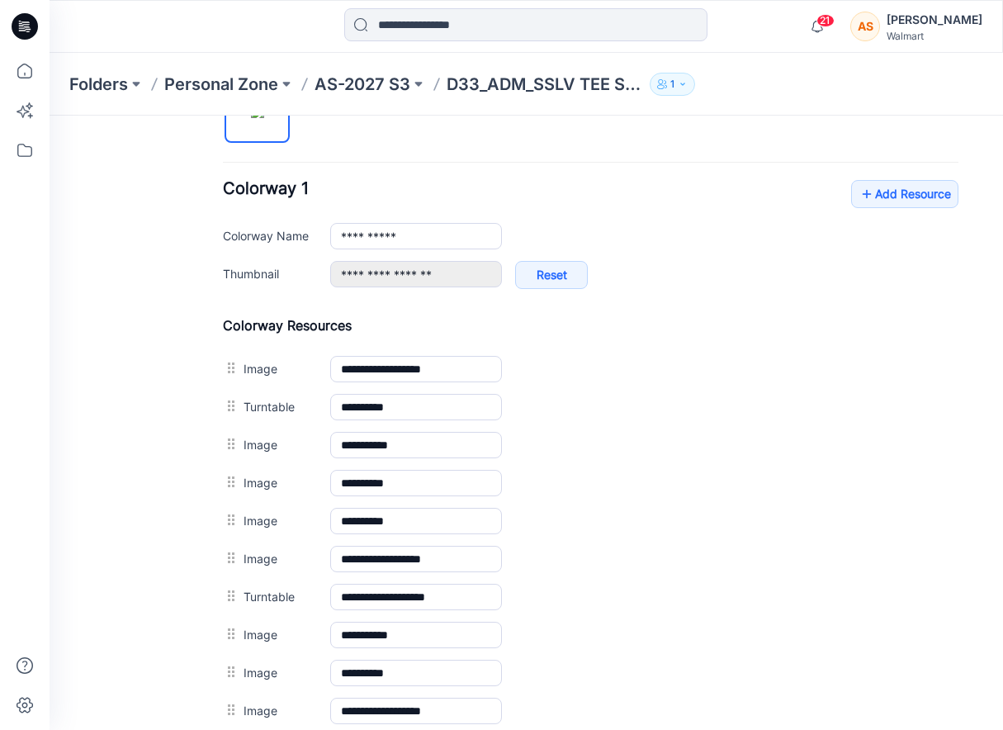
scroll to position [533, 0]
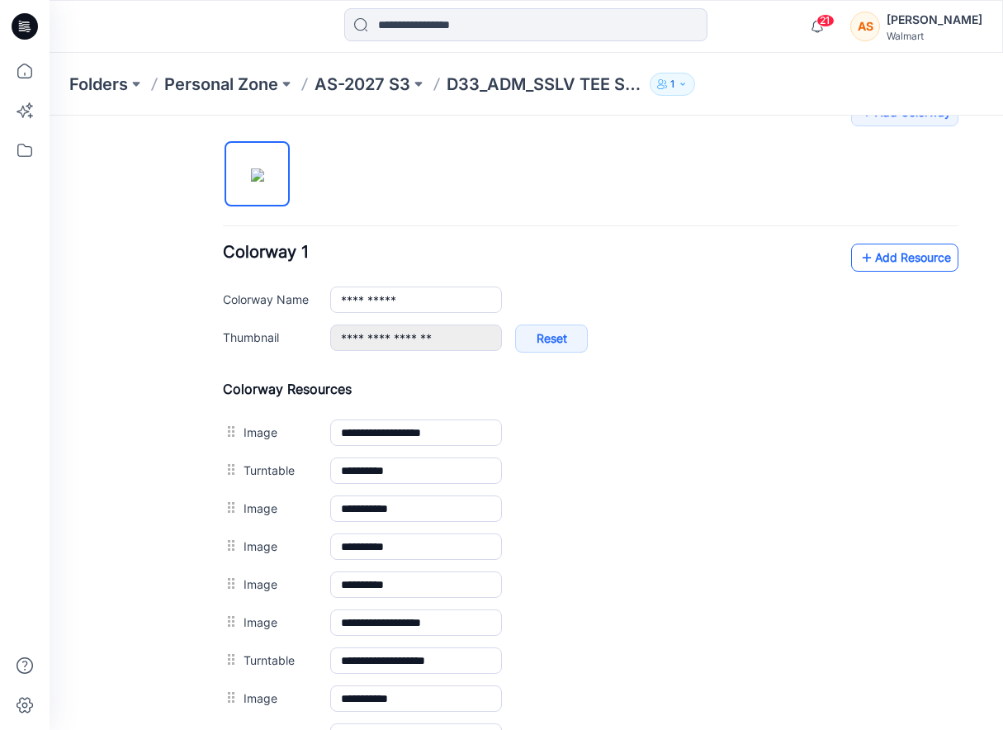
click at [910, 262] on link "Add Resource" at bounding box center [904, 258] width 107 height 28
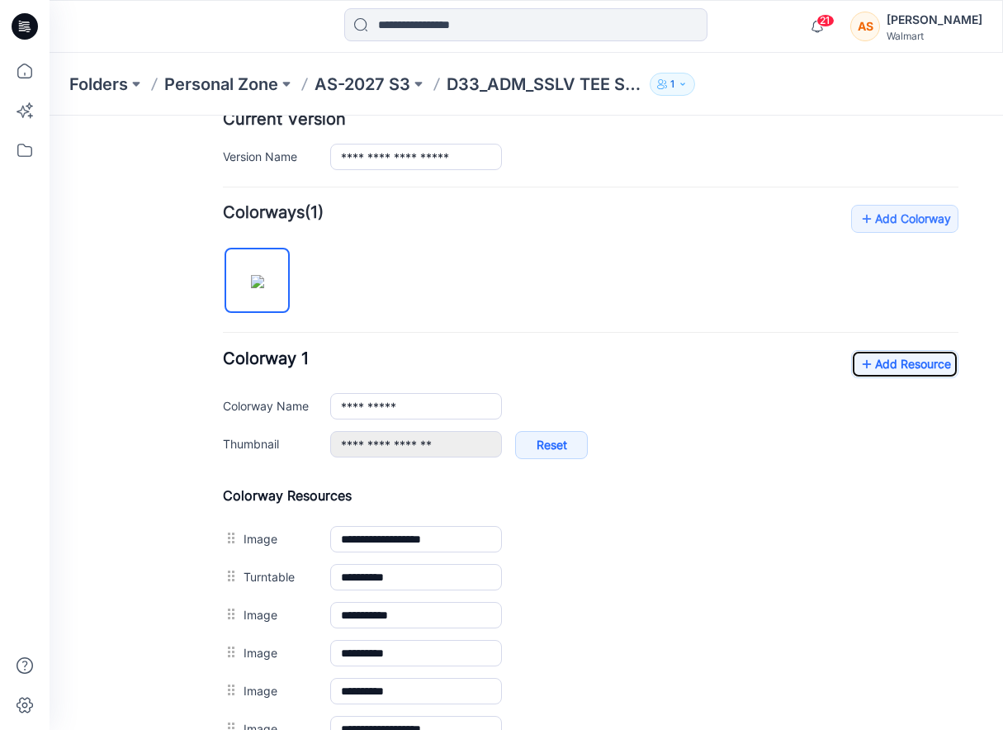
scroll to position [423, 0]
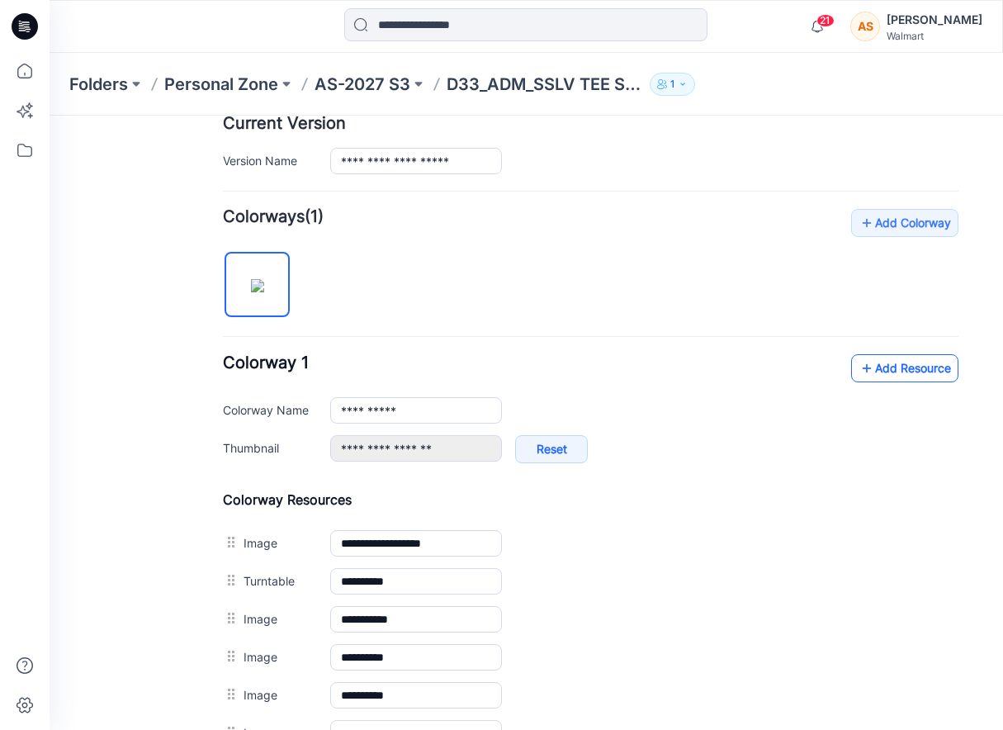
click at [887, 366] on link "Add Resource" at bounding box center [904, 368] width 107 height 28
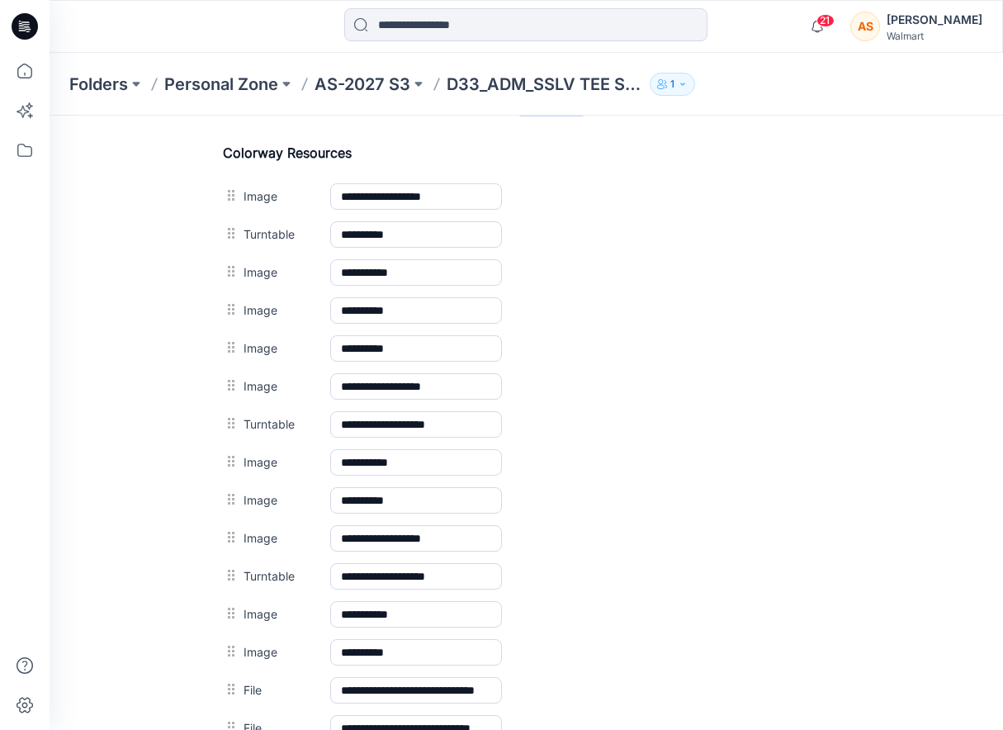
scroll to position [546, 0]
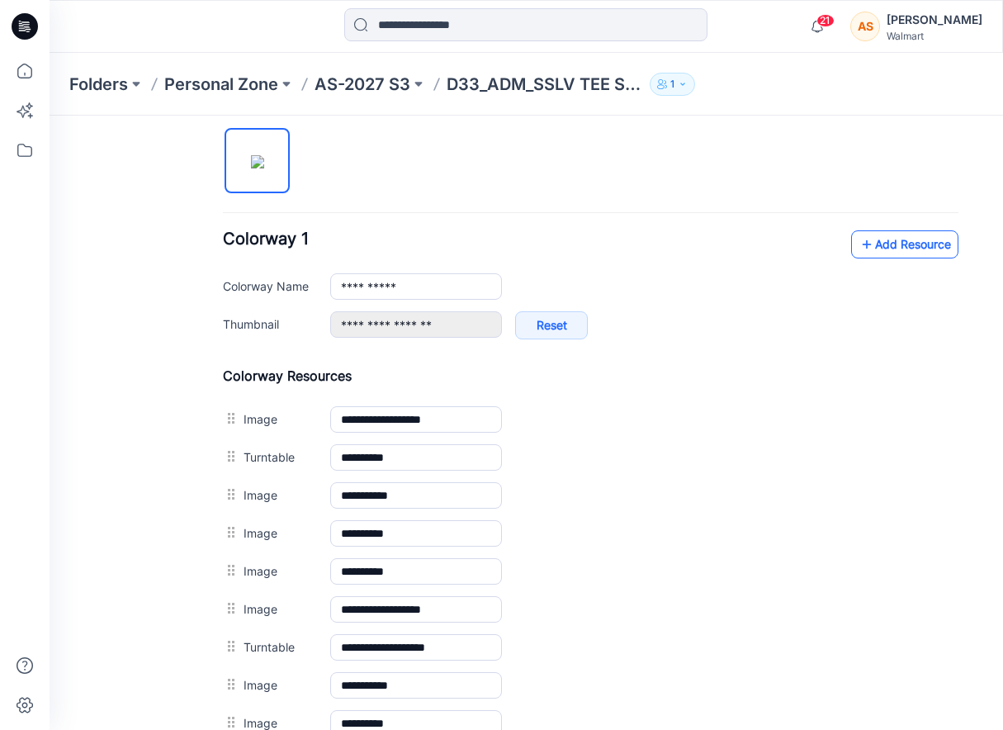
click at [893, 245] on link "Add Resource" at bounding box center [904, 244] width 107 height 28
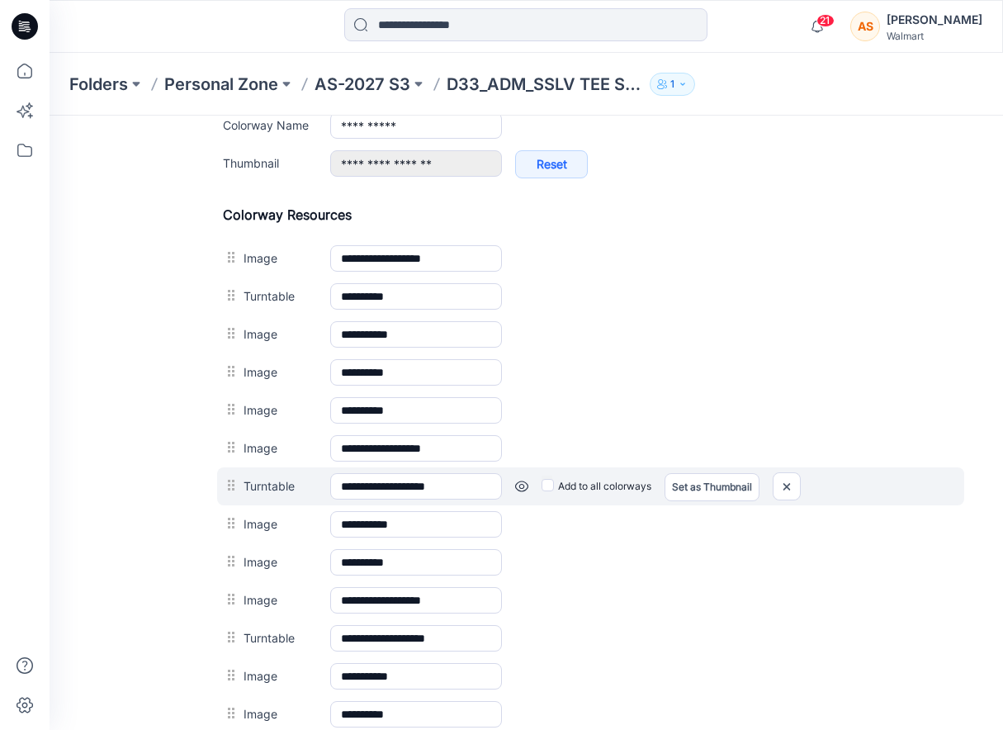
scroll to position [565, 0]
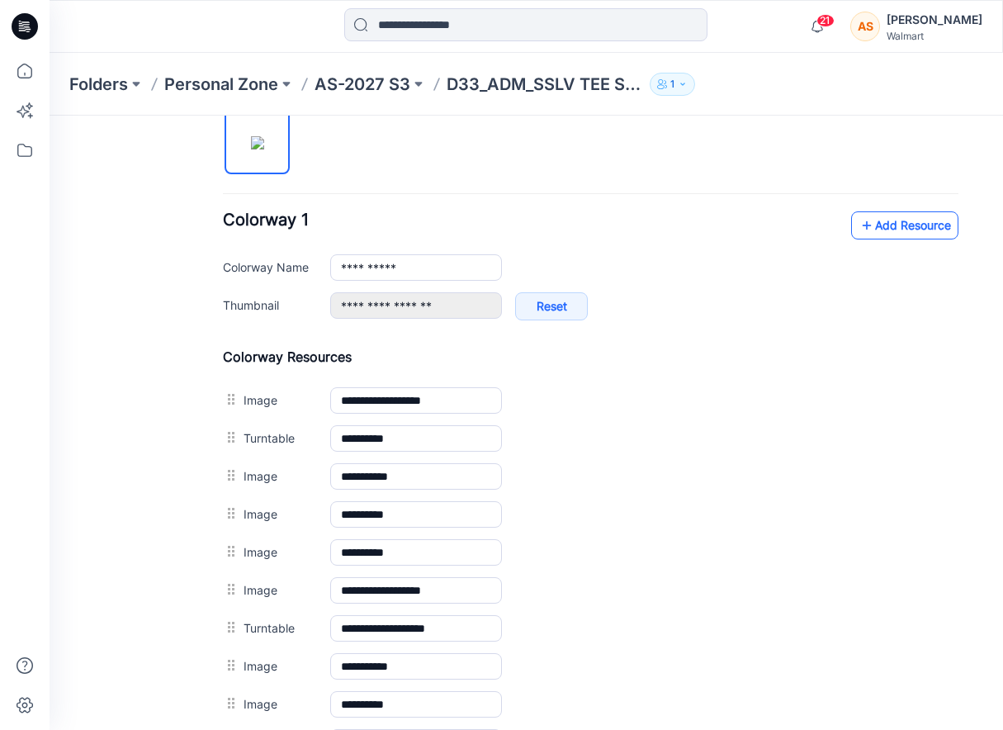
click at [891, 217] on link "Add Resource" at bounding box center [904, 225] width 107 height 28
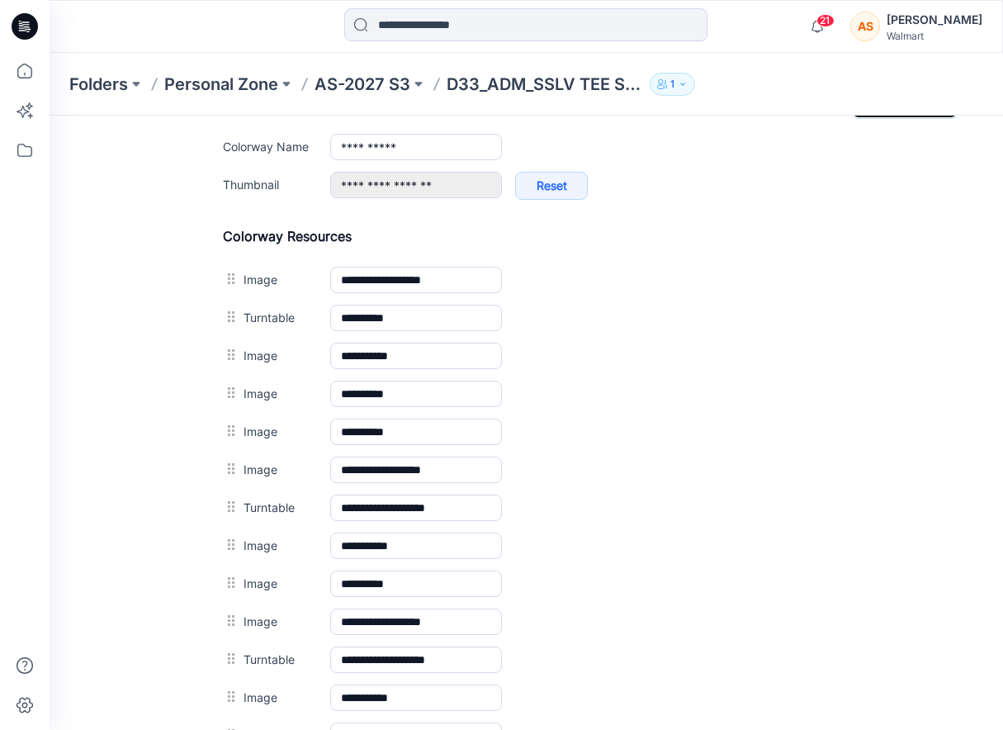
scroll to position [630, 0]
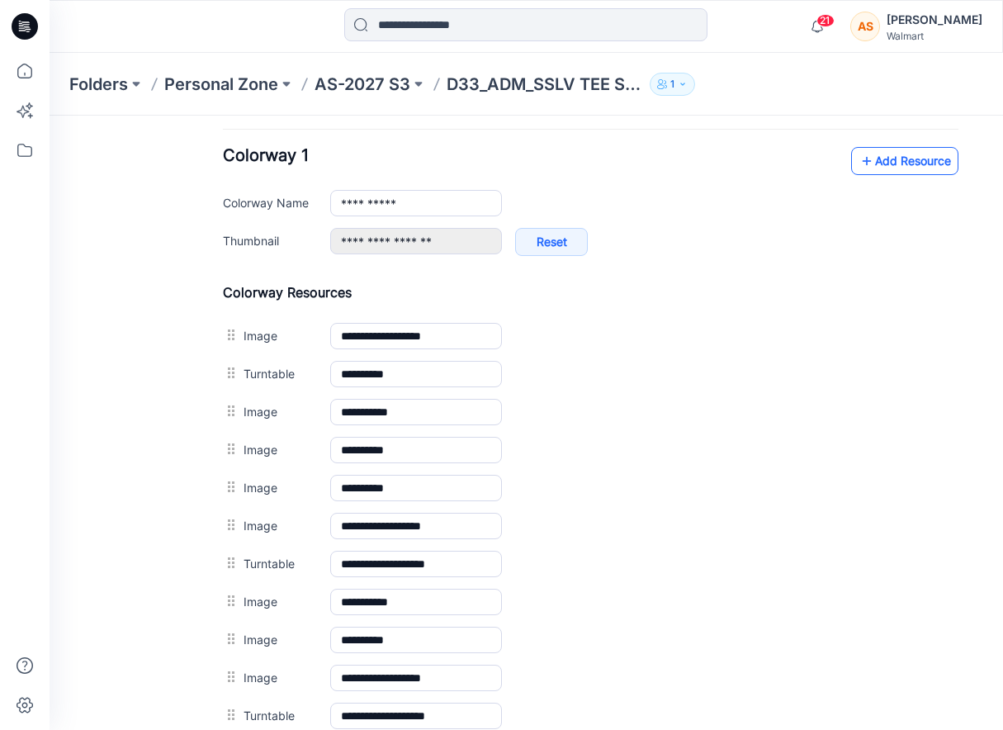
click at [917, 171] on link "Add Resource" at bounding box center [904, 161] width 107 height 28
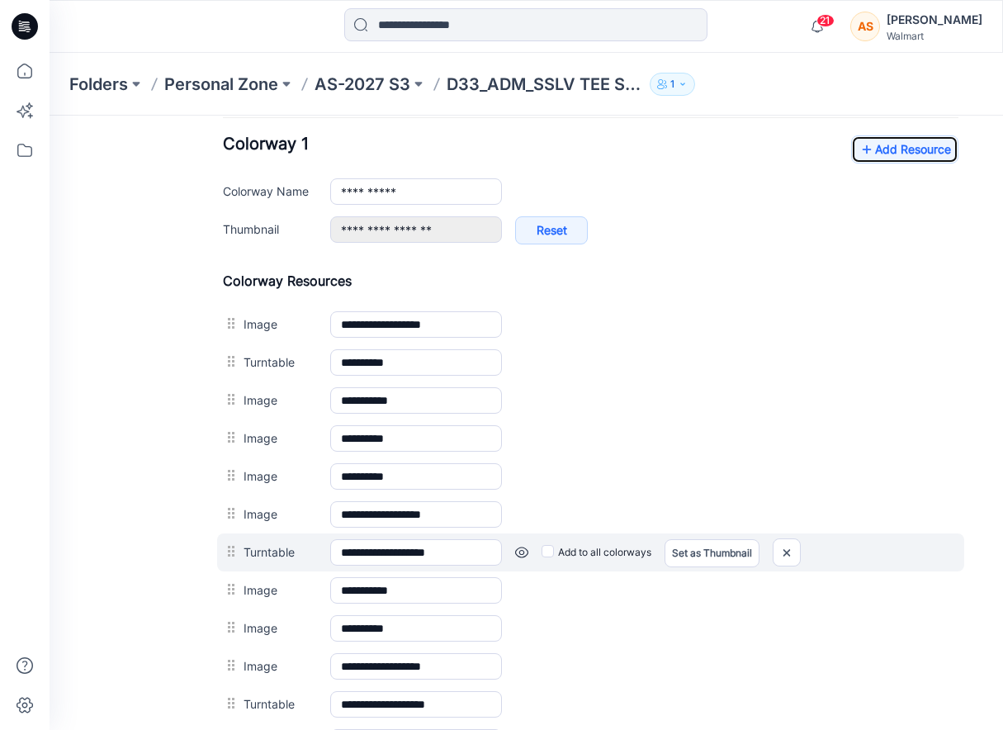
scroll to position [602, 0]
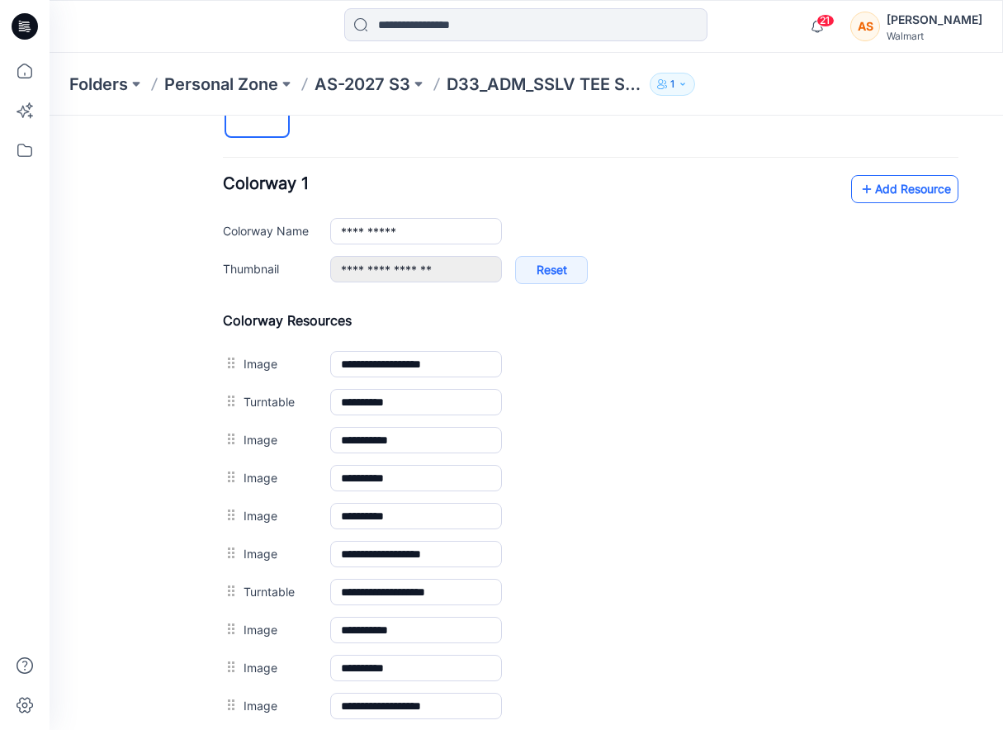
click at [887, 191] on link "Add Resource" at bounding box center [904, 189] width 107 height 28
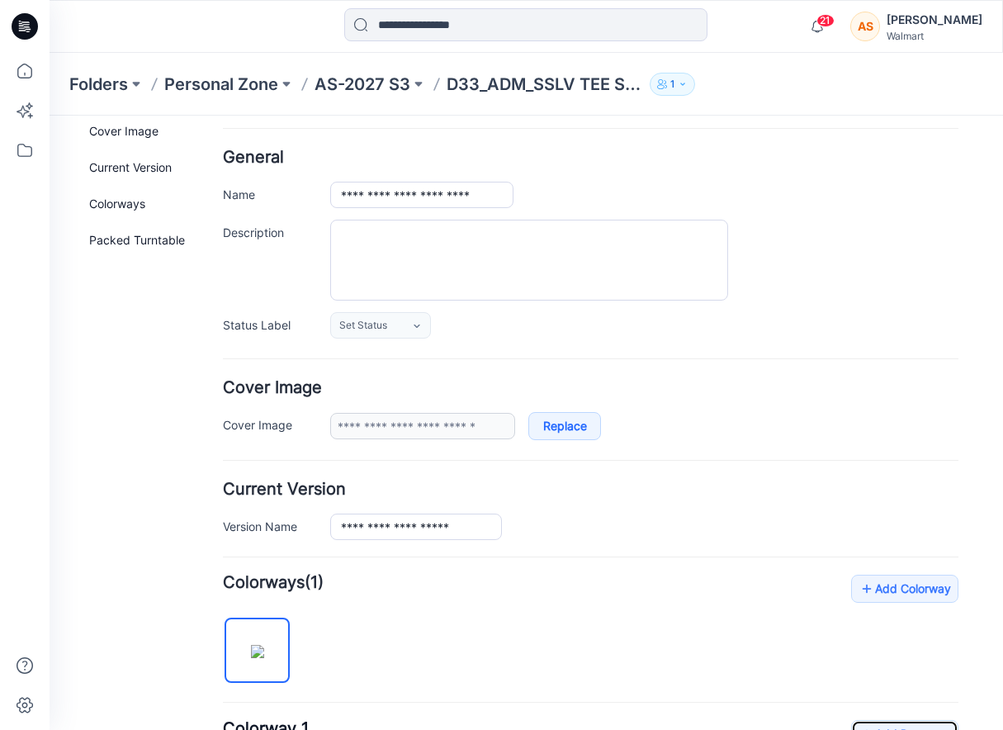
scroll to position [0, 0]
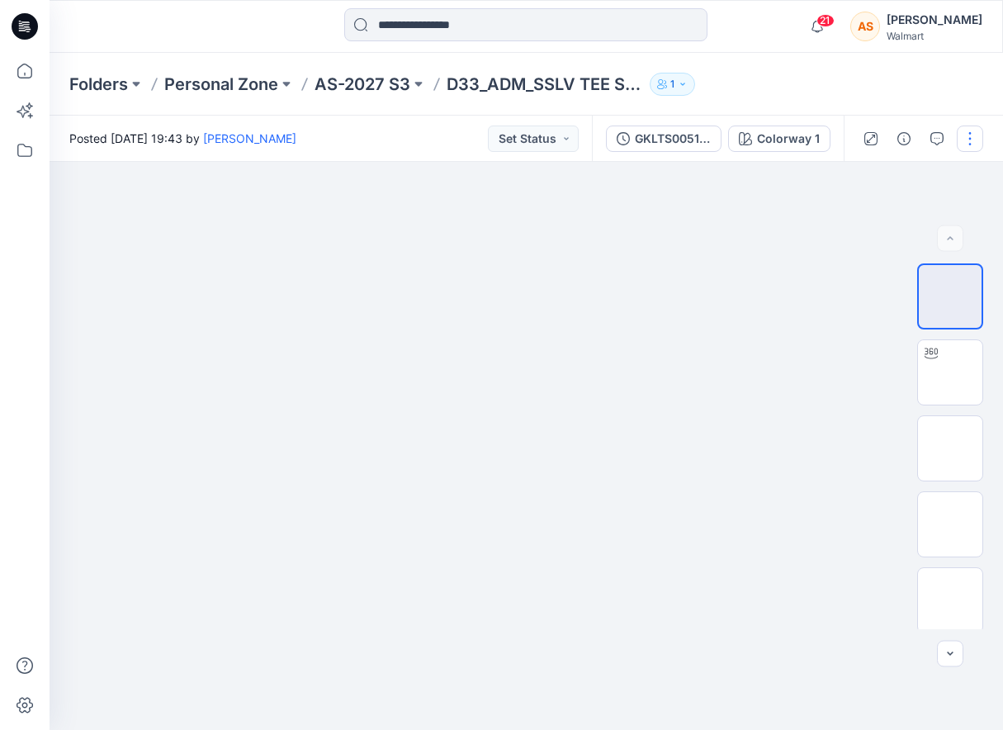
click at [967, 131] on button "button" at bounding box center [970, 138] width 26 height 26
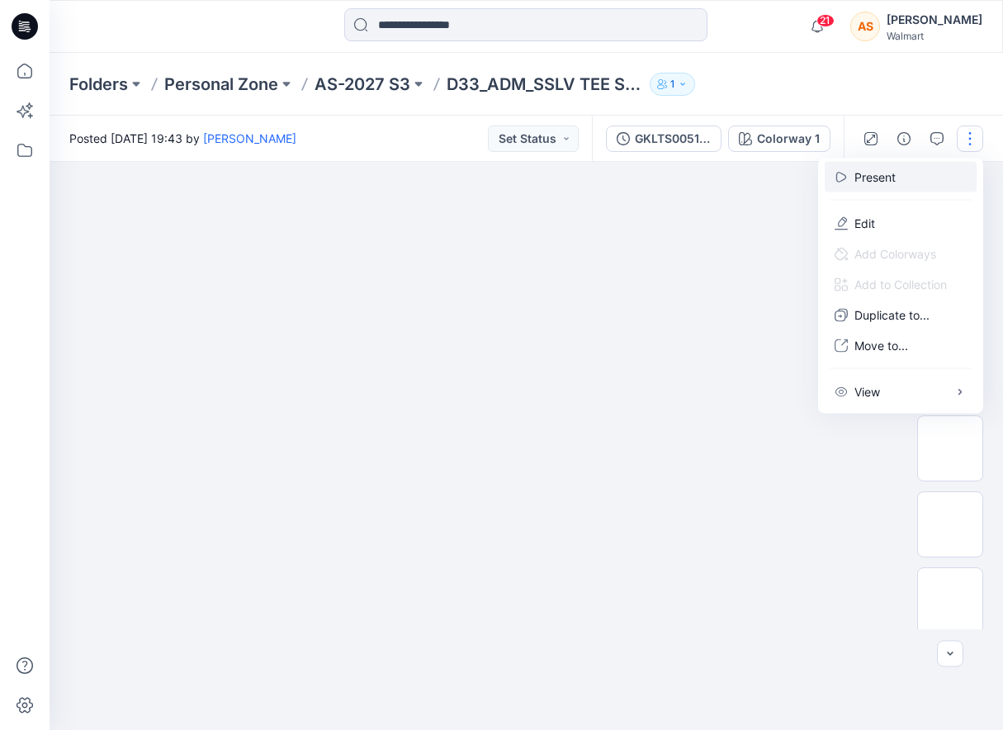
click at [901, 182] on button "Present" at bounding box center [901, 177] width 152 height 31
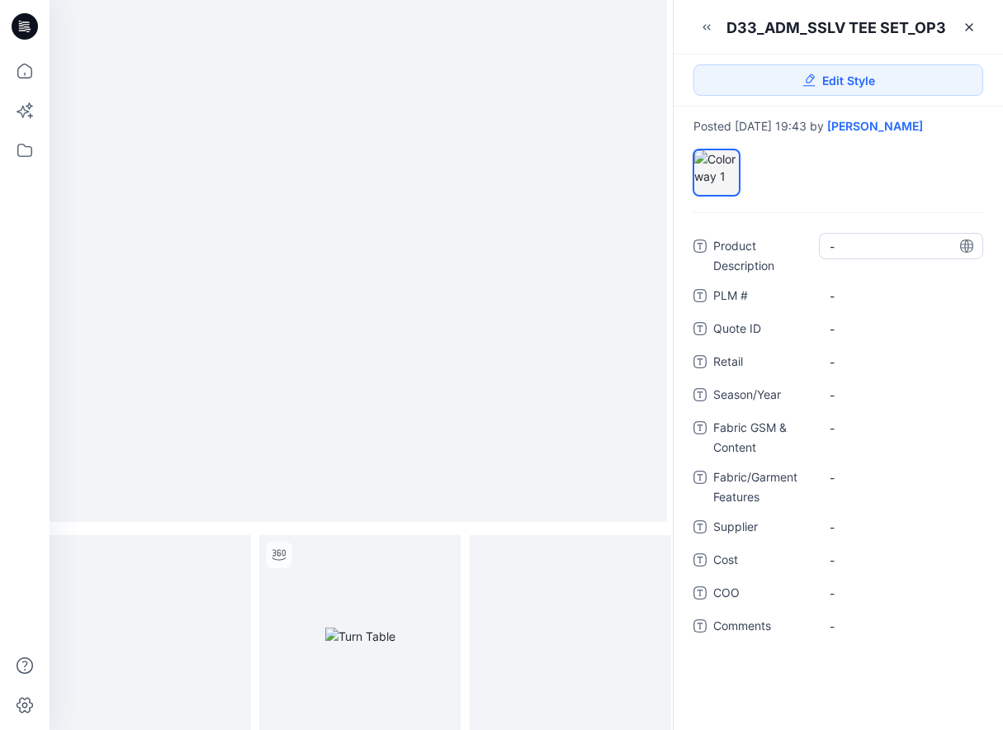
click at [857, 248] on Description "-" at bounding box center [901, 246] width 143 height 17
type textarea "**********"
click at [868, 387] on span "-" at bounding box center [901, 394] width 143 height 17
type textarea "*********"
click at [854, 441] on div "-" at bounding box center [901, 435] width 164 height 43
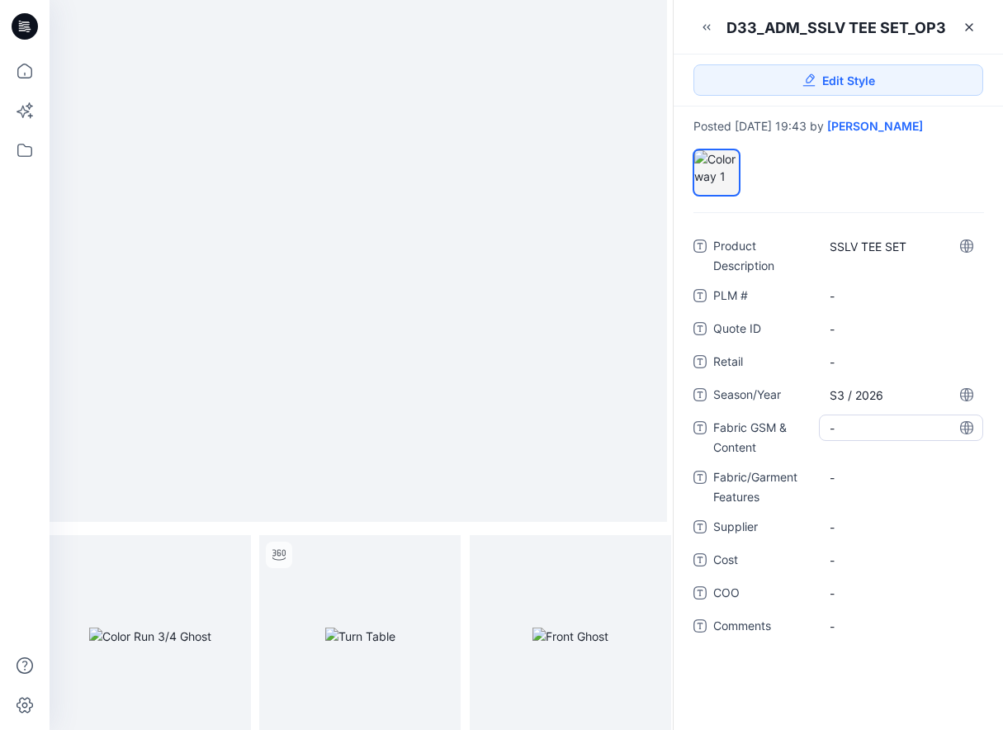
click at [862, 434] on Content "-" at bounding box center [901, 427] width 143 height 17
type textarea "**********"
click at [849, 527] on div "-" at bounding box center [901, 526] width 164 height 26
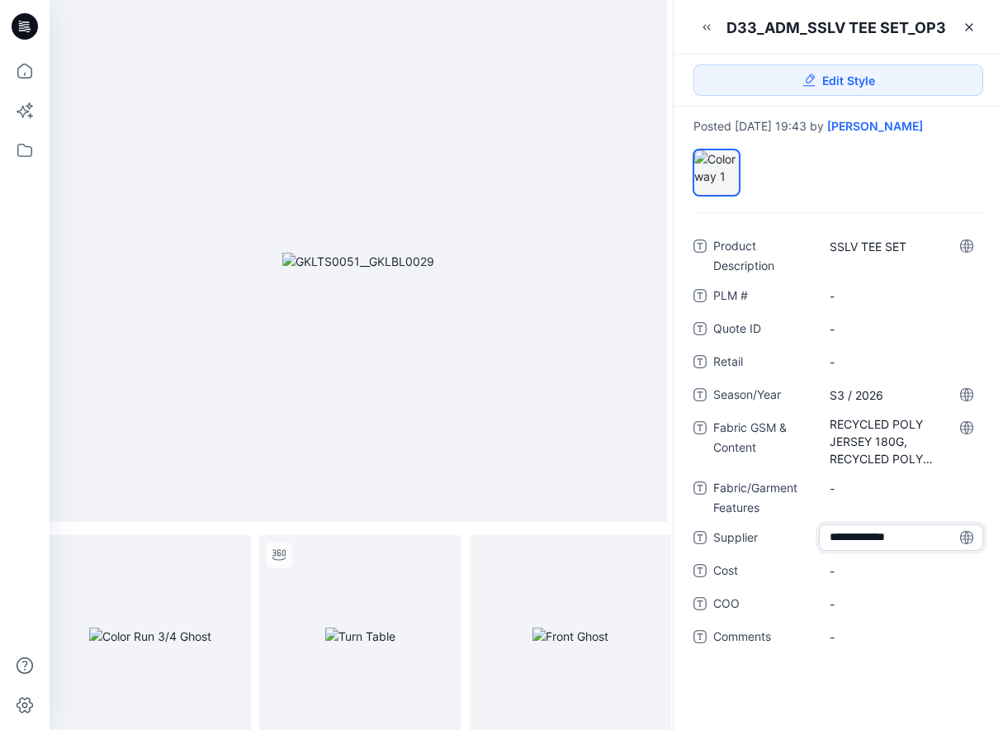
type textarea "**********"
click at [974, 26] on icon at bounding box center [968, 27] width 13 height 13
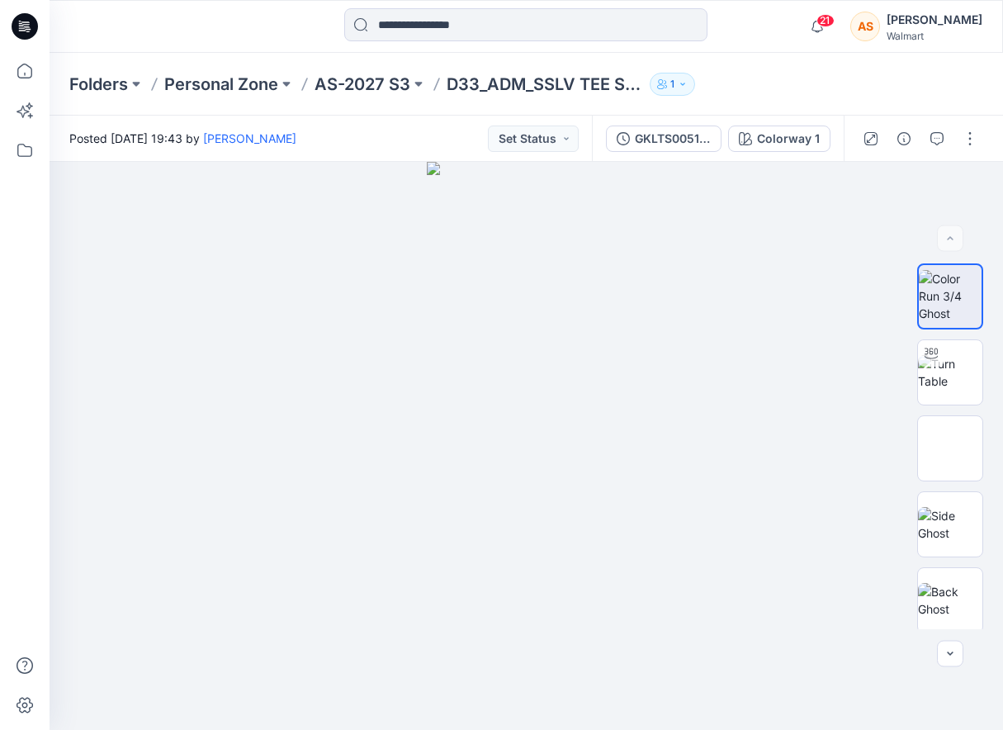
click at [383, 95] on div "Folders Personal Zone AS-2027 S3 D33_ADM_SSLV TEE SET_OP3 1" at bounding box center [526, 84] width 953 height 63
click at [368, 85] on p "AS-2027 S3" at bounding box center [362, 84] width 96 height 23
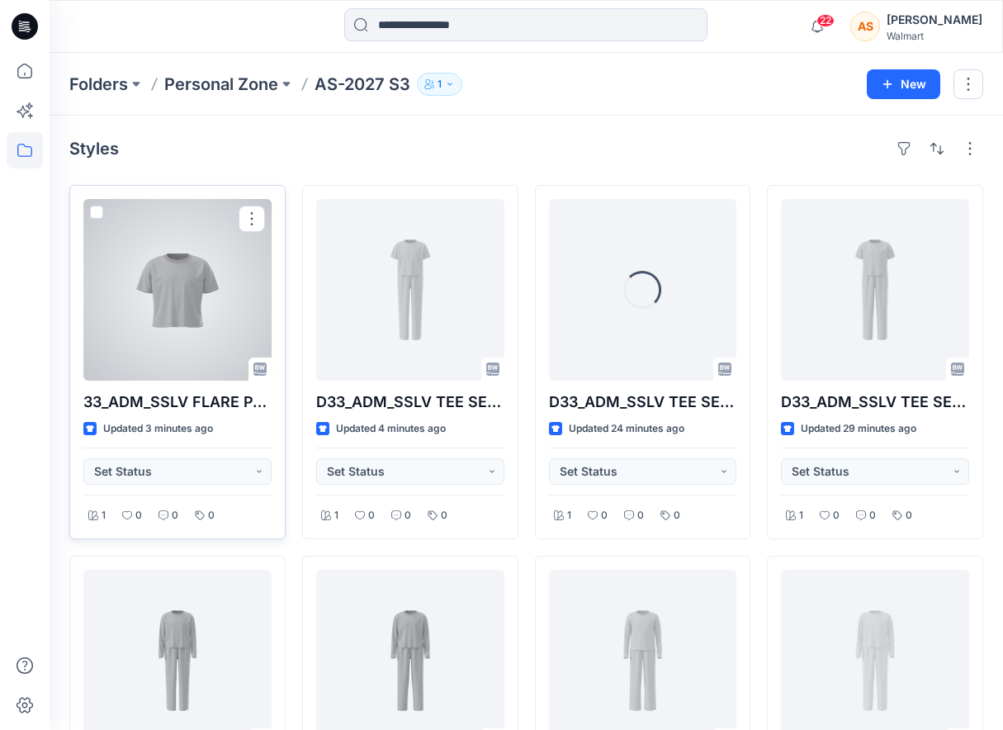
click at [212, 315] on div at bounding box center [177, 290] width 188 height 182
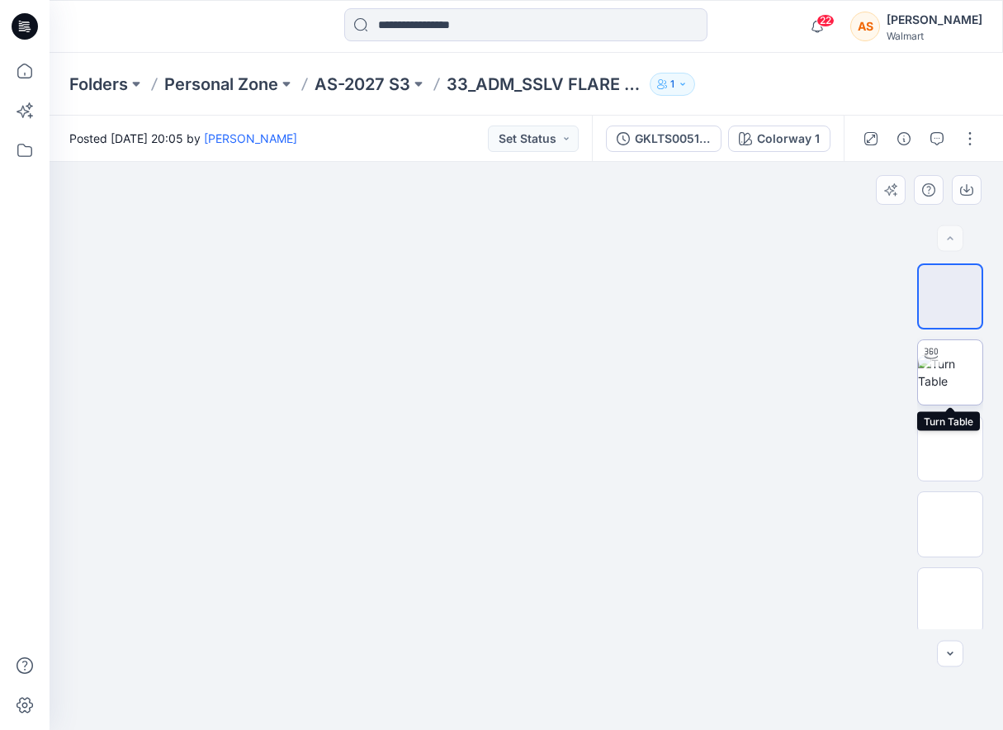
click at [959, 390] on img at bounding box center [950, 372] width 64 height 35
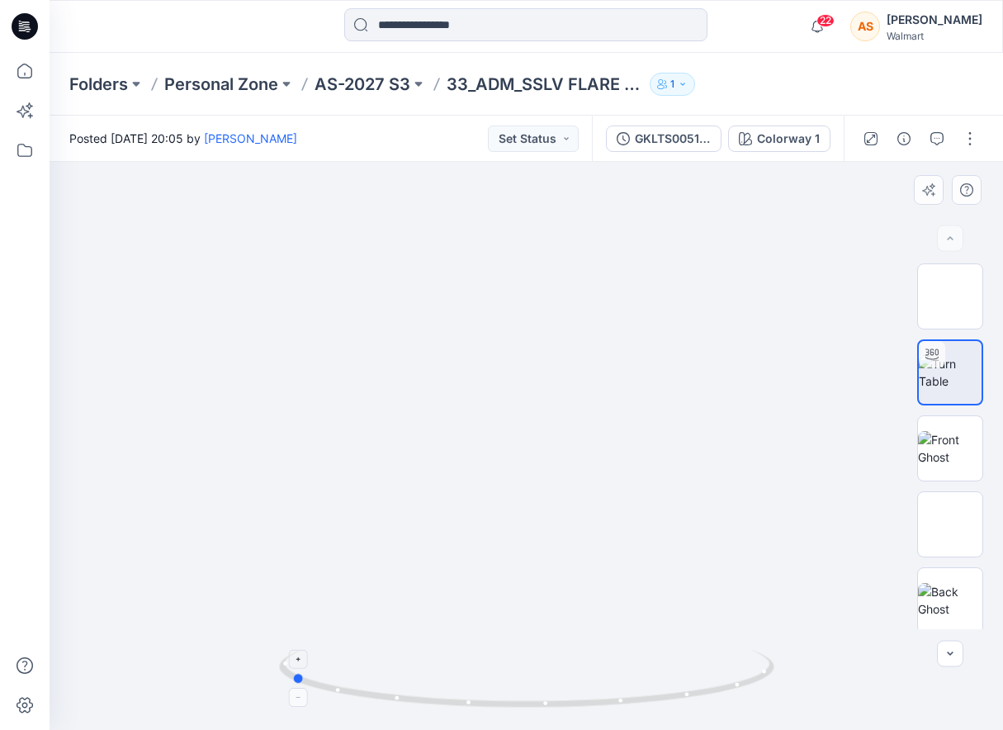
drag, startPoint x: 773, startPoint y: 650, endPoint x: 537, endPoint y: 707, distance: 242.7
click at [537, 707] on icon at bounding box center [528, 681] width 499 height 62
click at [378, 92] on p "AS-2027 S3" at bounding box center [362, 84] width 96 height 23
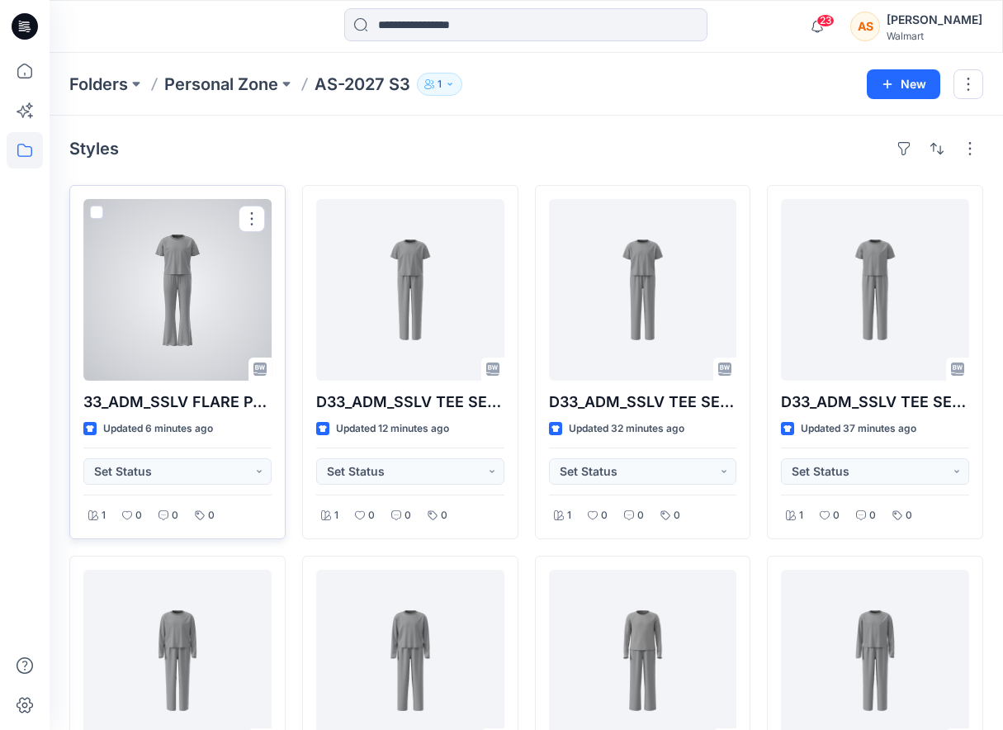
click at [215, 291] on div at bounding box center [177, 290] width 188 height 182
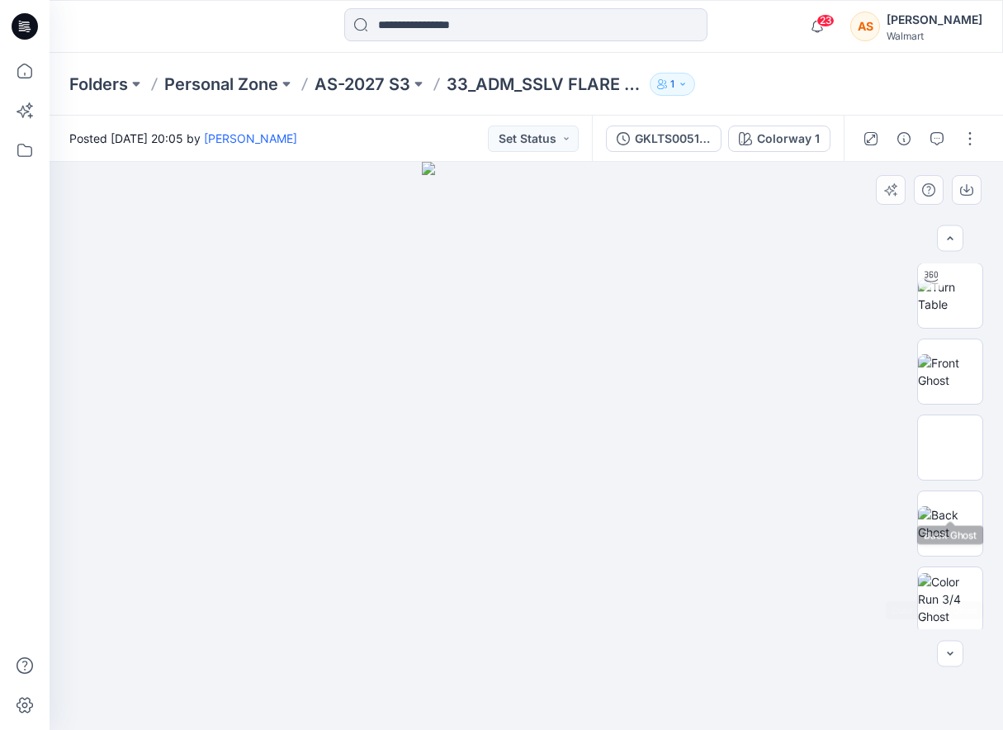
scroll to position [140, 0]
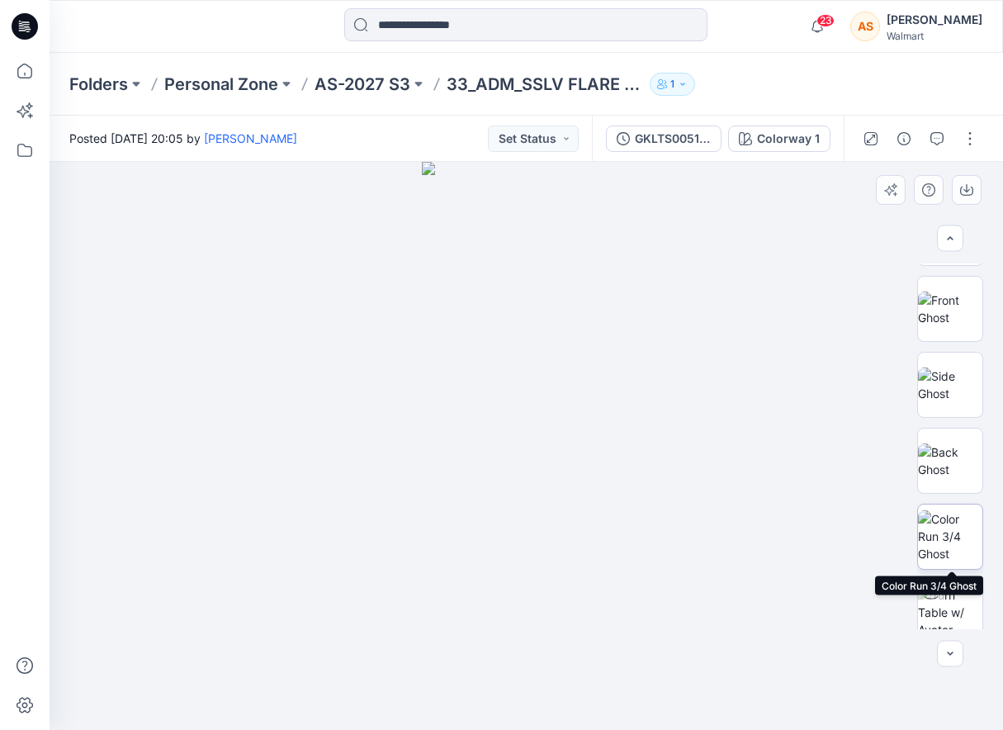
click at [948, 545] on img at bounding box center [950, 536] width 64 height 52
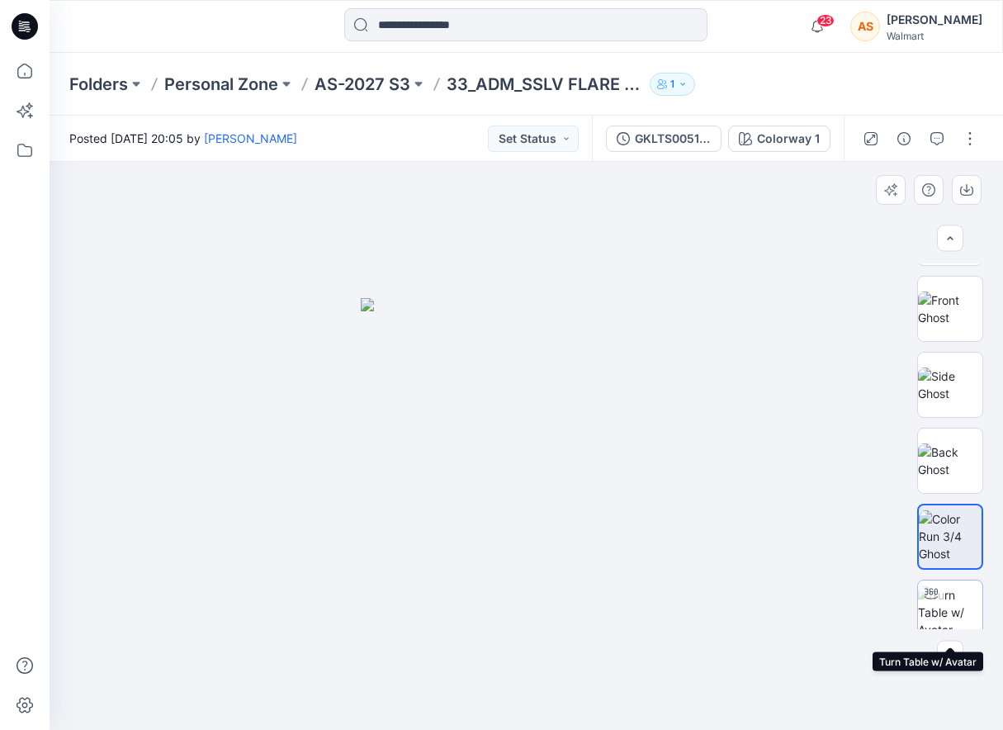
click at [945, 601] on img at bounding box center [950, 612] width 64 height 52
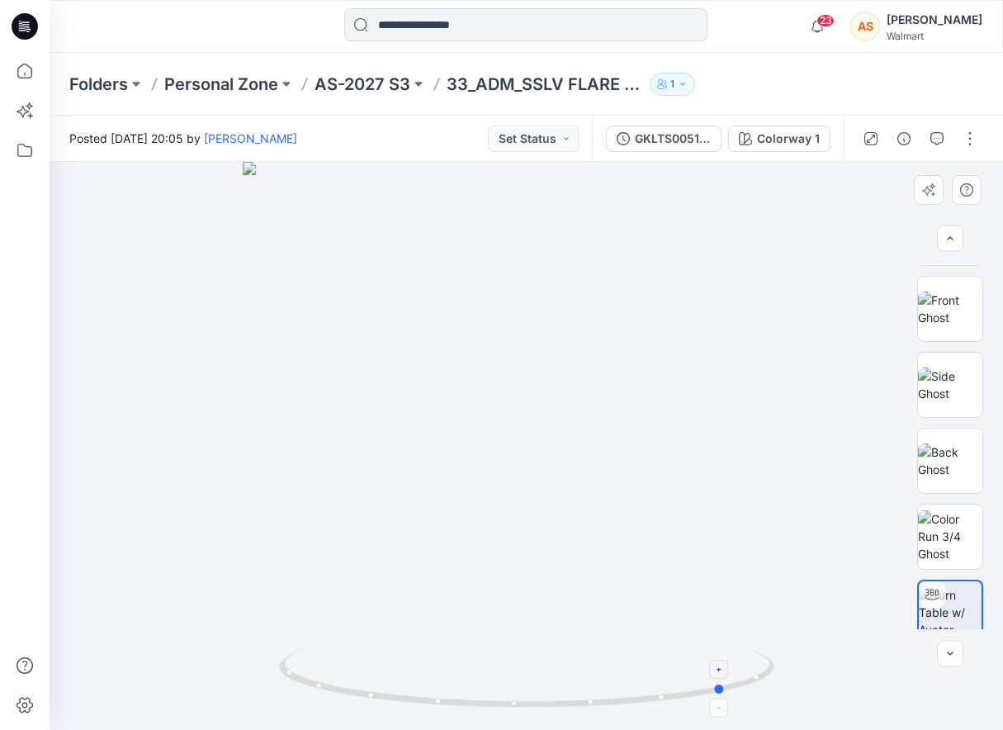
drag, startPoint x: 767, startPoint y: 648, endPoint x: 463, endPoint y: 702, distance: 308.5
click at [463, 702] on div at bounding box center [526, 446] width 953 height 568
click at [386, 88] on p "AS-2027 S3" at bounding box center [362, 84] width 96 height 23
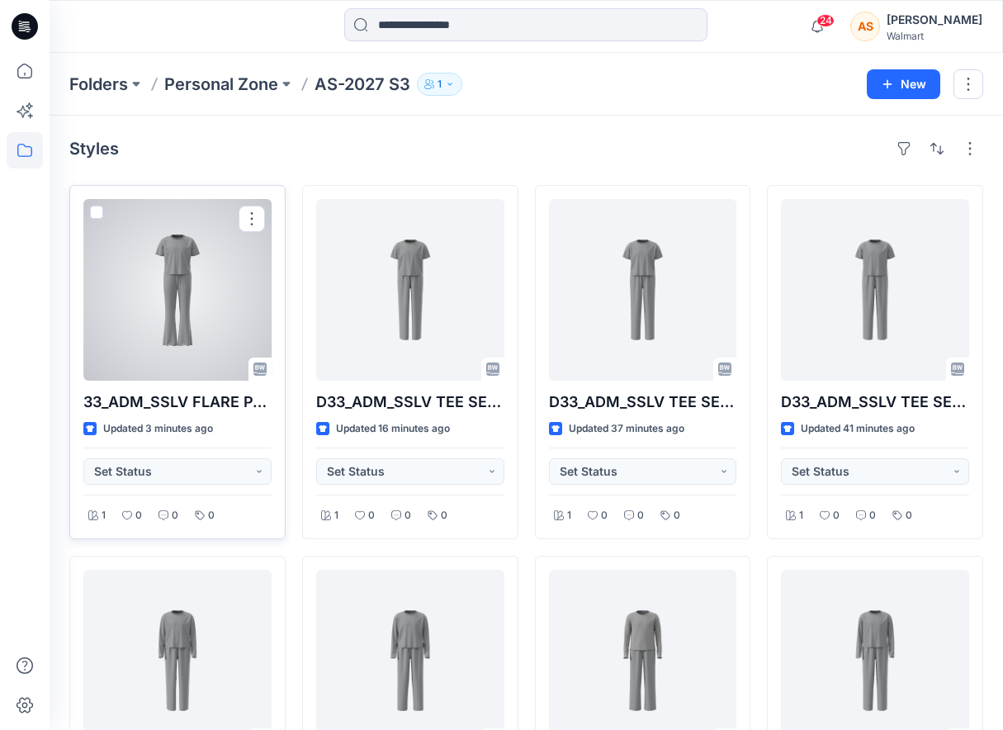
click at [185, 333] on div at bounding box center [177, 290] width 188 height 182
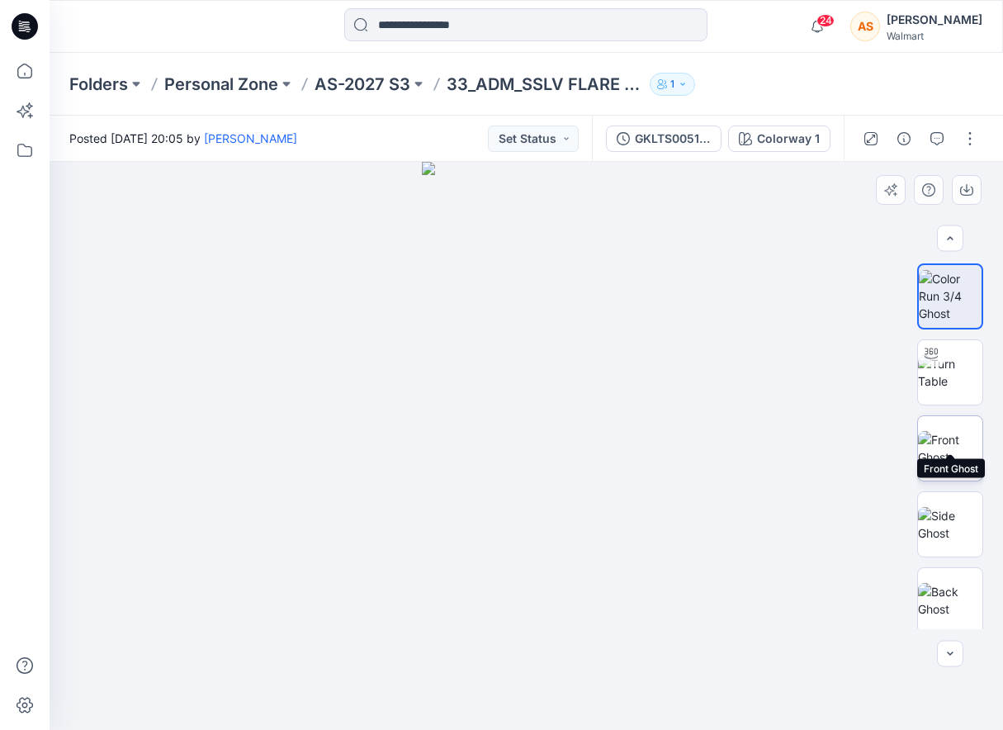
scroll to position [612, 0]
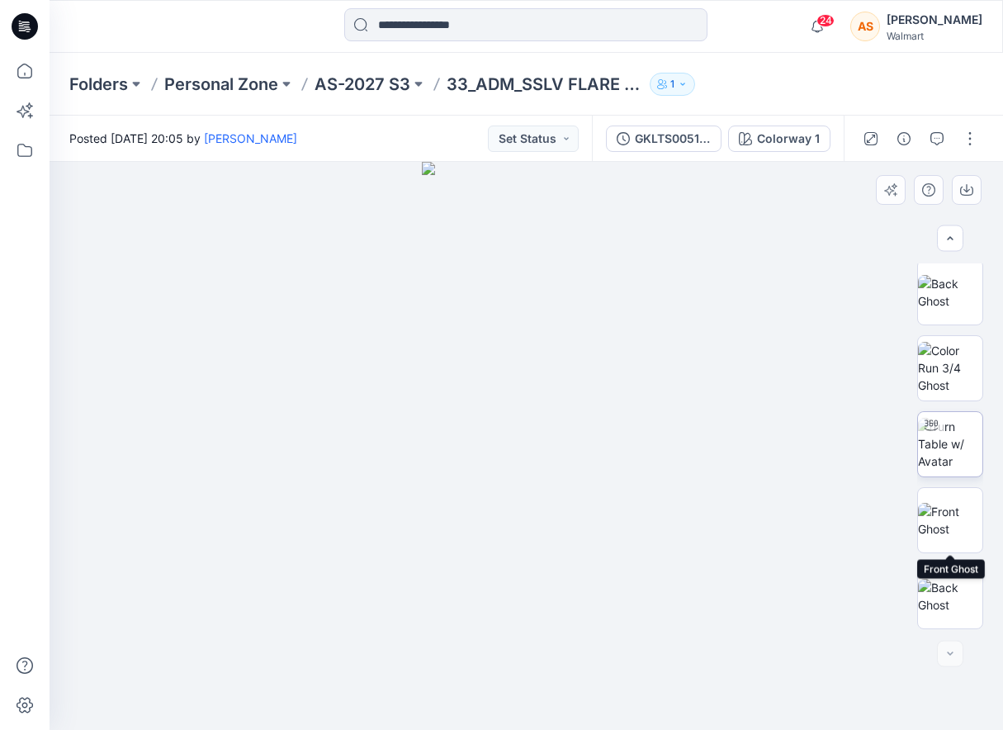
click at [954, 459] on img at bounding box center [950, 444] width 64 height 52
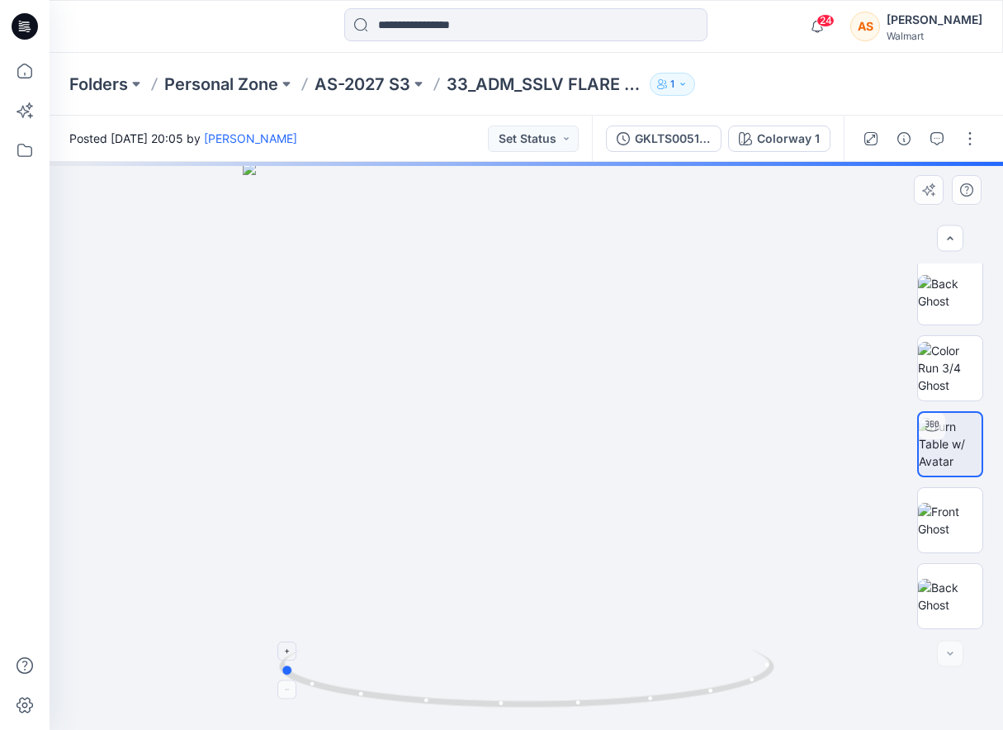
drag, startPoint x: 766, startPoint y: 661, endPoint x: 515, endPoint y: 675, distance: 251.3
click at [515, 675] on icon at bounding box center [528, 681] width 499 height 62
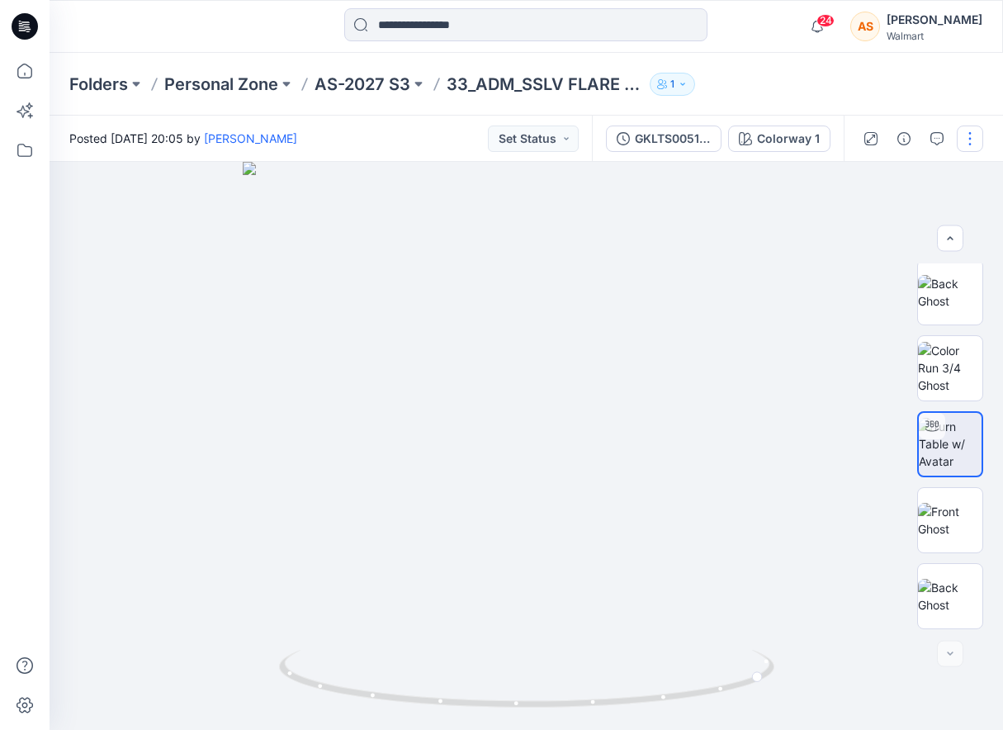
click at [977, 138] on button "button" at bounding box center [970, 138] width 26 height 26
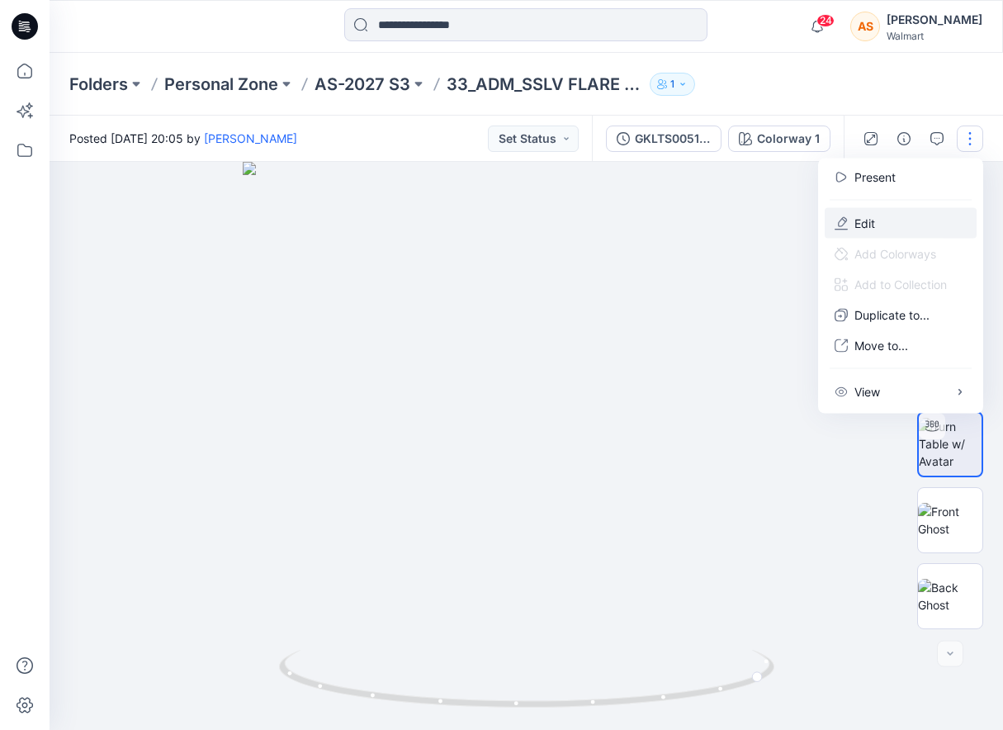
click at [888, 224] on button "Edit" at bounding box center [901, 223] width 152 height 31
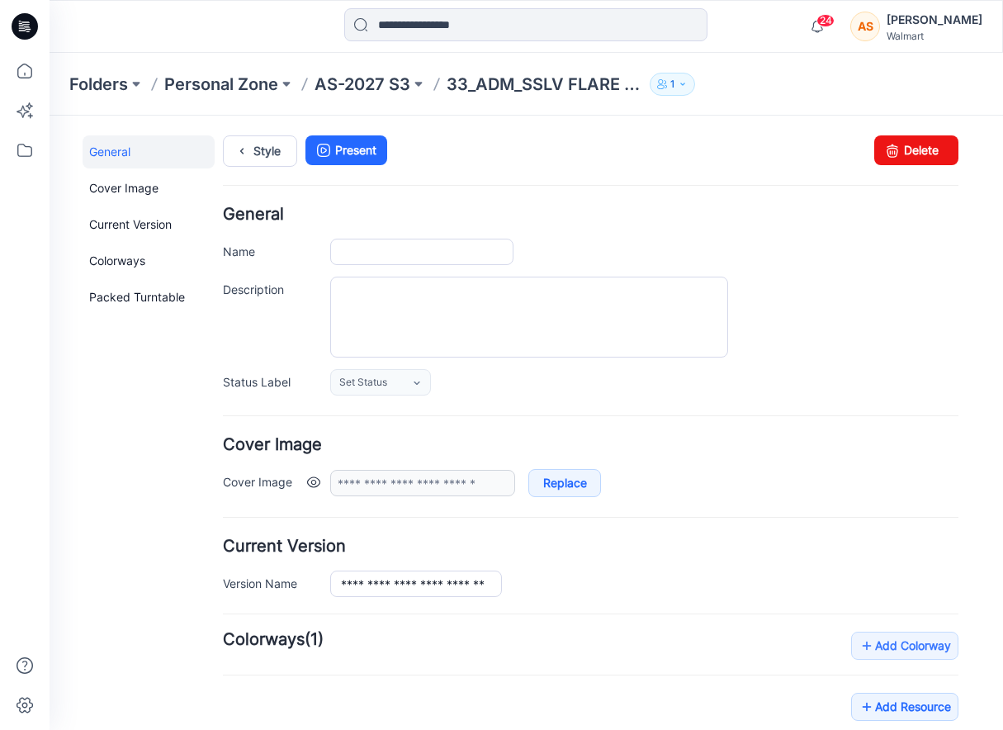
type input "**********"
click at [342, 254] on input "**********" at bounding box center [421, 252] width 183 height 26
type input "**********"
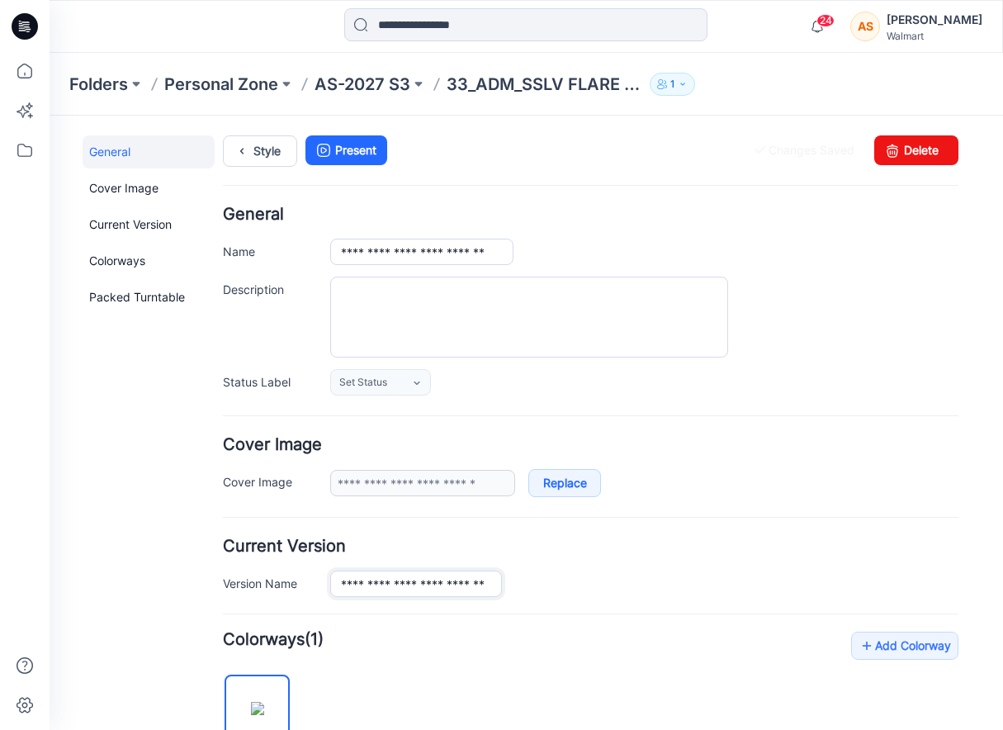
scroll to position [0, 25]
drag, startPoint x: 476, startPoint y: 577, endPoint x: 904, endPoint y: 574, distance: 427.6
click at [904, 574] on div "**********" at bounding box center [644, 583] width 628 height 26
click at [471, 583] on input "**********" at bounding box center [416, 583] width 172 height 26
drag, startPoint x: 462, startPoint y: 583, endPoint x: 664, endPoint y: 583, distance: 202.2
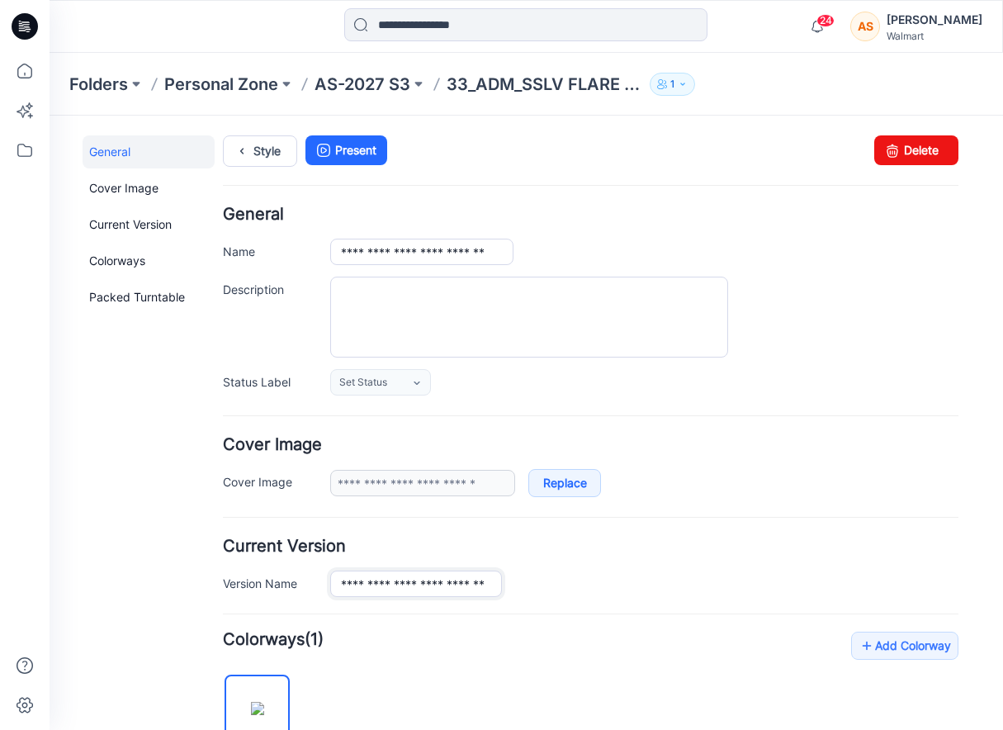
click at [664, 583] on div "**********" at bounding box center [644, 583] width 628 height 26
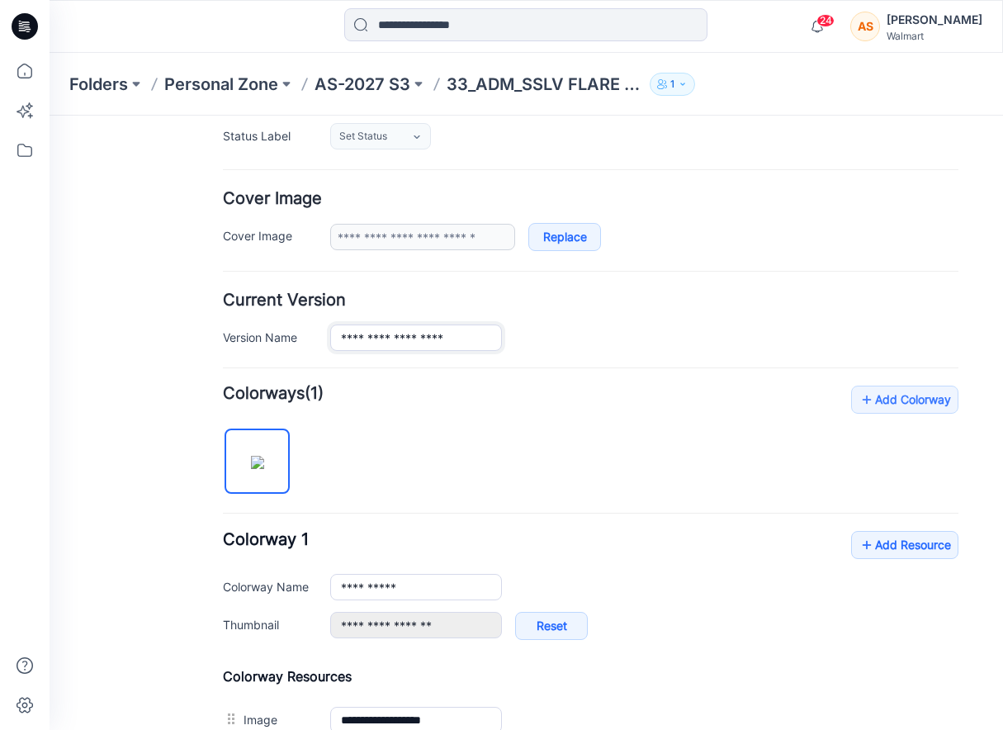
type input "**********"
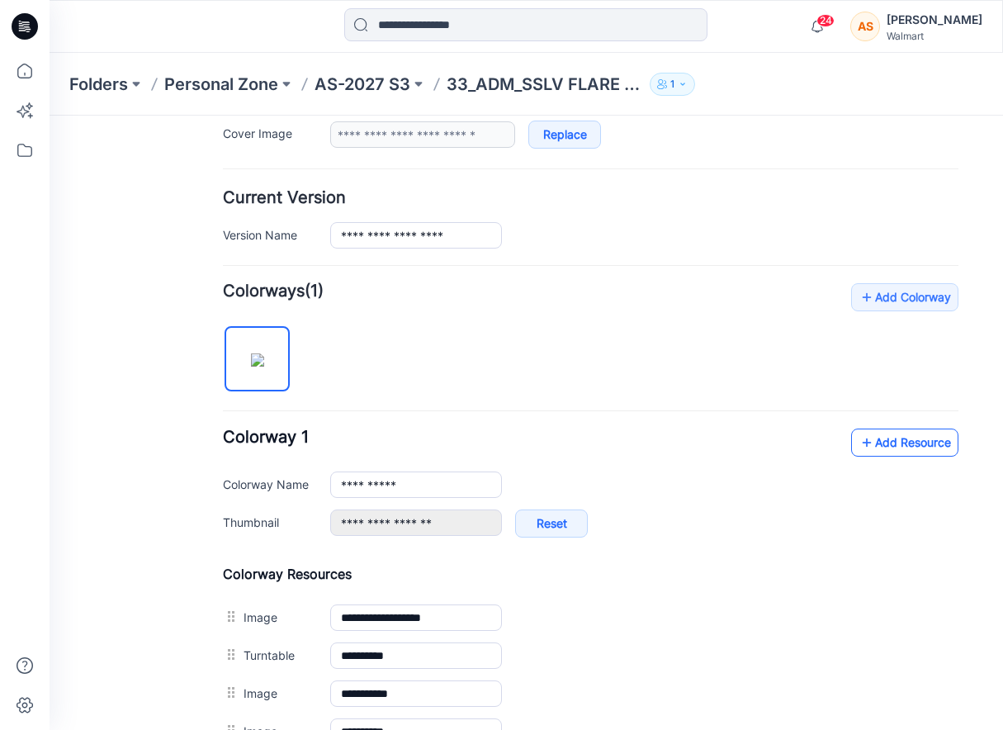
click at [887, 438] on link "Add Resource" at bounding box center [904, 442] width 107 height 28
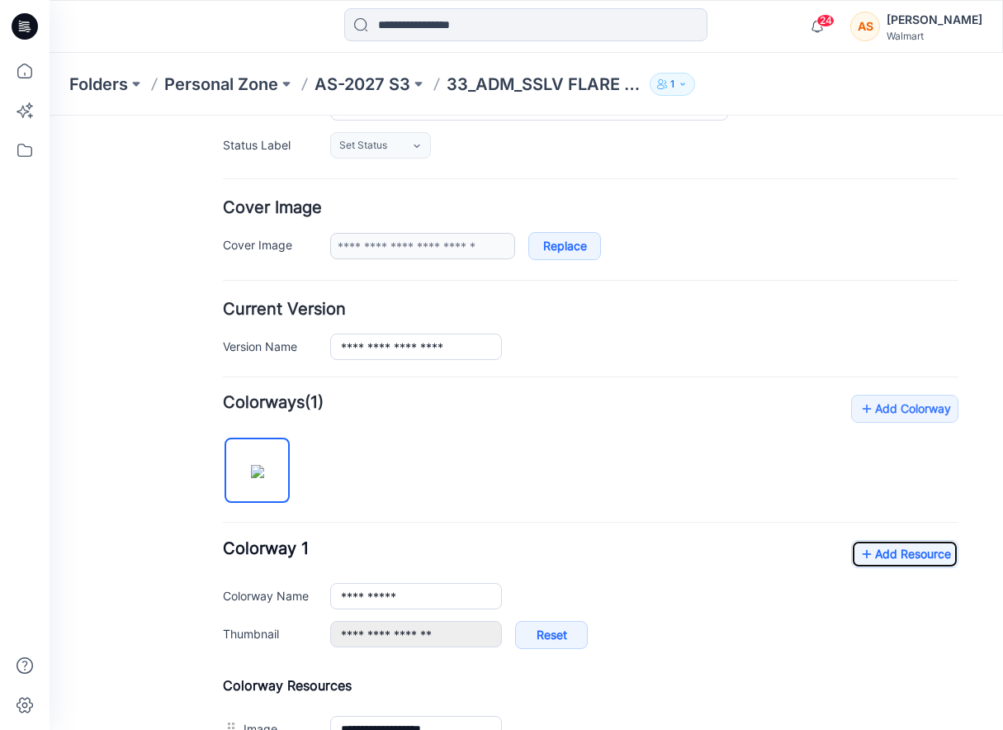
scroll to position [236, 0]
click at [927, 557] on link "Add Resource" at bounding box center [904, 555] width 107 height 28
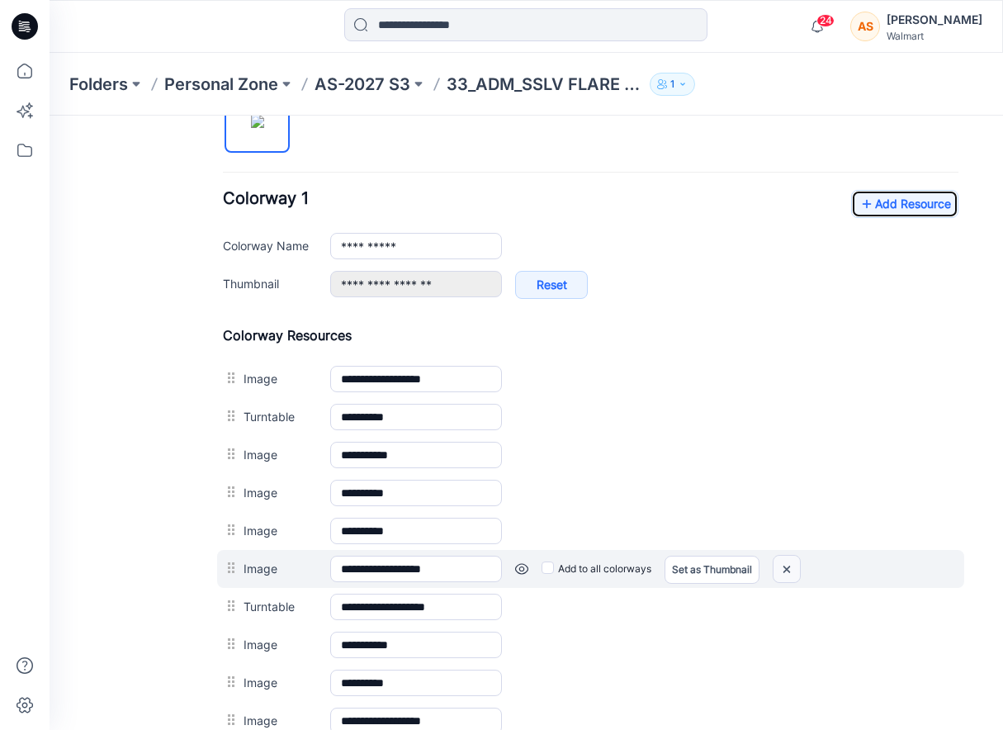
scroll to position [512, 0]
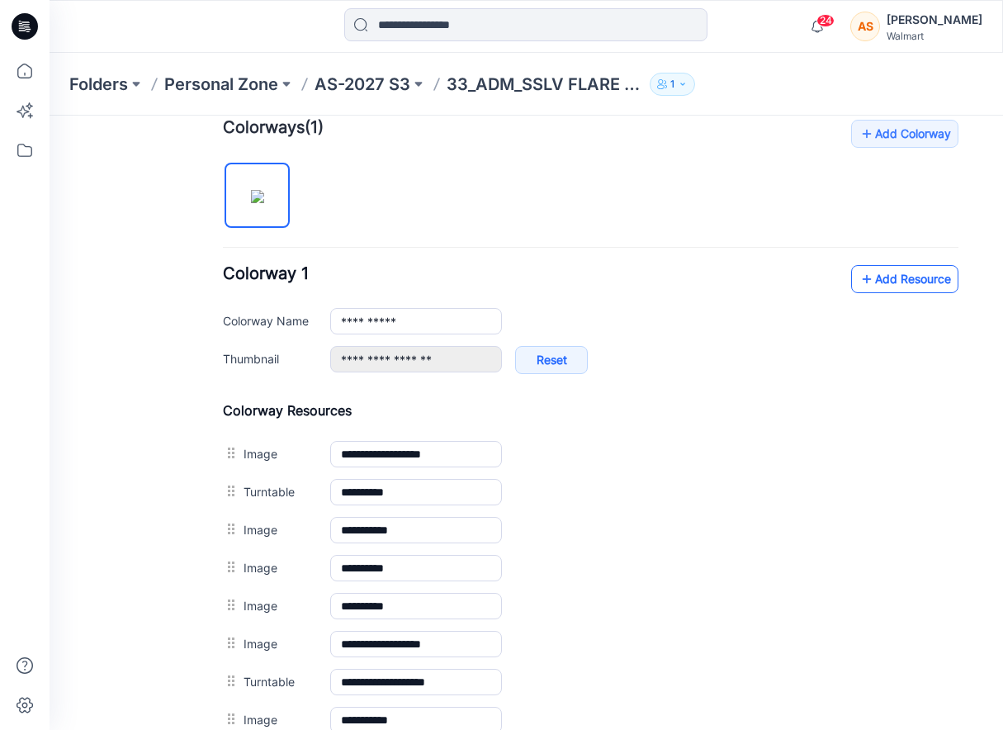
click at [867, 283] on icon at bounding box center [866, 279] width 17 height 26
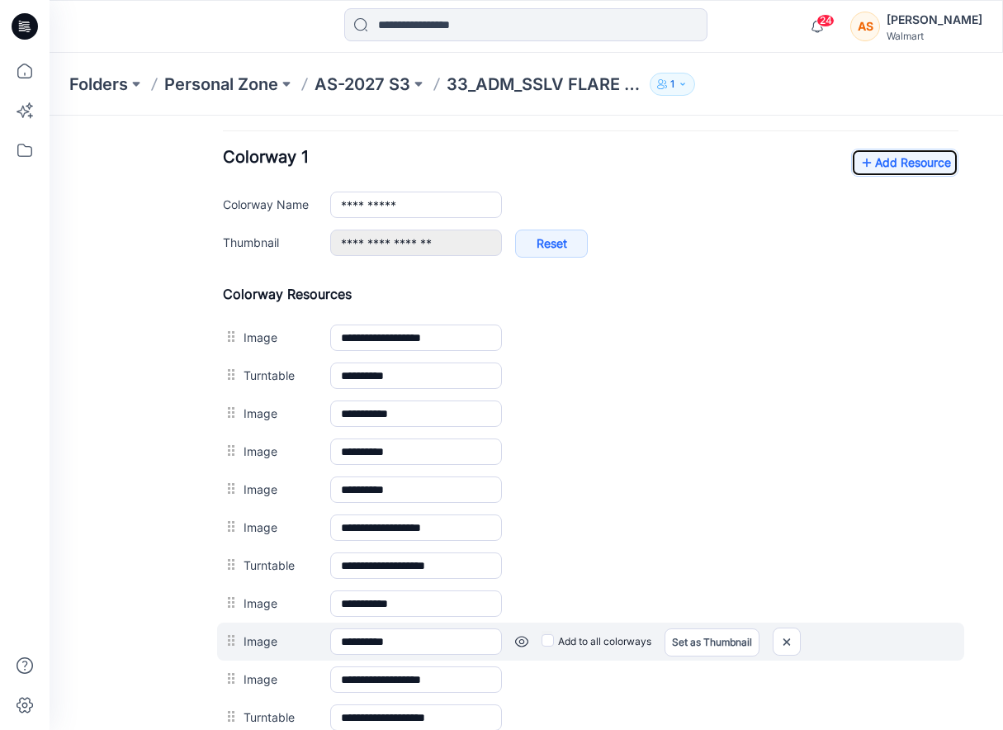
scroll to position [580, 0]
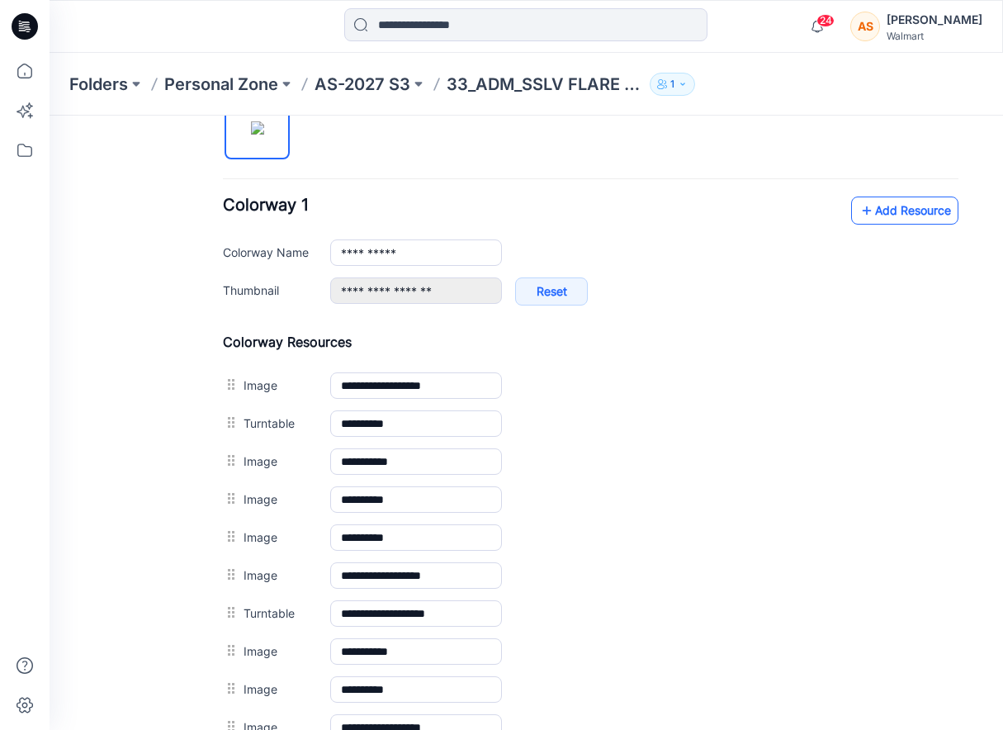
click at [921, 210] on link "Add Resource" at bounding box center [904, 210] width 107 height 28
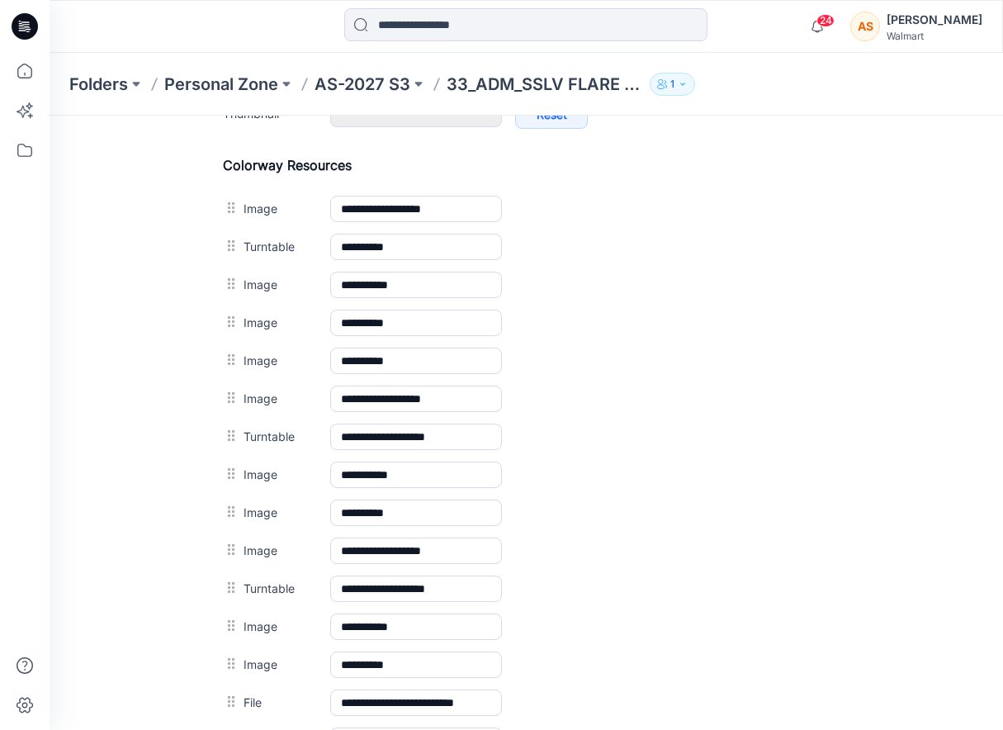
scroll to position [657, 0]
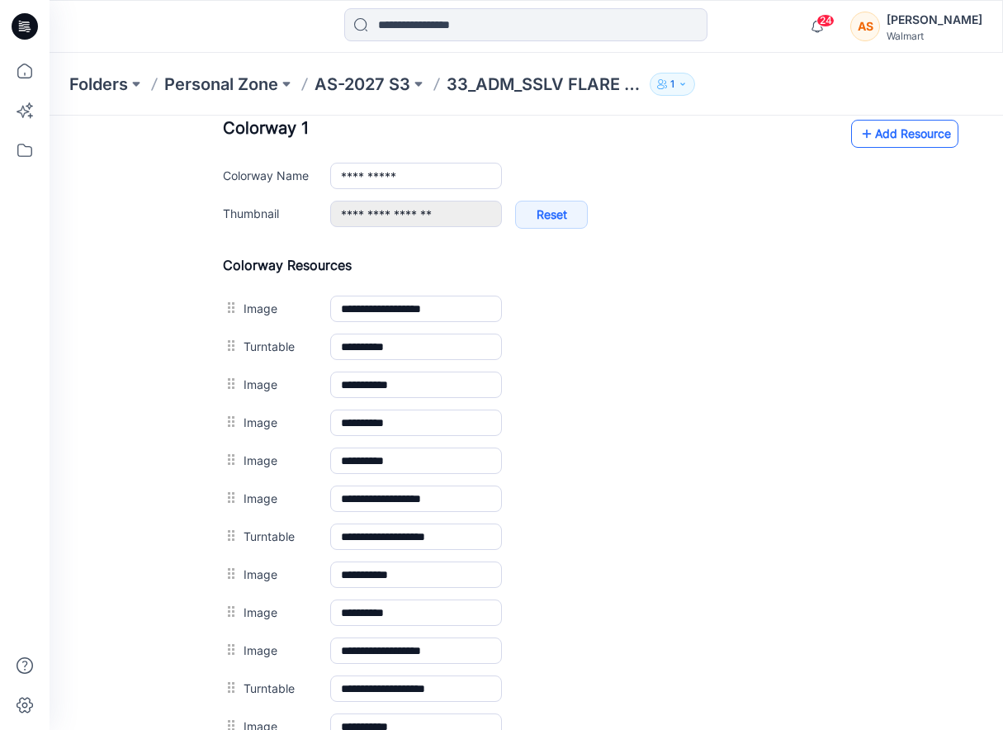
click at [923, 129] on link "Add Resource" at bounding box center [904, 134] width 107 height 28
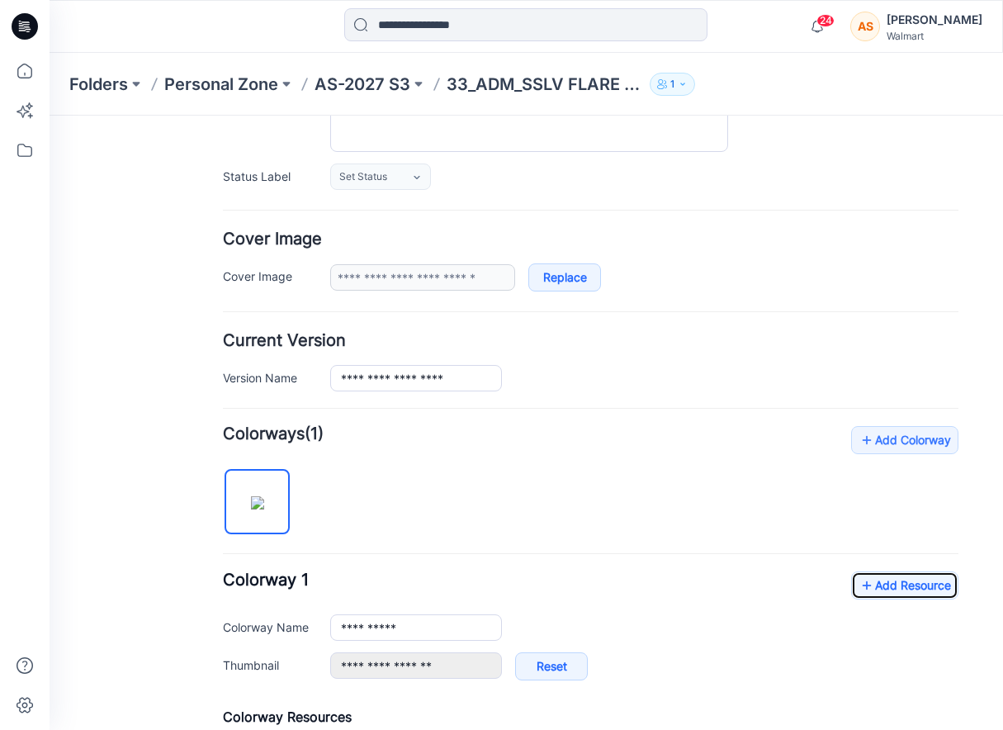
scroll to position [0, 0]
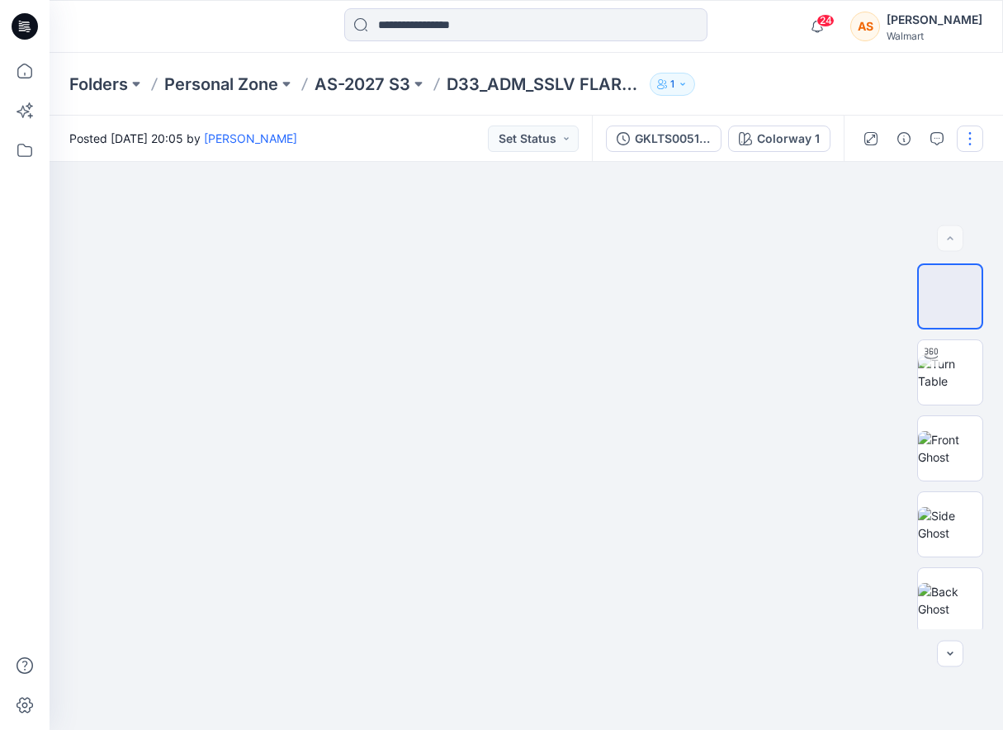
click at [959, 141] on button "button" at bounding box center [970, 138] width 26 height 26
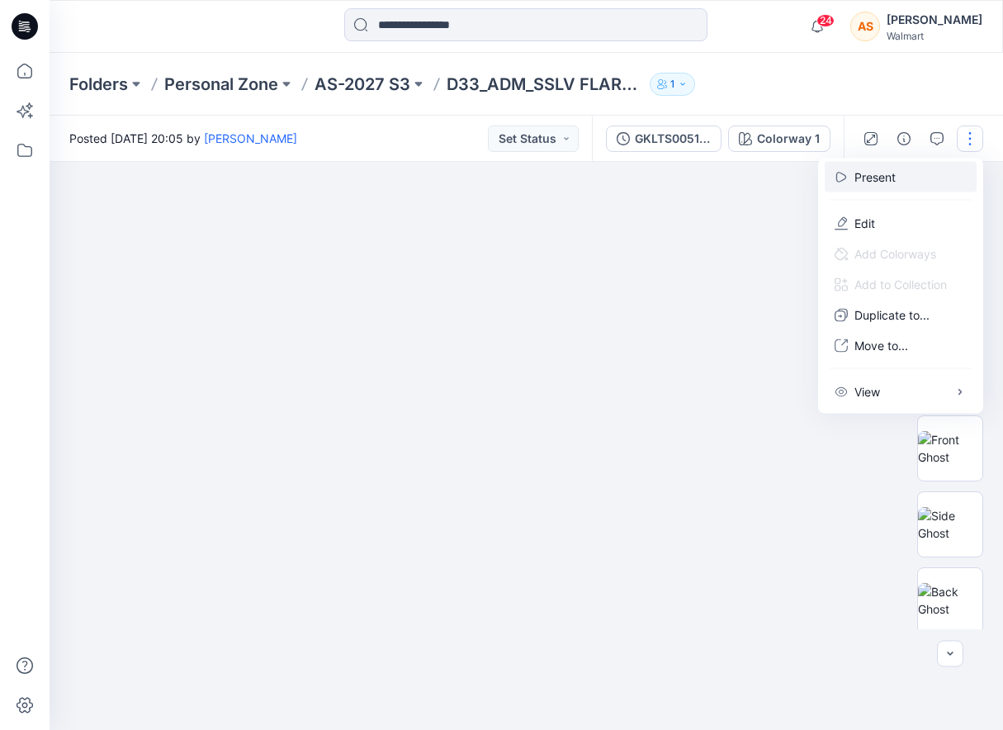
click at [920, 163] on button "Present" at bounding box center [901, 177] width 152 height 31
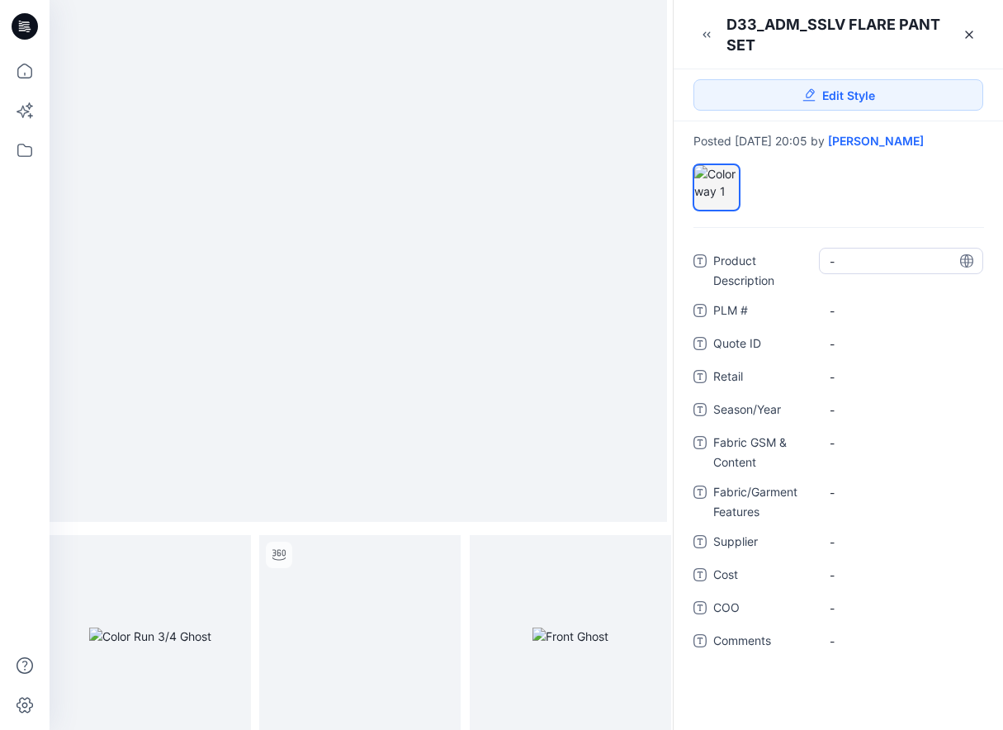
click at [855, 259] on Description "-" at bounding box center [901, 261] width 143 height 17
type textarea "**********"
click at [858, 405] on span "-" at bounding box center [901, 409] width 143 height 17
type textarea "*********"
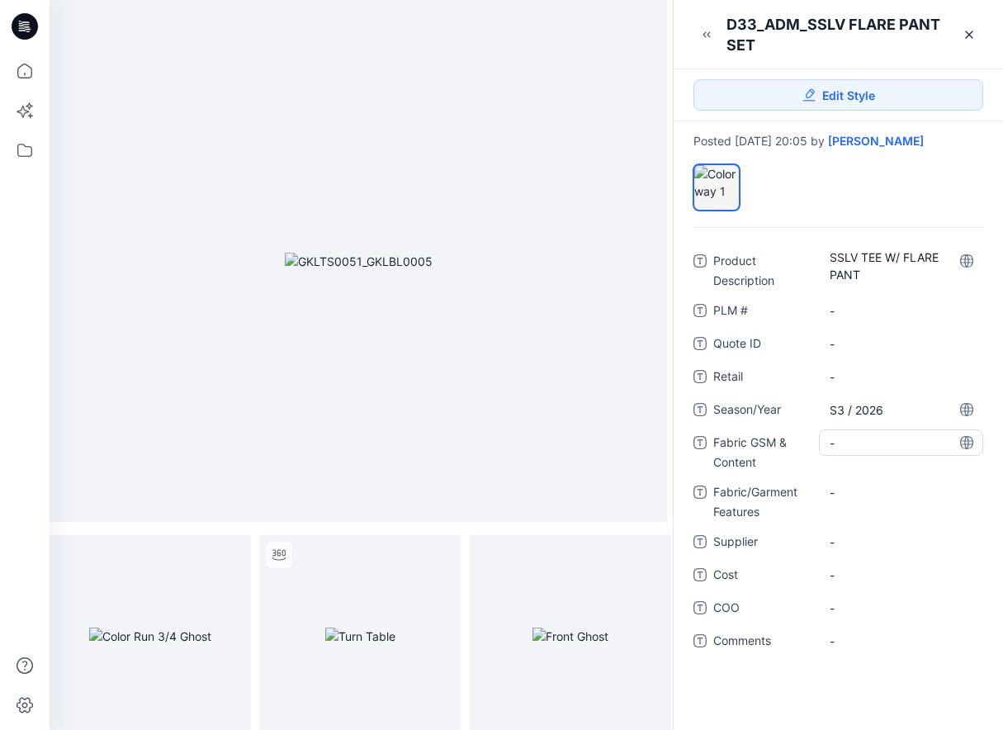
click at [873, 449] on Content "-" at bounding box center [901, 442] width 143 height 17
type textarea "**********"
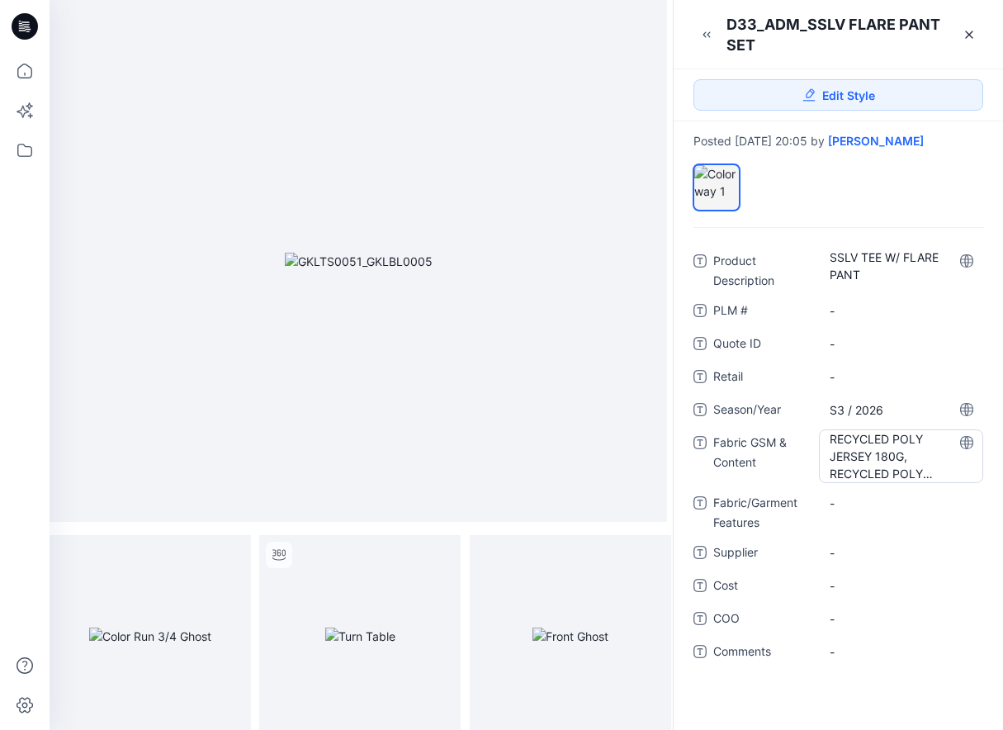
click at [849, 450] on Content "RECYCLED POLY JERSEY 180G, RECYCLED POLY VELOUR 150G" at bounding box center [901, 456] width 143 height 52
click at [897, 474] on textarea "**********" at bounding box center [901, 455] width 164 height 52
type textarea "**********"
click at [856, 547] on span "-" at bounding box center [901, 550] width 143 height 17
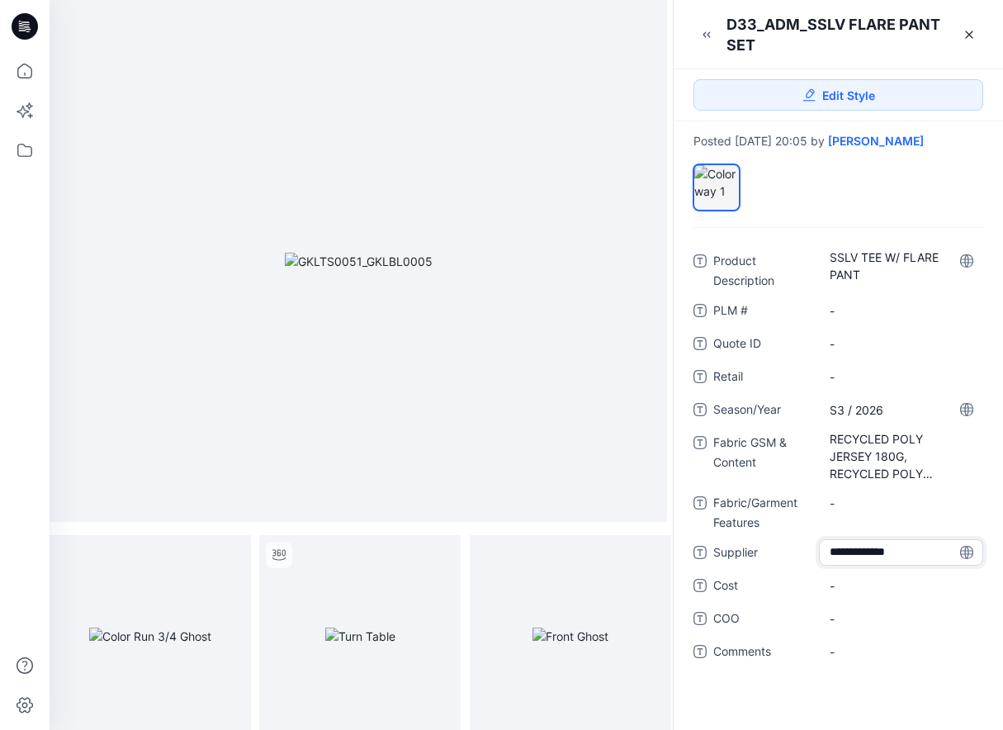
type textarea "**********"
click at [971, 36] on icon at bounding box center [969, 34] width 7 height 7
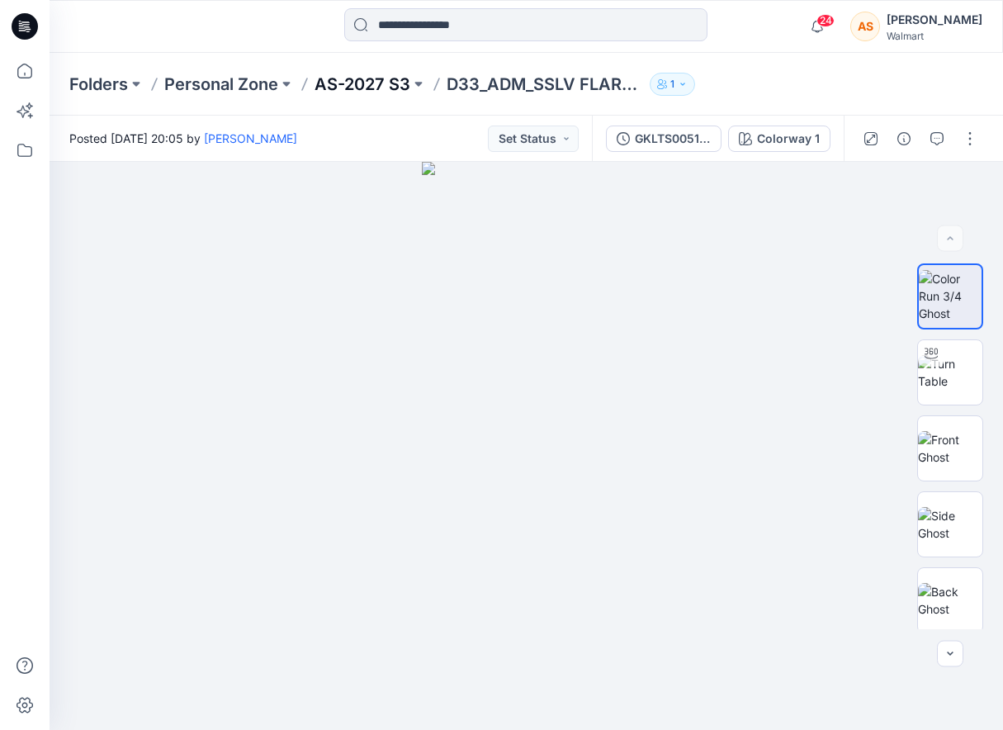
click at [348, 84] on p "AS-2027 S3" at bounding box center [362, 84] width 96 height 23
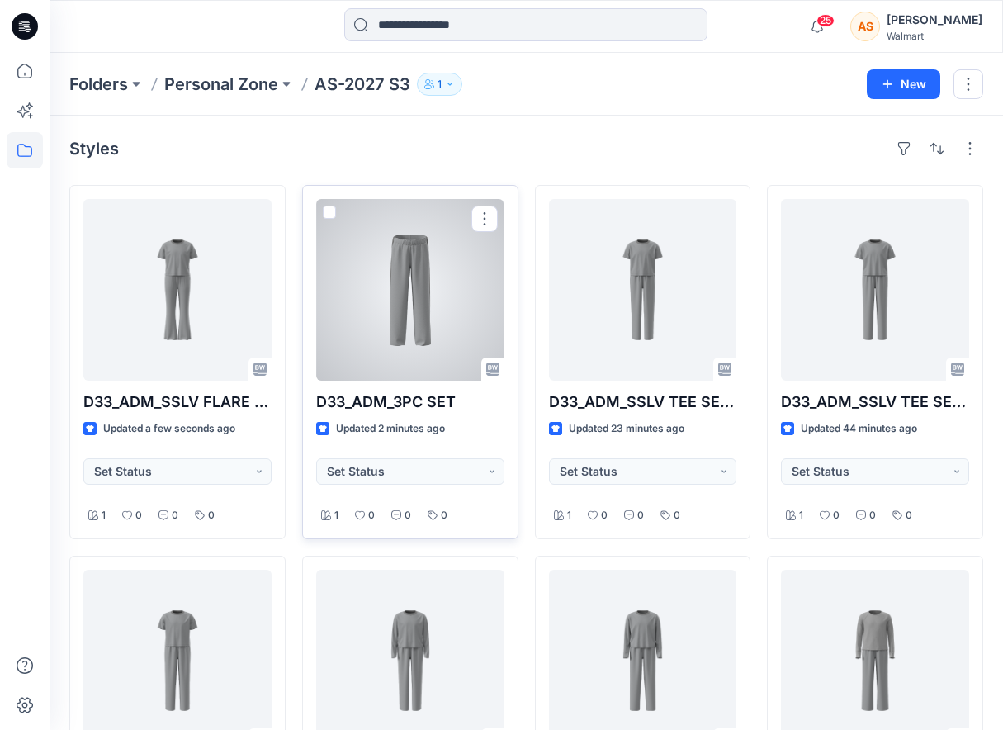
click at [404, 281] on div at bounding box center [410, 290] width 188 height 182
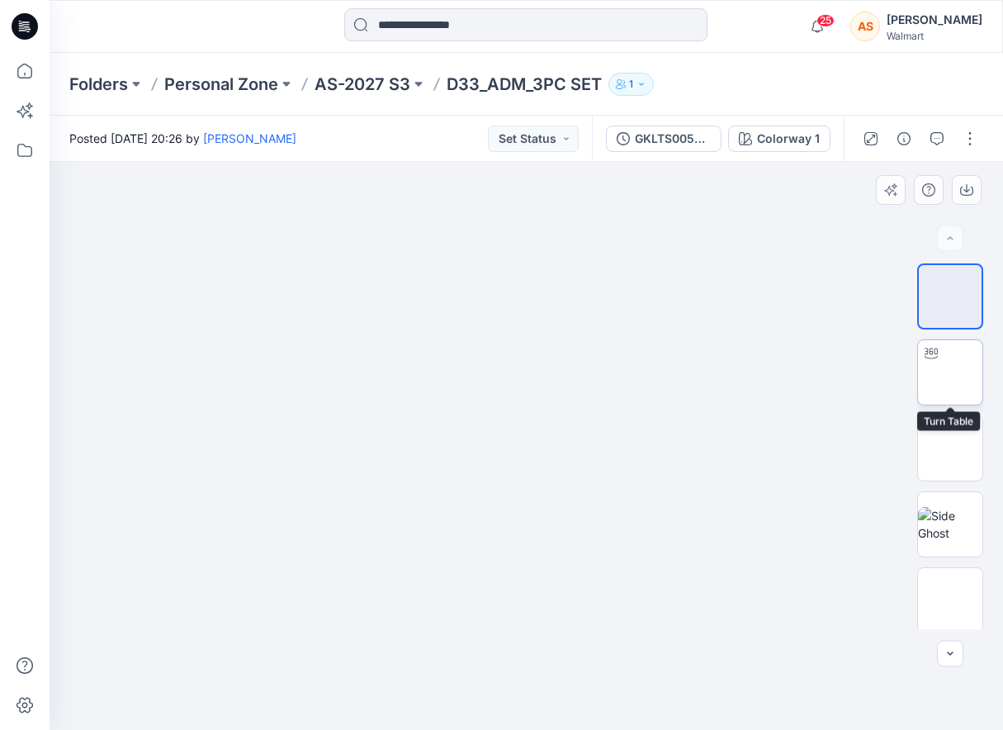
click at [950, 372] on img at bounding box center [950, 372] width 0 height 0
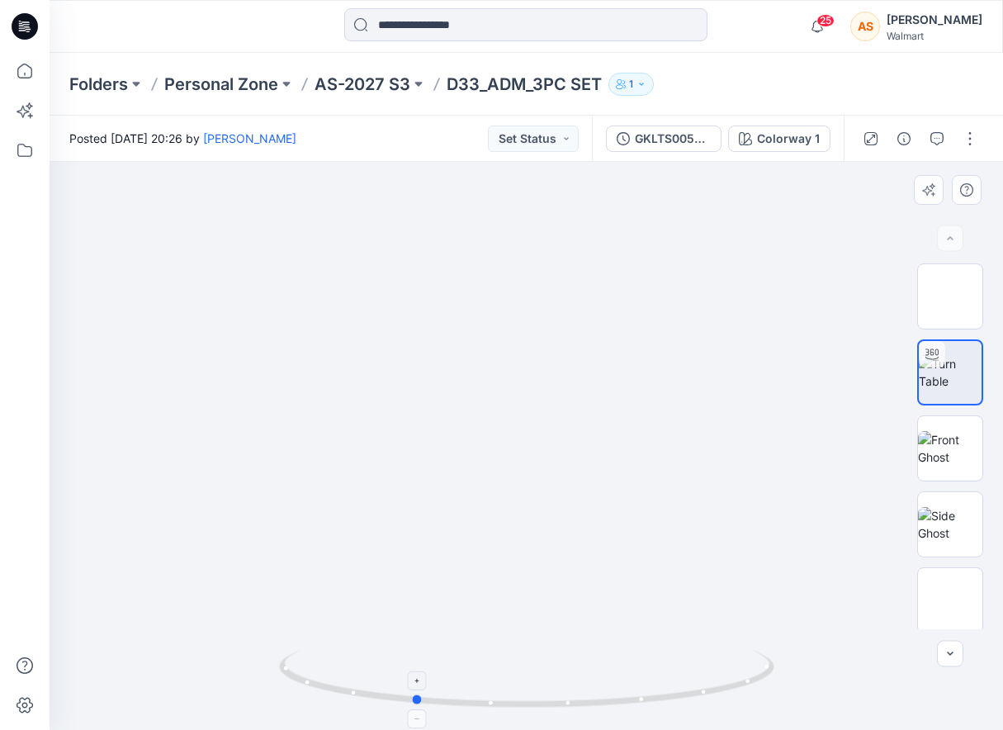
drag, startPoint x: 738, startPoint y: 665, endPoint x: 625, endPoint y: 692, distance: 116.1
click at [625, 692] on icon at bounding box center [528, 681] width 499 height 62
drag, startPoint x: 560, startPoint y: 657, endPoint x: 569, endPoint y: 465, distance: 192.5
click at [569, 465] on div at bounding box center [526, 446] width 953 height 568
drag, startPoint x: 540, startPoint y: 523, endPoint x: 537, endPoint y: 363, distance: 159.3
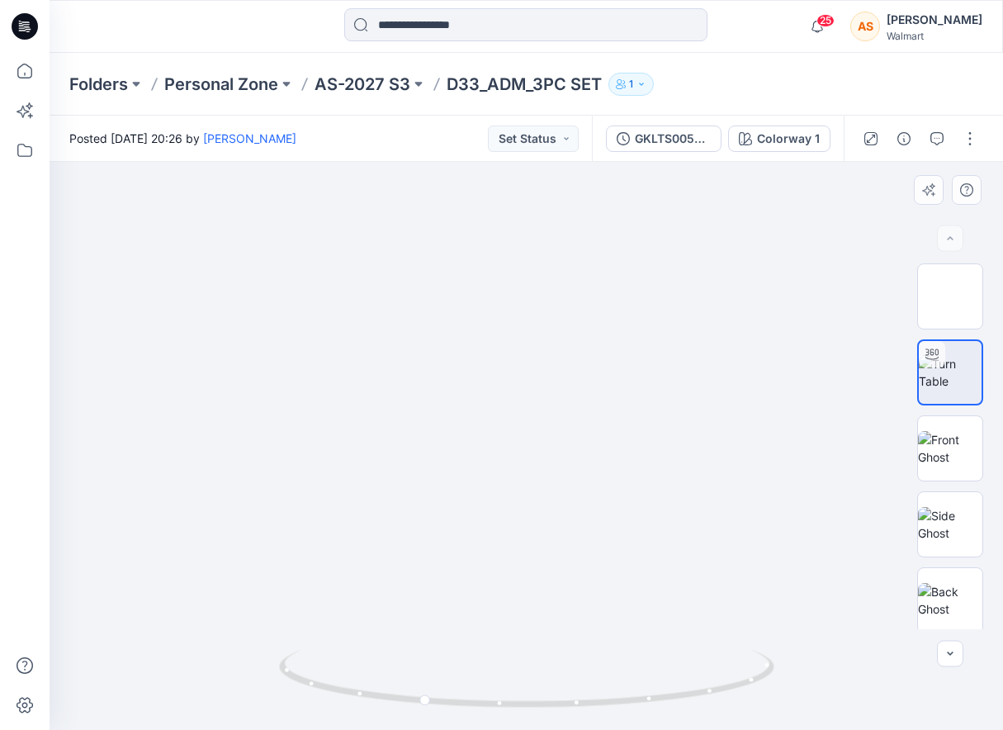
click at [537, 363] on img at bounding box center [525, 83] width 1716 height 1294
drag, startPoint x: 739, startPoint y: 664, endPoint x: 464, endPoint y: 683, distance: 275.5
click at [464, 683] on icon at bounding box center [528, 681] width 499 height 62
click at [368, 81] on p "AS-2027 S3" at bounding box center [362, 84] width 96 height 23
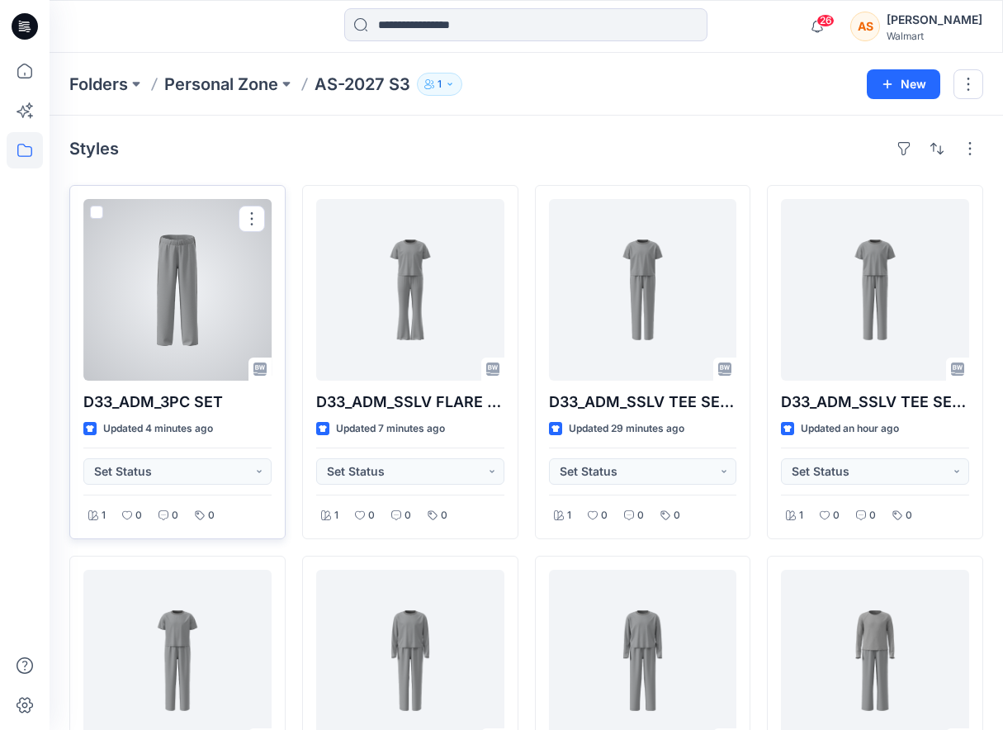
click at [206, 339] on div at bounding box center [177, 290] width 188 height 182
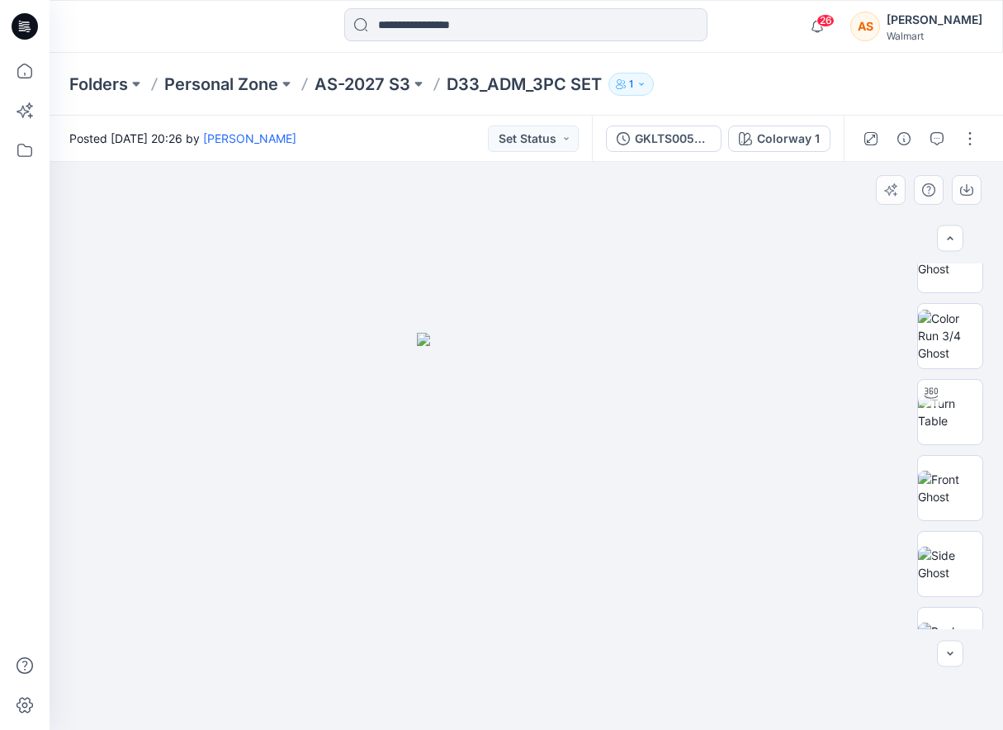
scroll to position [384, 0]
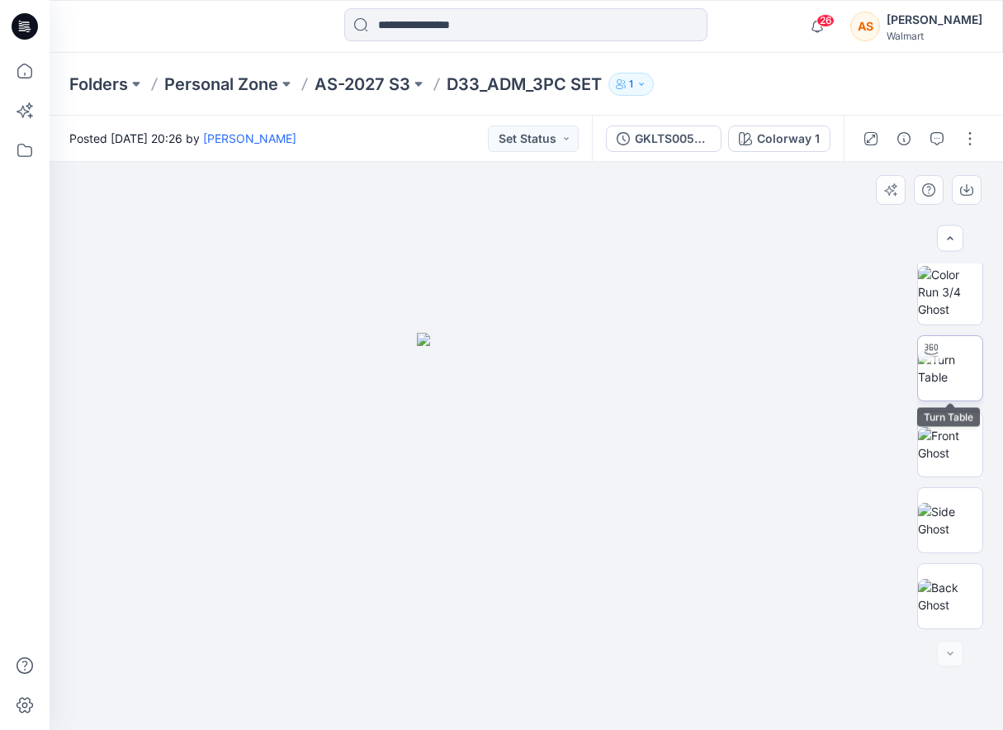
click at [951, 381] on img at bounding box center [950, 368] width 64 height 35
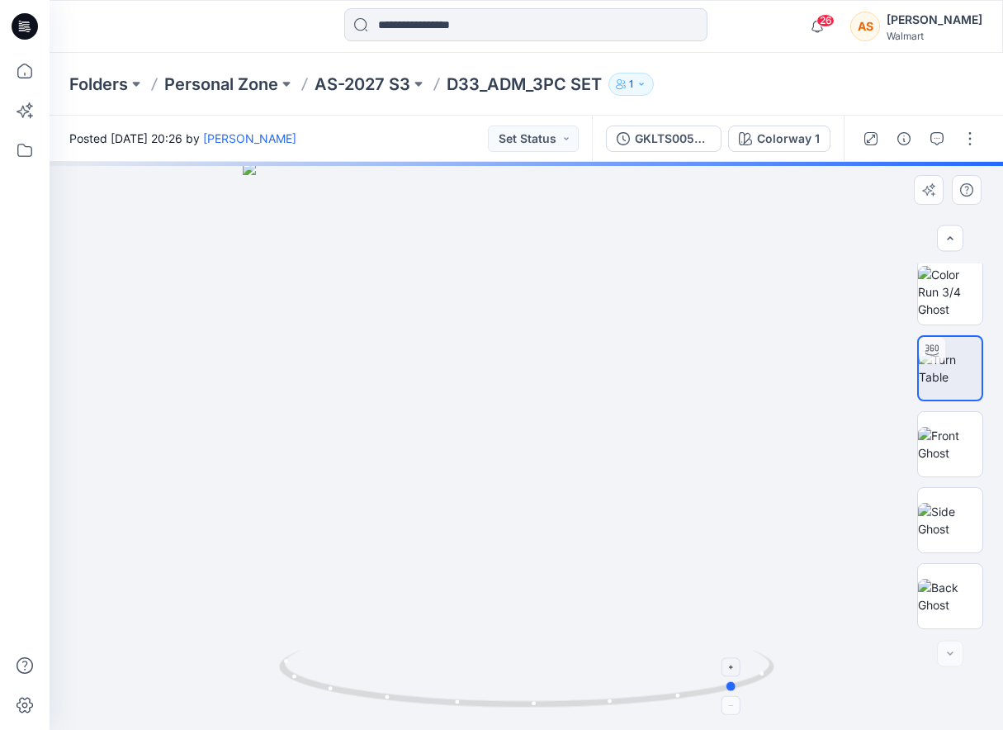
drag, startPoint x: 641, startPoint y: 670, endPoint x: 462, endPoint y: 679, distance: 178.5
click at [462, 679] on icon at bounding box center [528, 681] width 499 height 62
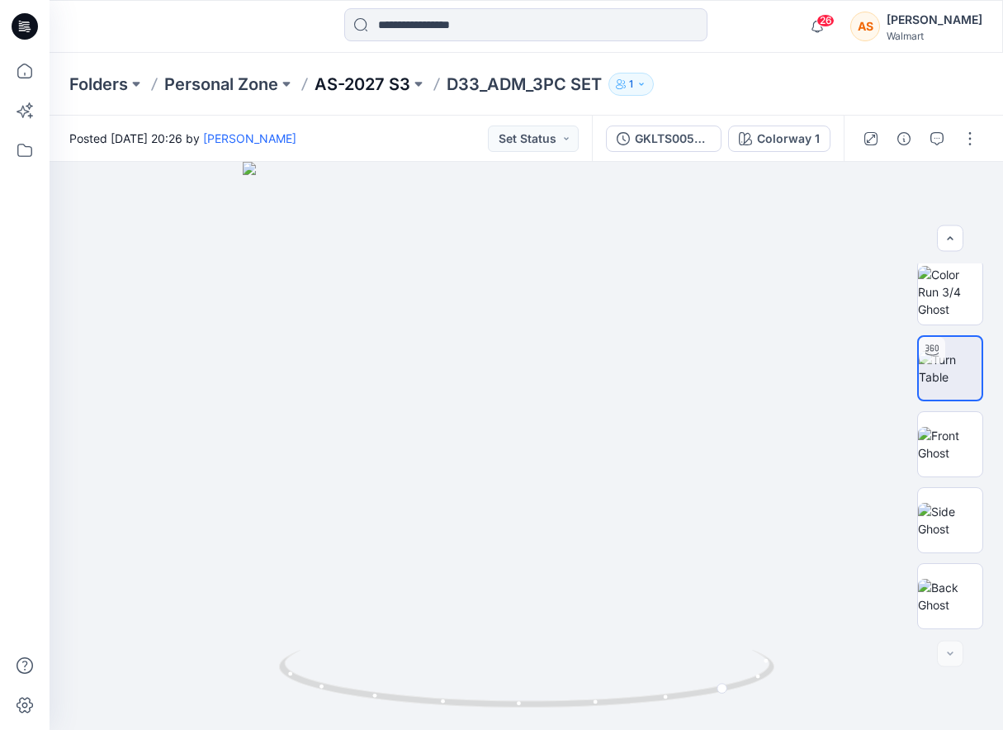
click at [372, 84] on p "AS-2027 S3" at bounding box center [362, 84] width 96 height 23
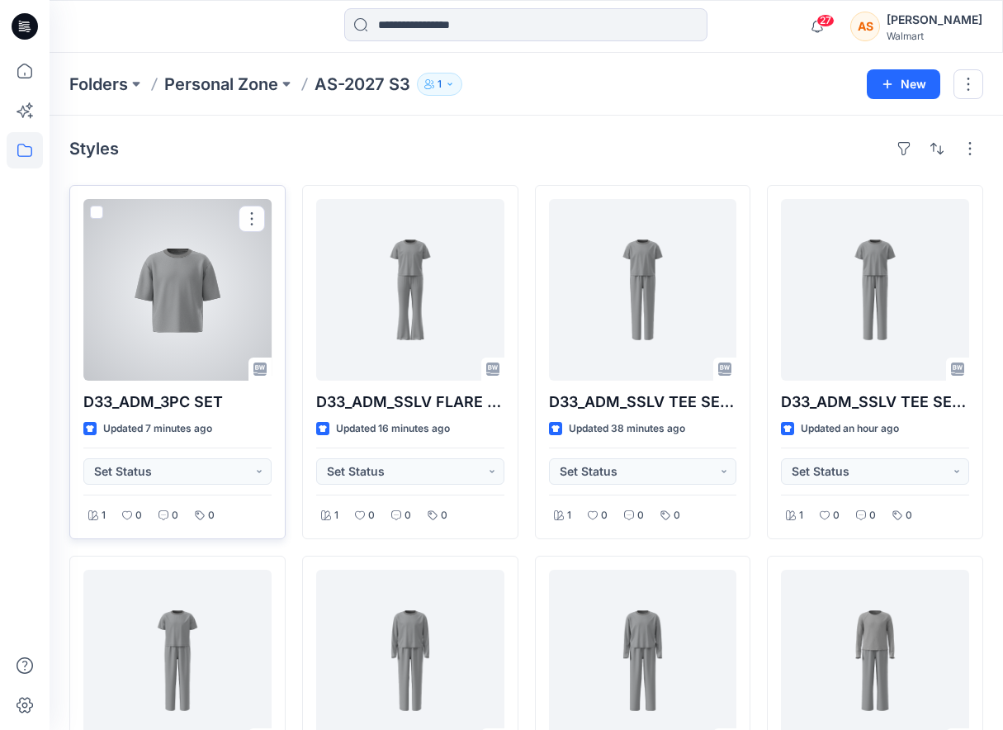
click at [238, 312] on div at bounding box center [177, 290] width 188 height 182
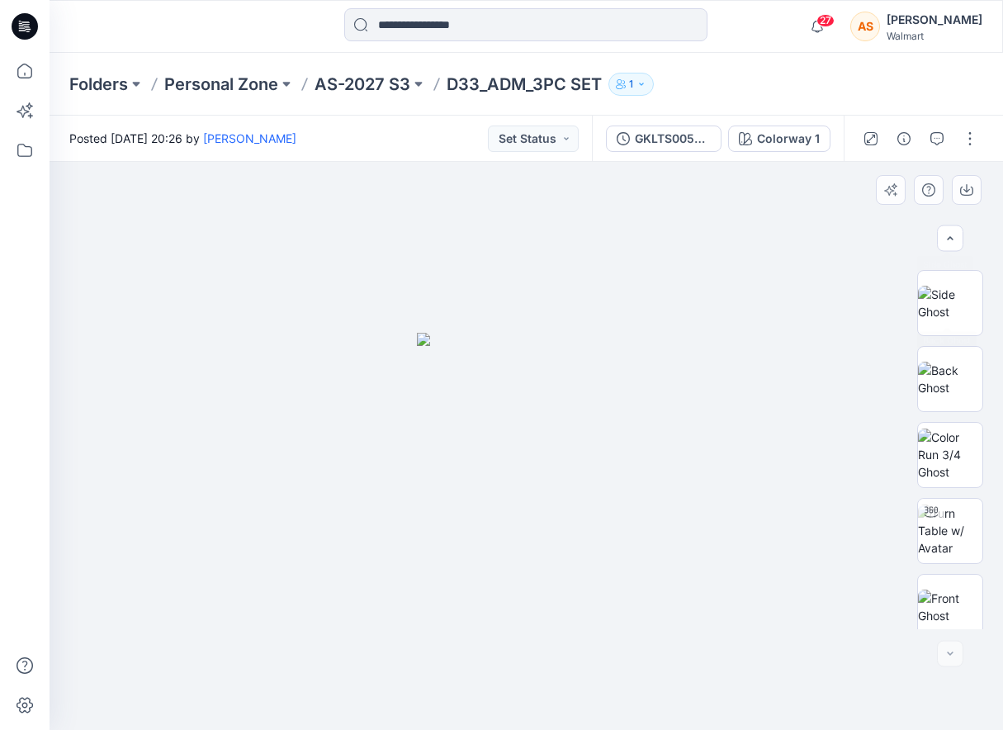
scroll to position [688, 0]
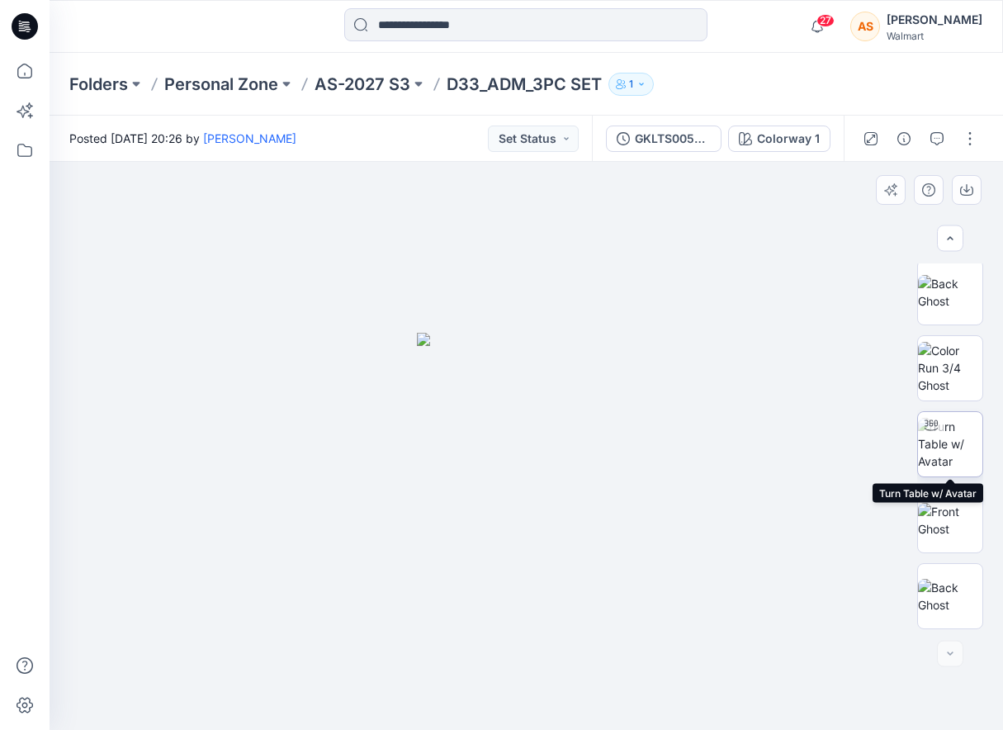
click at [951, 469] on img at bounding box center [950, 444] width 64 height 52
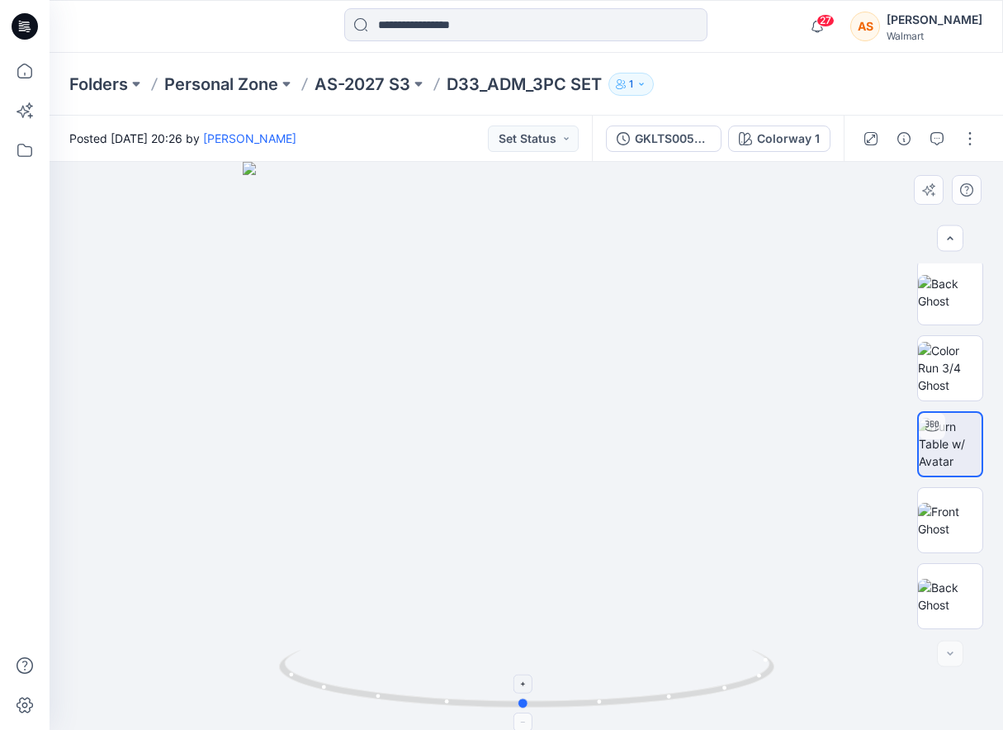
drag, startPoint x: 724, startPoint y: 644, endPoint x: 721, endPoint y: 671, distance: 27.4
click at [721, 671] on div at bounding box center [526, 446] width 953 height 568
click at [338, 80] on p "AS-2027 S3" at bounding box center [362, 84] width 96 height 23
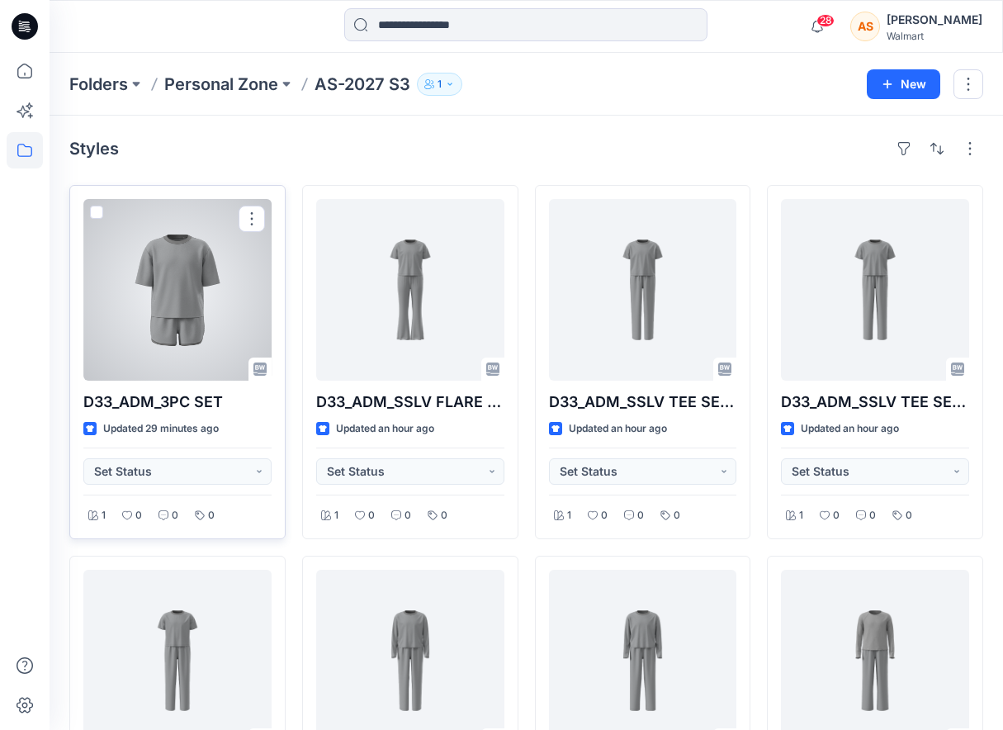
click at [214, 300] on div at bounding box center [177, 290] width 188 height 182
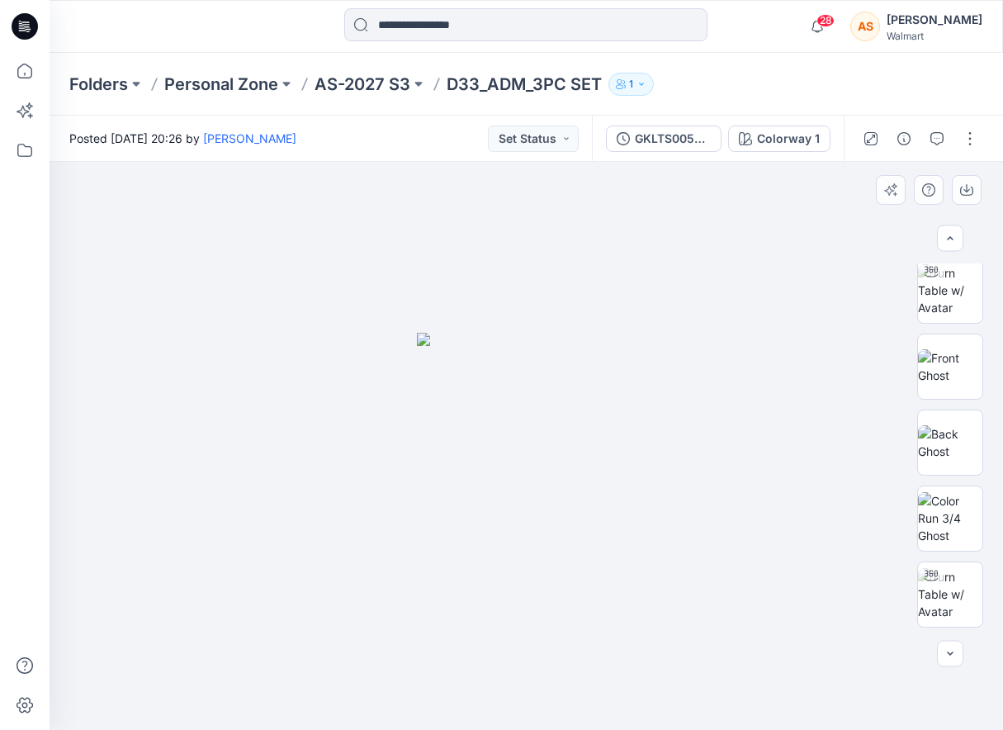
scroll to position [991, 0]
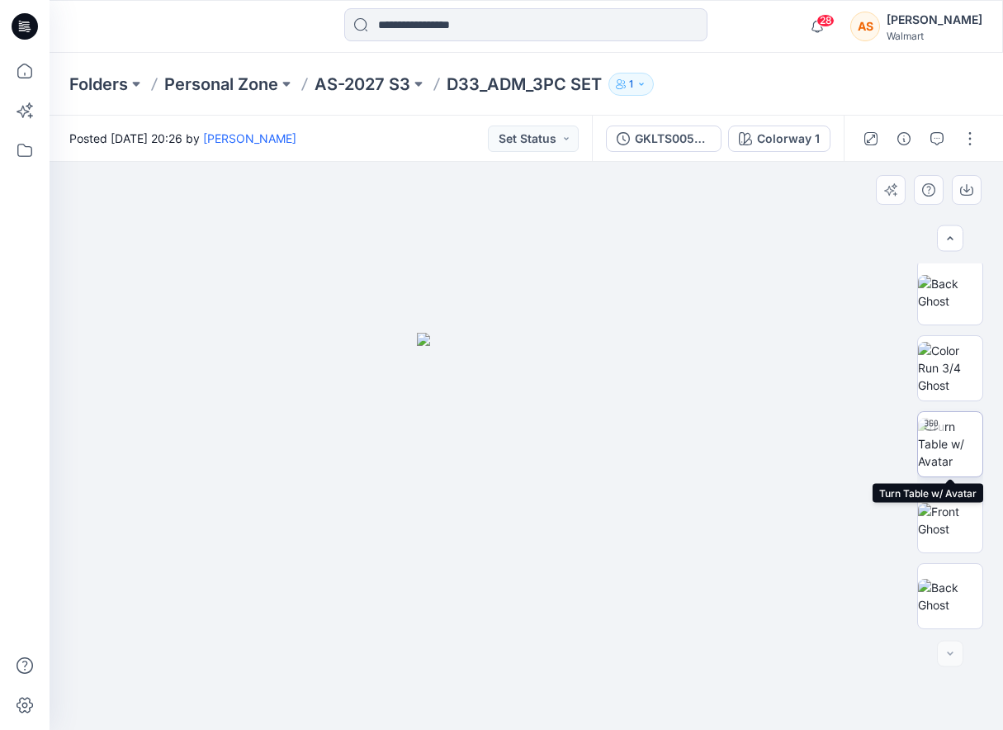
click at [953, 431] on img at bounding box center [950, 444] width 64 height 52
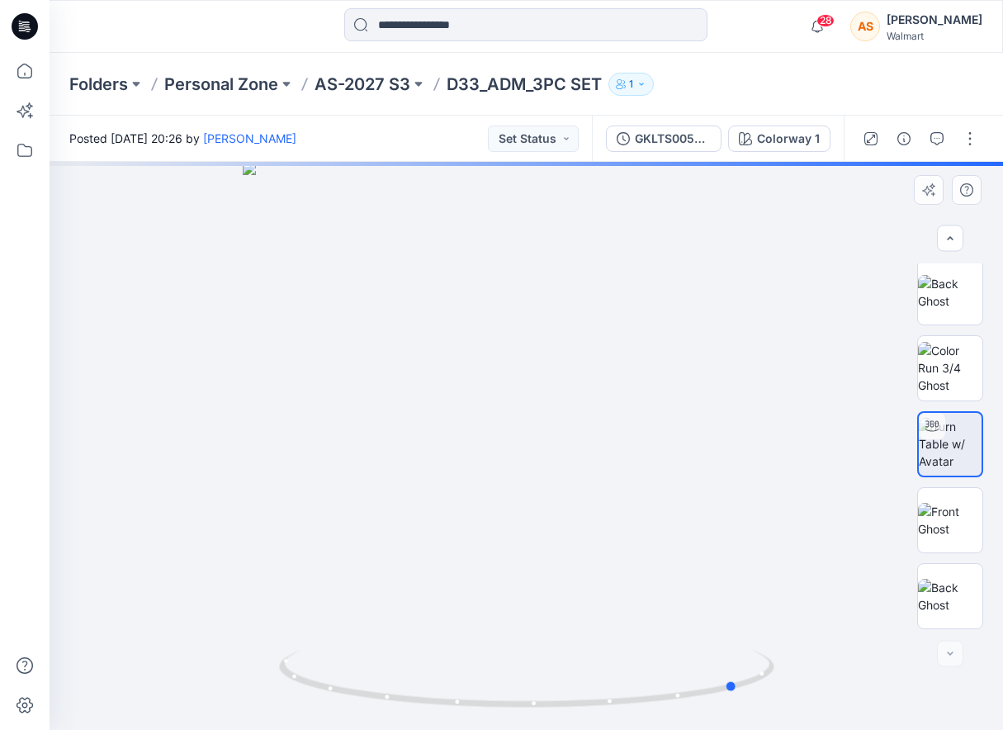
drag, startPoint x: 766, startPoint y: 663, endPoint x: 482, endPoint y: 715, distance: 288.7
click at [482, 715] on div at bounding box center [526, 446] width 953 height 568
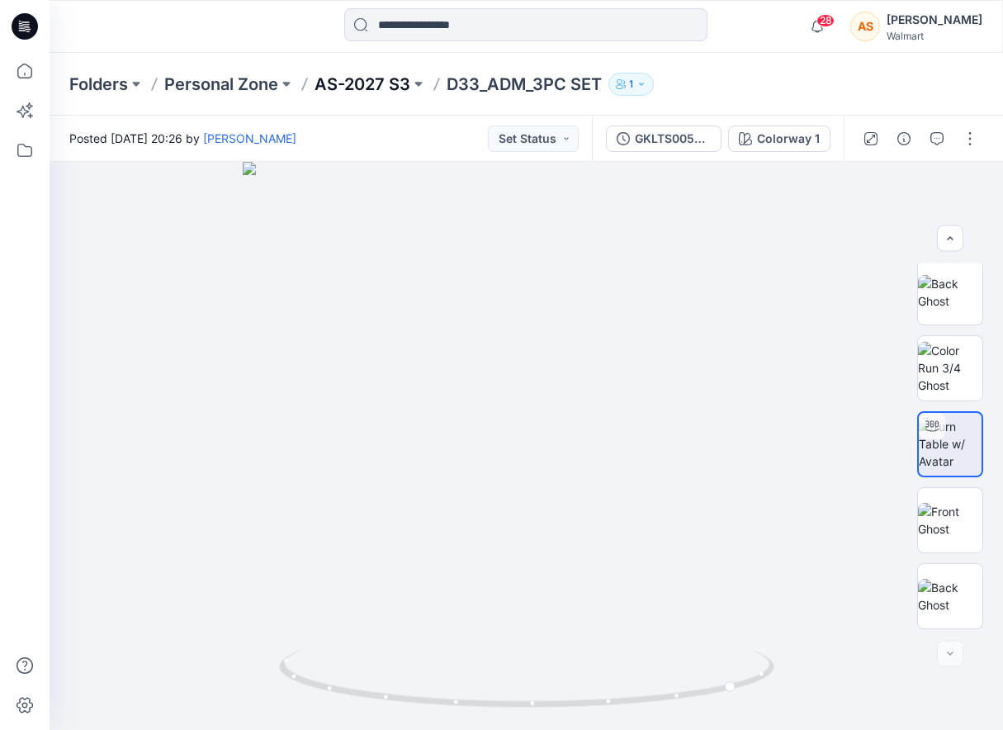
click at [355, 90] on p "AS-2027 S3" at bounding box center [362, 84] width 96 height 23
